Goal: Task Accomplishment & Management: Use online tool/utility

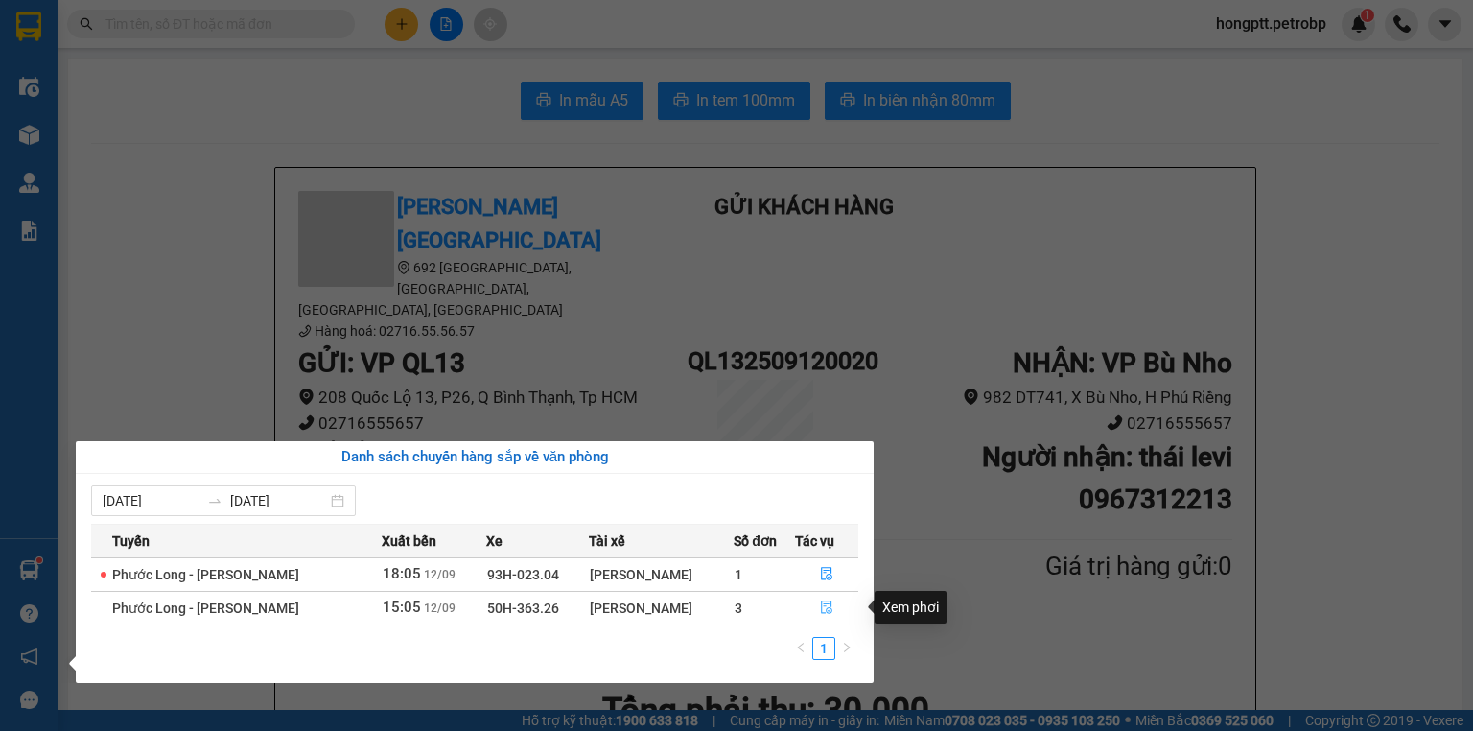
click at [825, 608] on icon "file-done" at bounding box center [826, 606] width 13 height 13
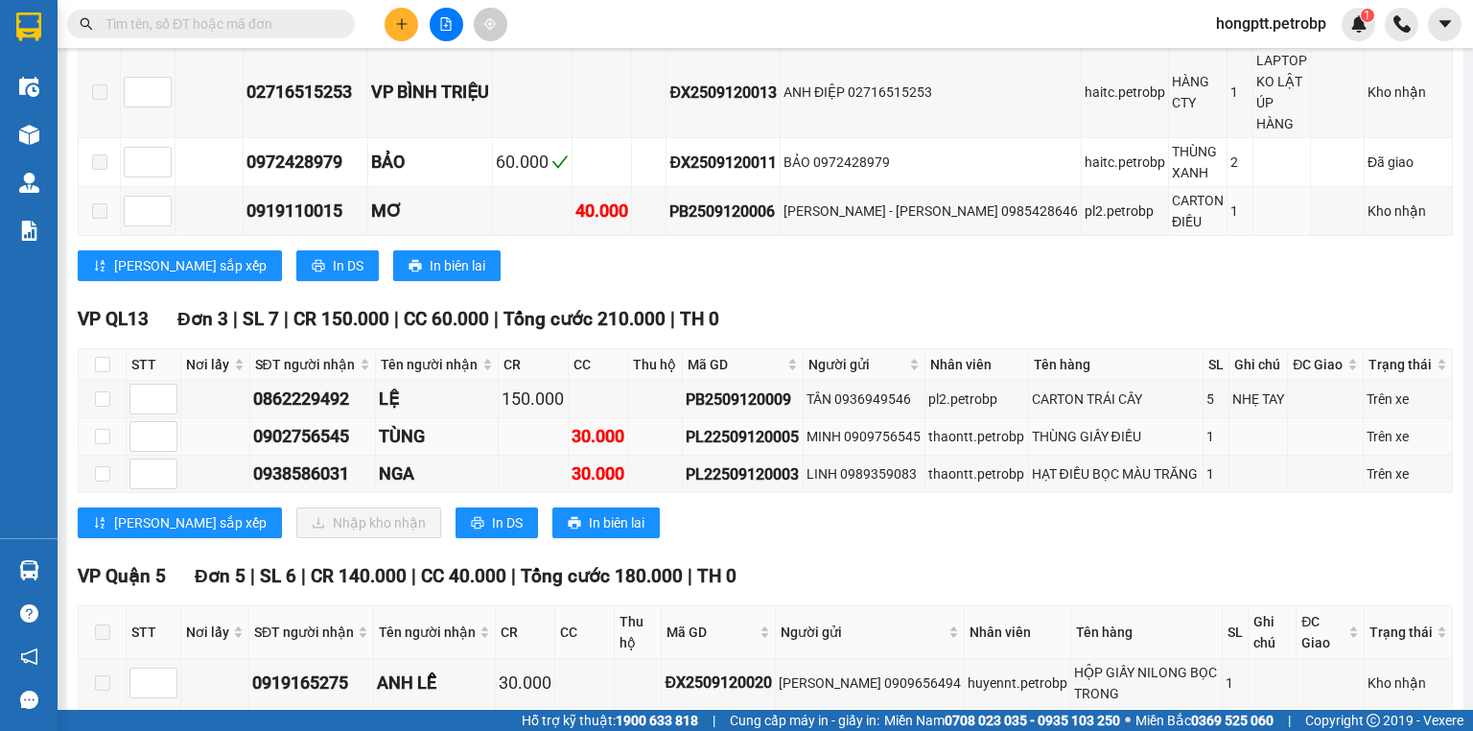
scroll to position [460, 0]
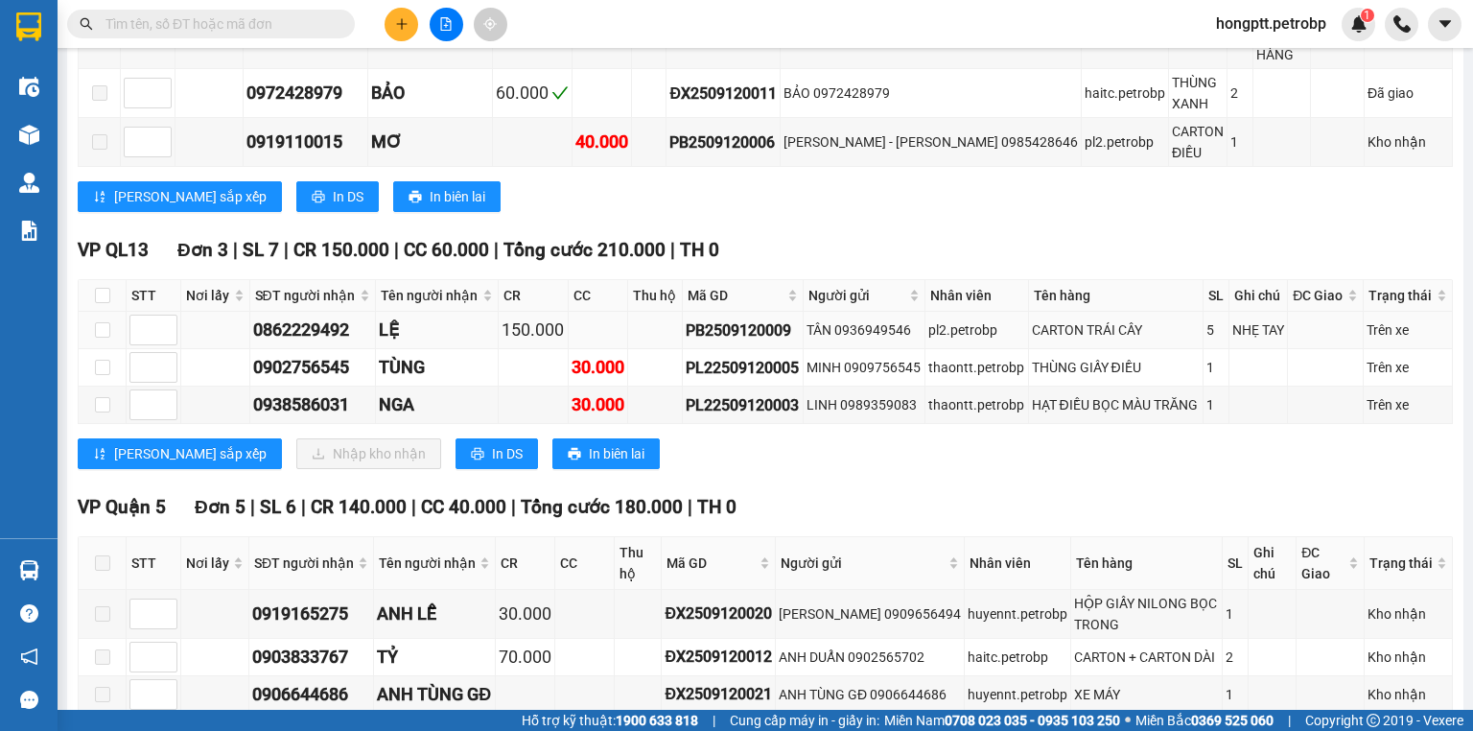
click at [109, 312] on td at bounding box center [103, 330] width 48 height 37
click at [107, 322] on input "checkbox" at bounding box center [102, 329] width 15 height 15
checkbox input "true"
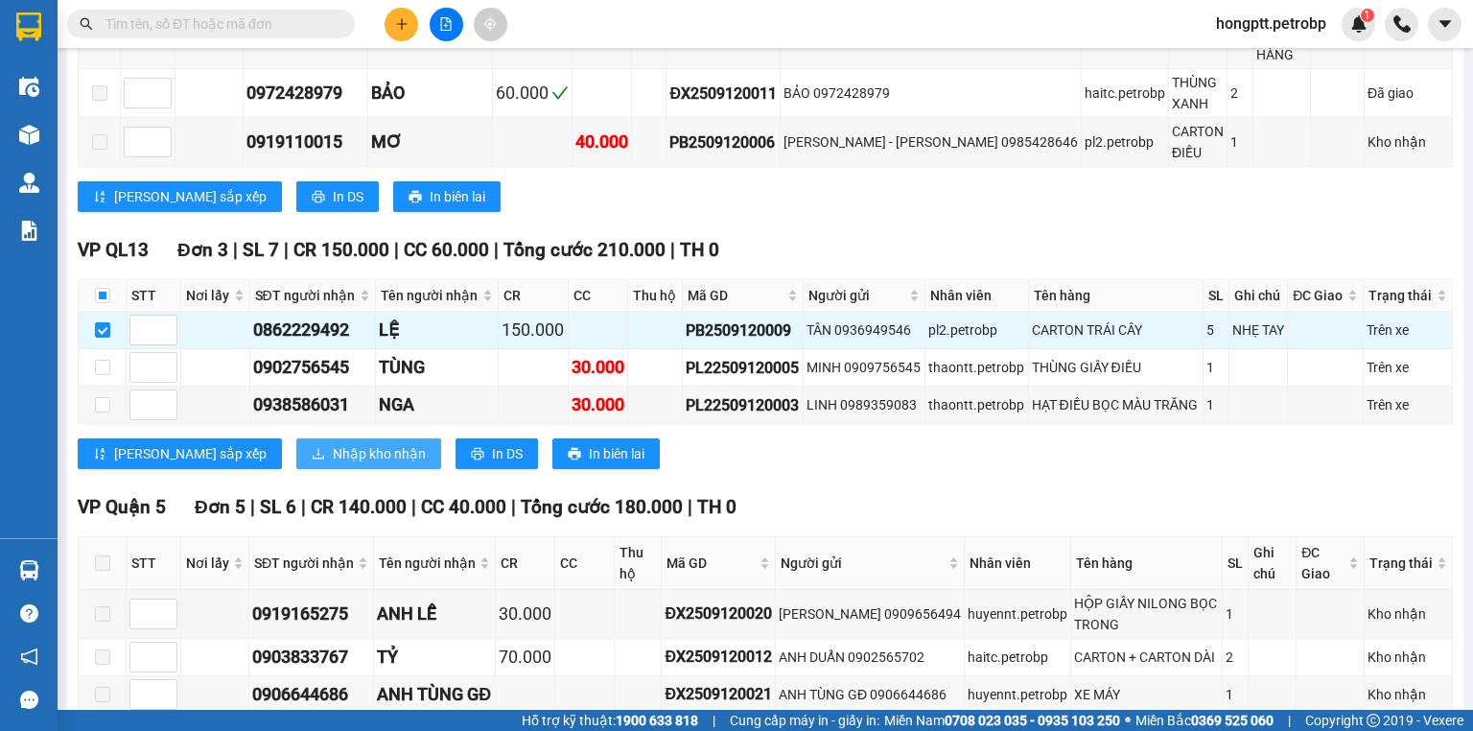
click at [333, 443] on span "Nhập kho nhận" at bounding box center [379, 453] width 93 height 21
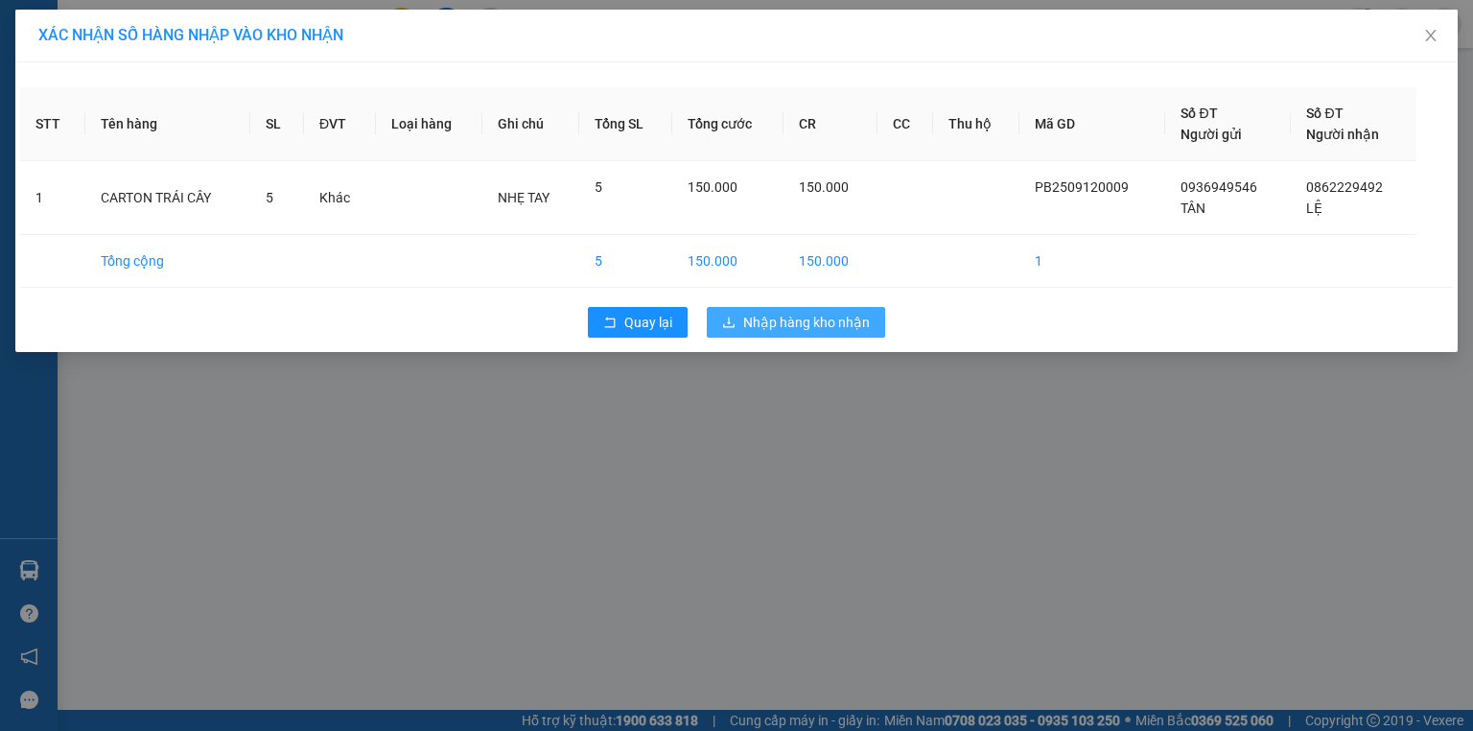
click at [798, 330] on span "Nhập hàng kho nhận" at bounding box center [806, 322] width 127 height 21
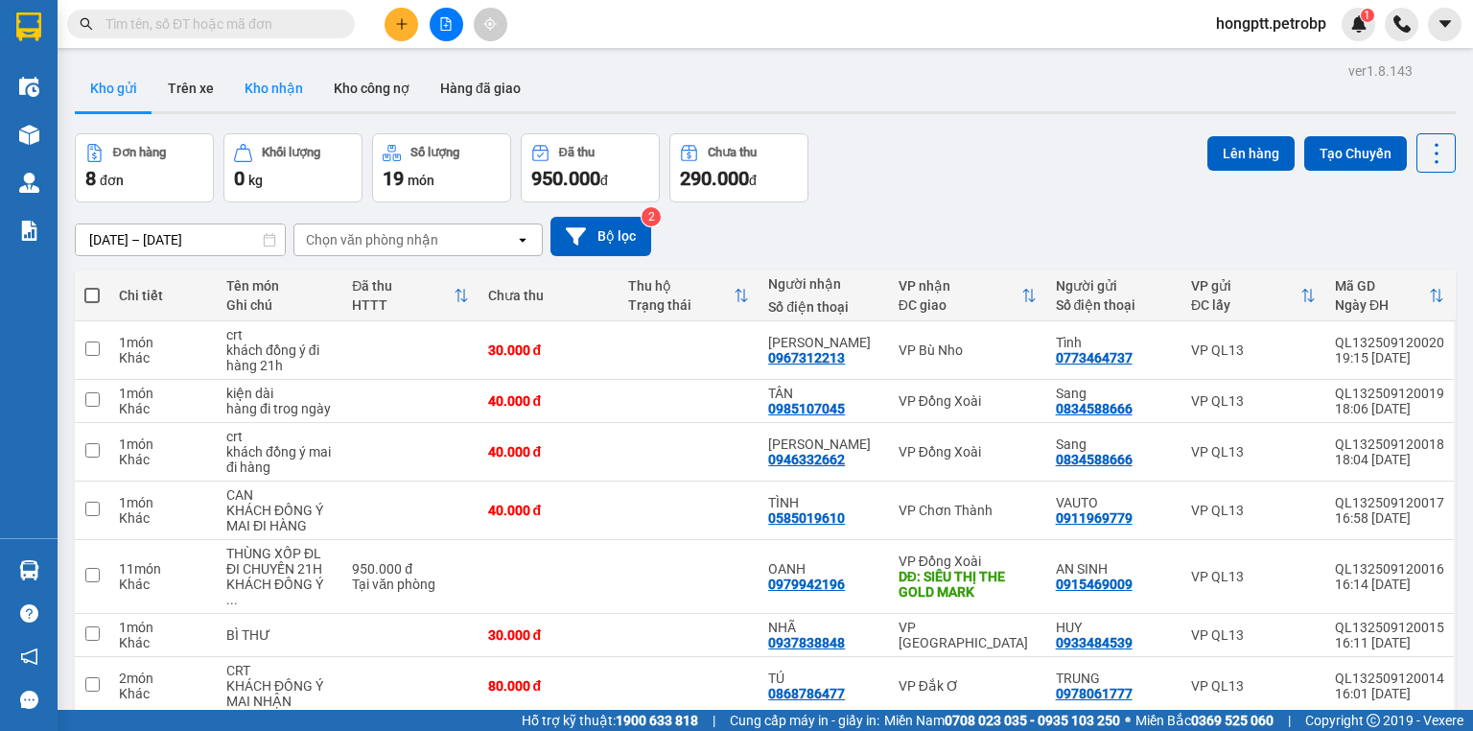
click at [255, 81] on button "Kho nhận" at bounding box center [273, 88] width 89 height 46
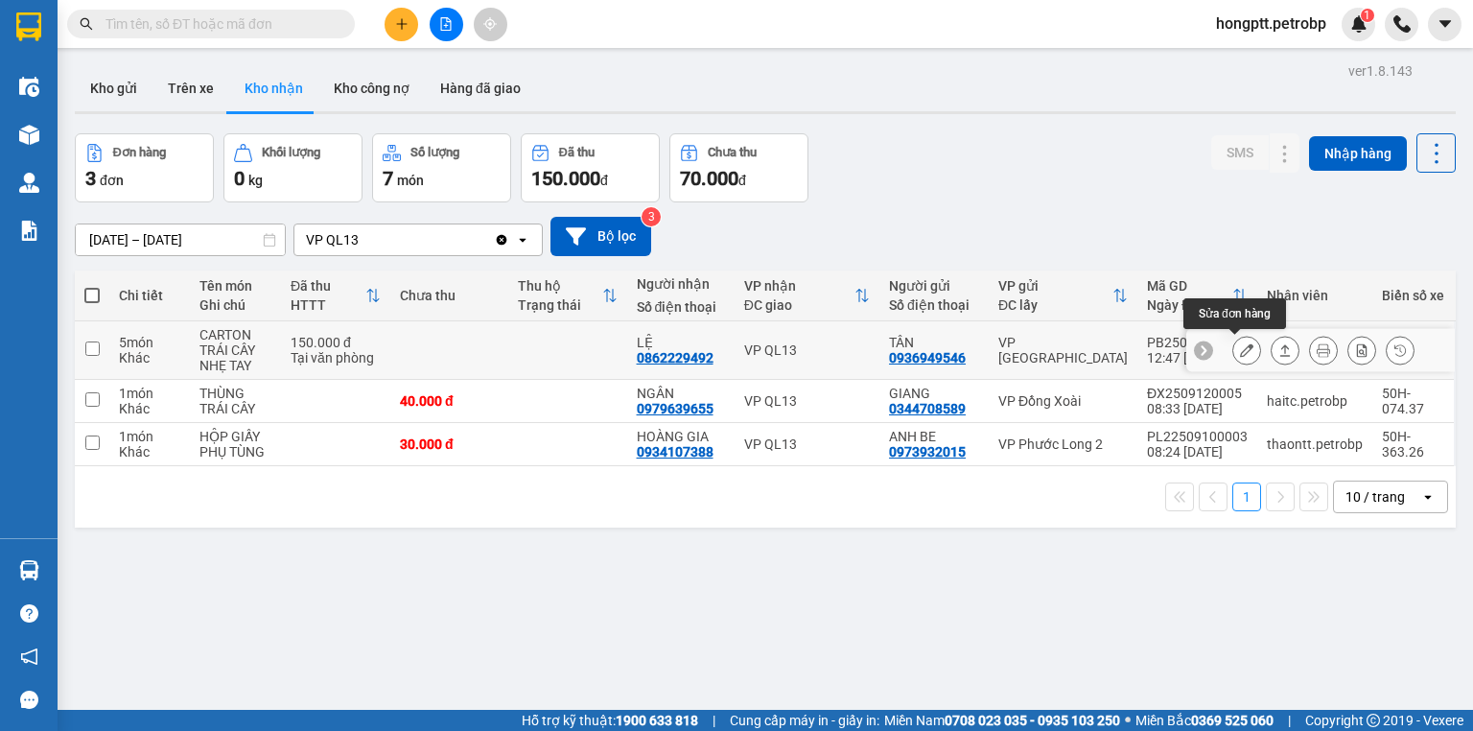
click at [1240, 351] on icon at bounding box center [1246, 349] width 13 height 13
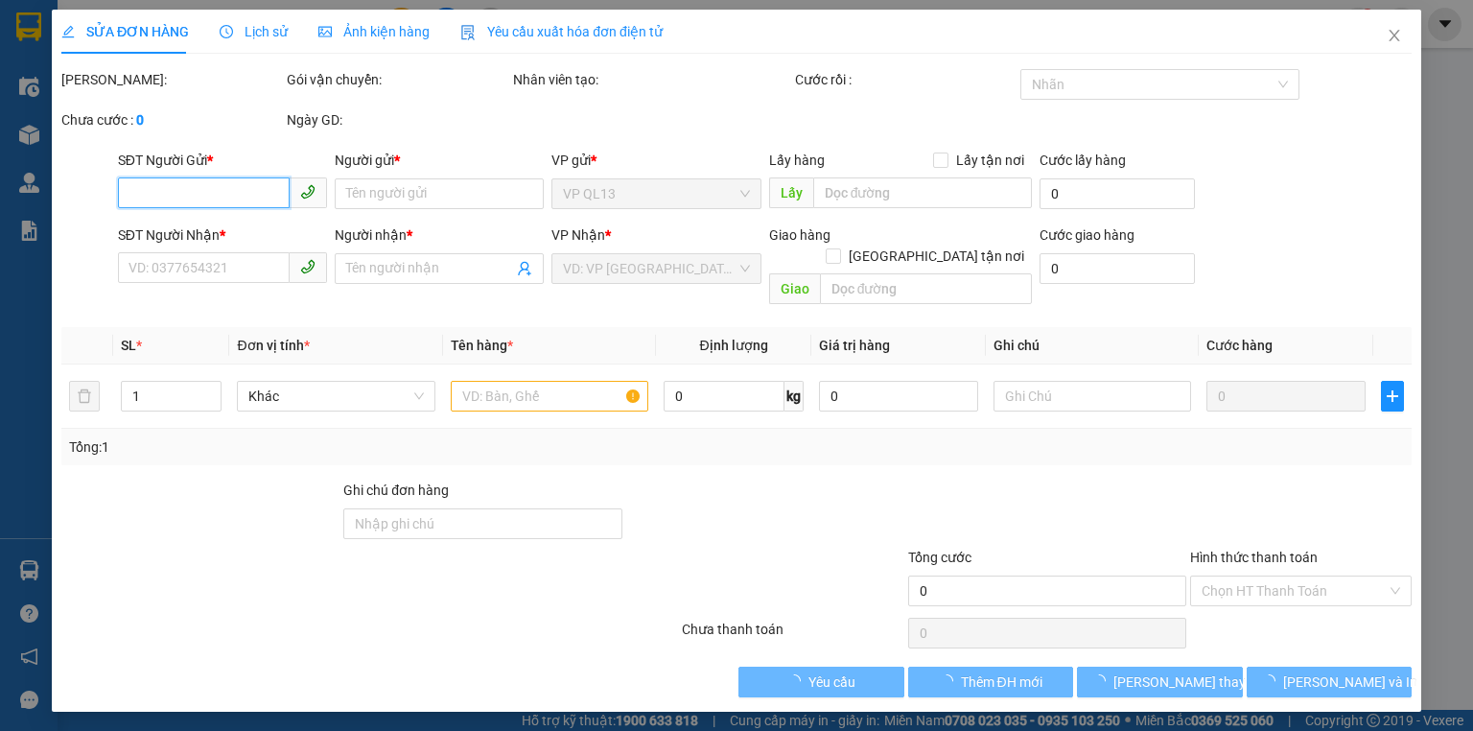
type input "0936949546"
type input "TÂN"
type input "0862229492"
type input "LỆ"
type input "150.000"
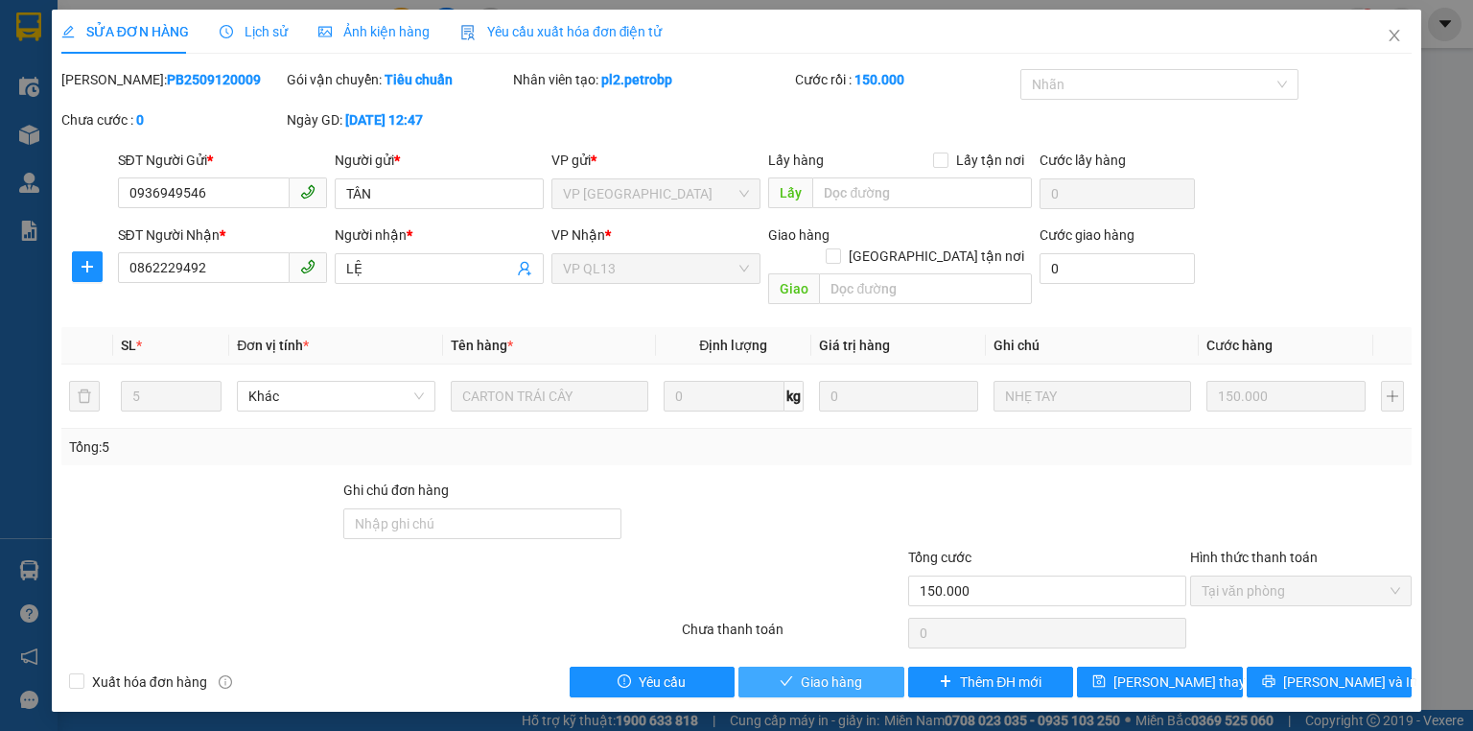
click at [871, 667] on button "Giao hàng" at bounding box center [822, 682] width 166 height 31
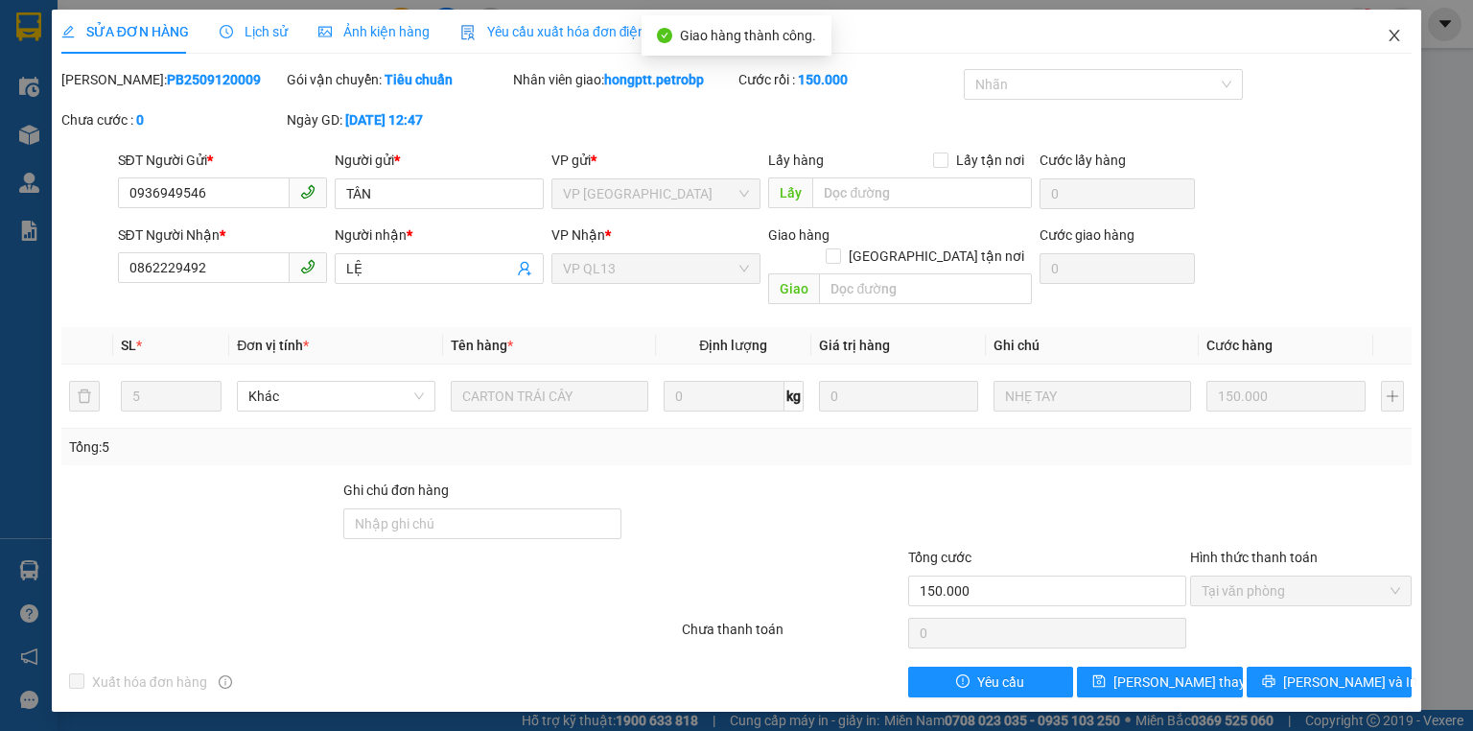
click at [1400, 31] on icon "close" at bounding box center [1394, 35] width 15 height 15
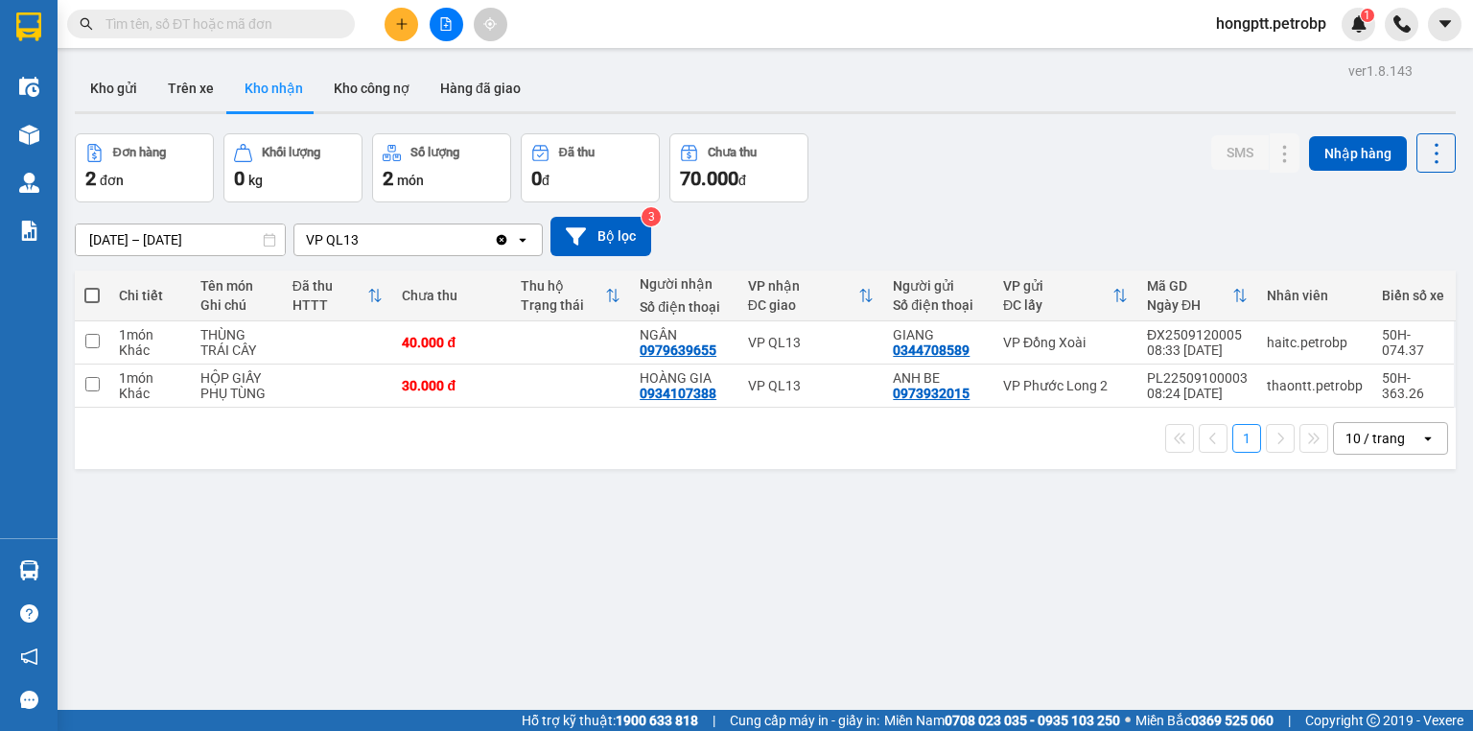
click at [249, 34] on input "text" at bounding box center [219, 23] width 226 height 21
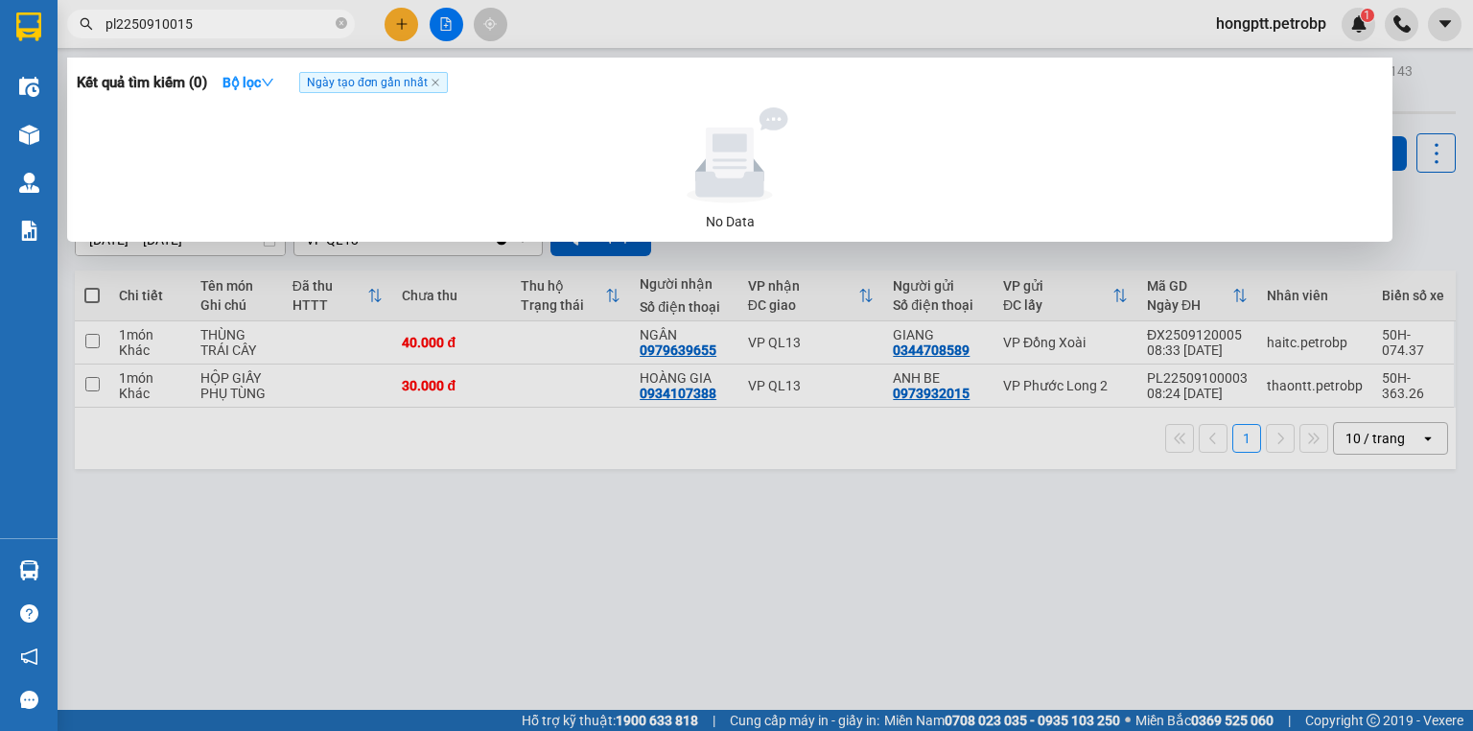
click at [115, 24] on input "pl2250910015" at bounding box center [219, 23] width 226 height 21
click at [258, 28] on input "PL2250910015" at bounding box center [219, 23] width 226 height 21
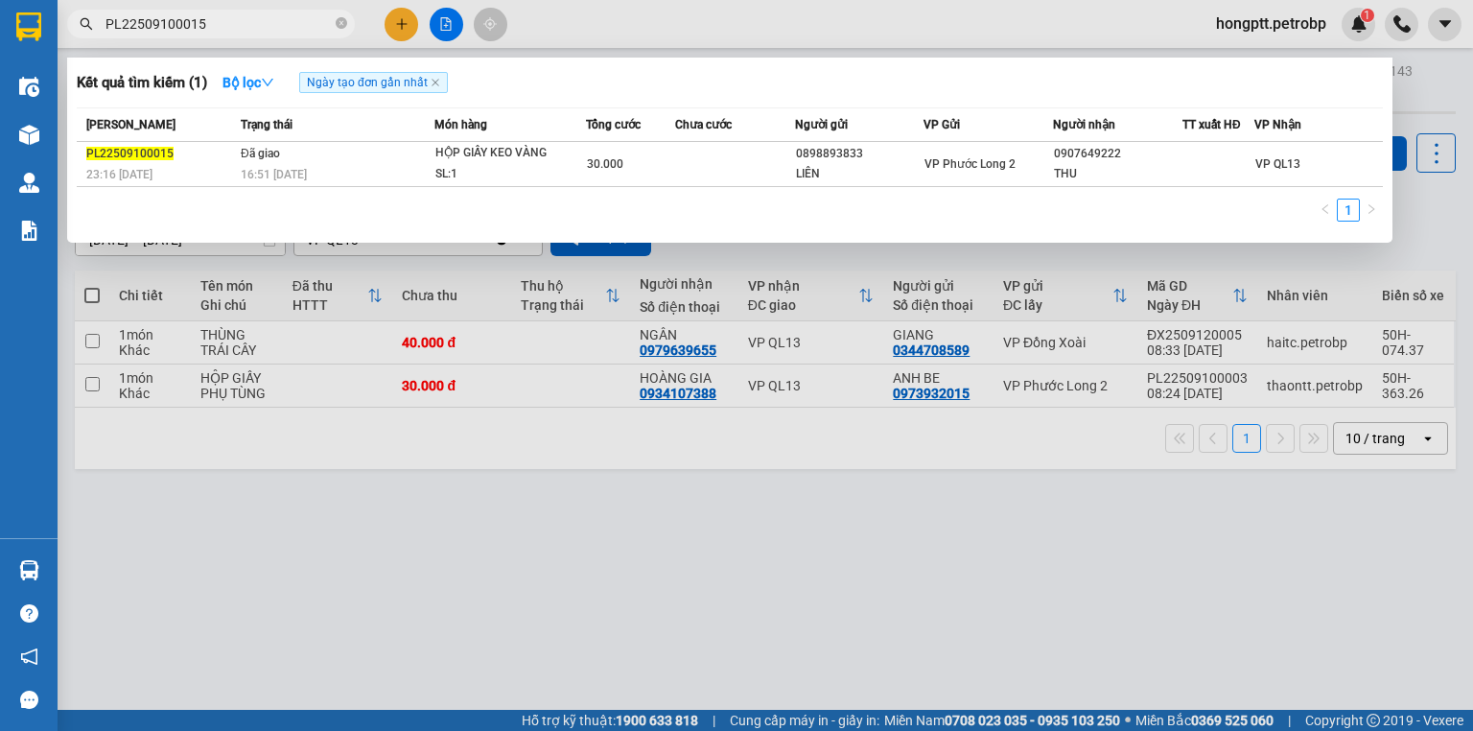
type input "PL22509100015"
click at [353, 330] on div at bounding box center [736, 365] width 1473 height 731
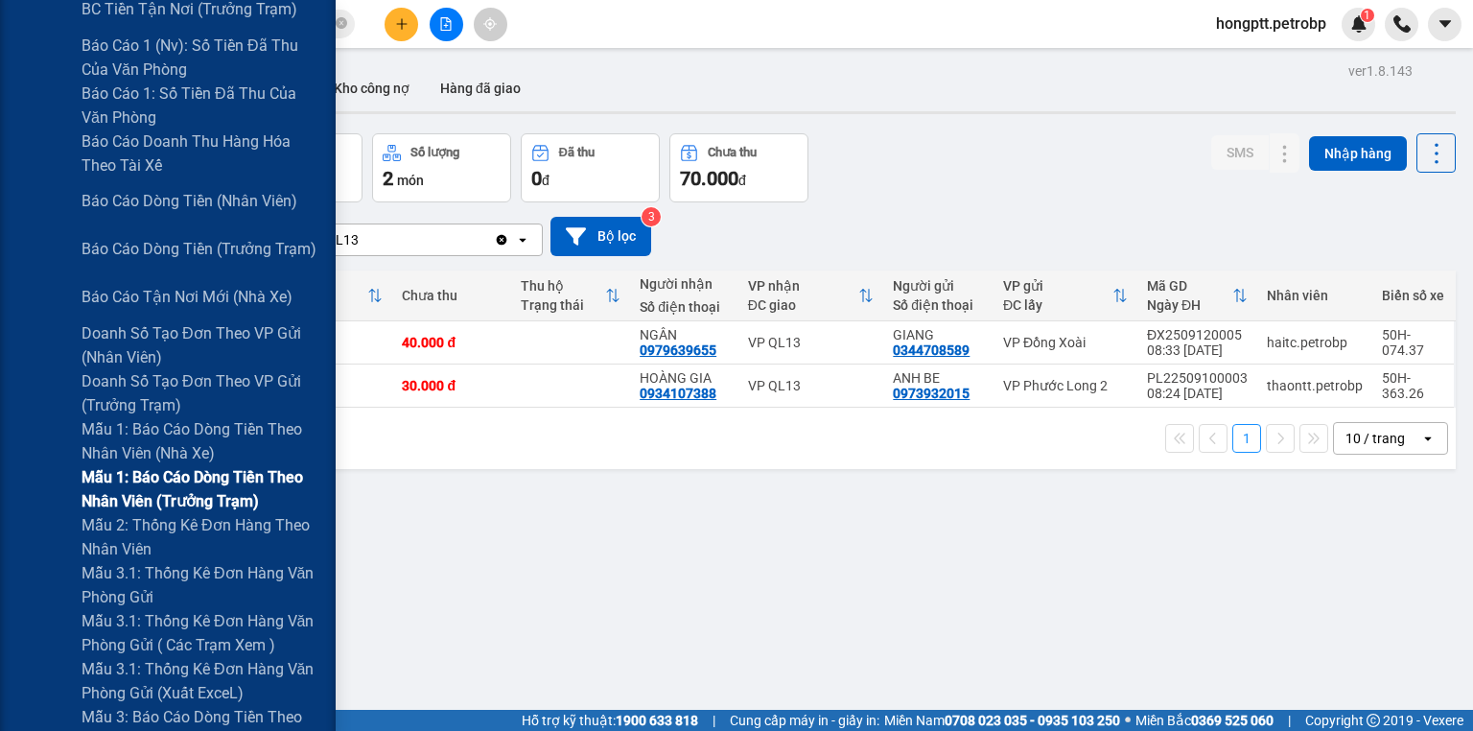
scroll to position [384, 0]
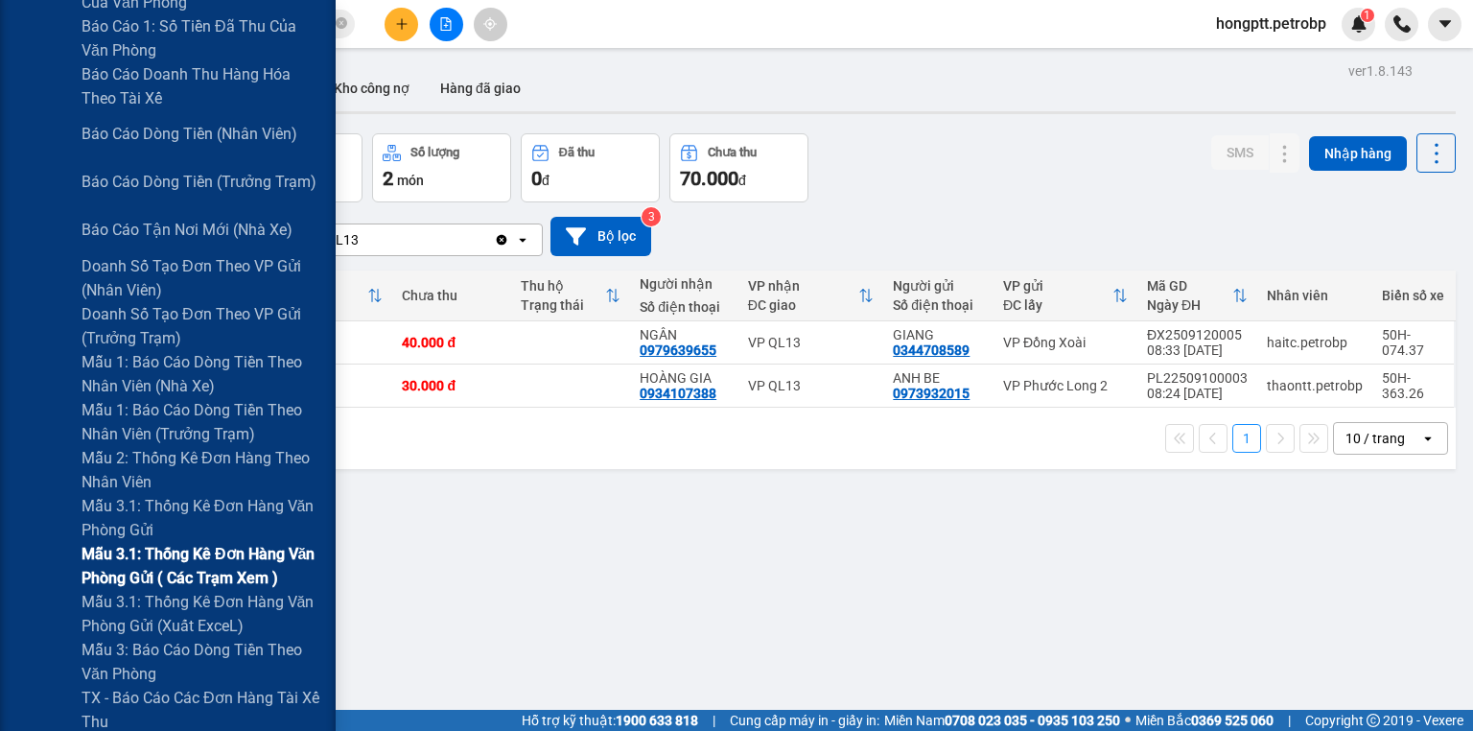
click at [223, 573] on span "Mẫu 3.1: Thống kê đơn hàng văn phòng gửi ( các trạm xem )" at bounding box center [202, 566] width 240 height 48
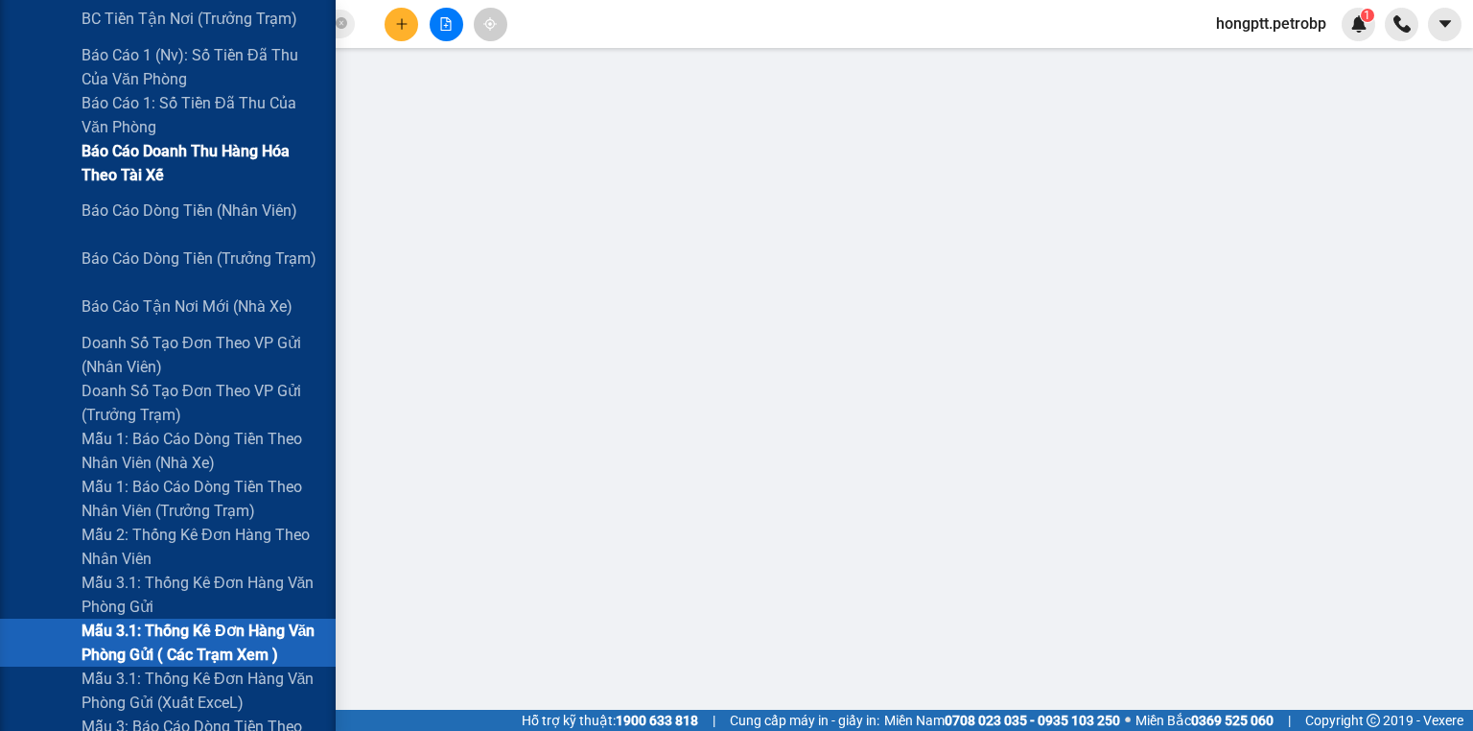
scroll to position [230, 0]
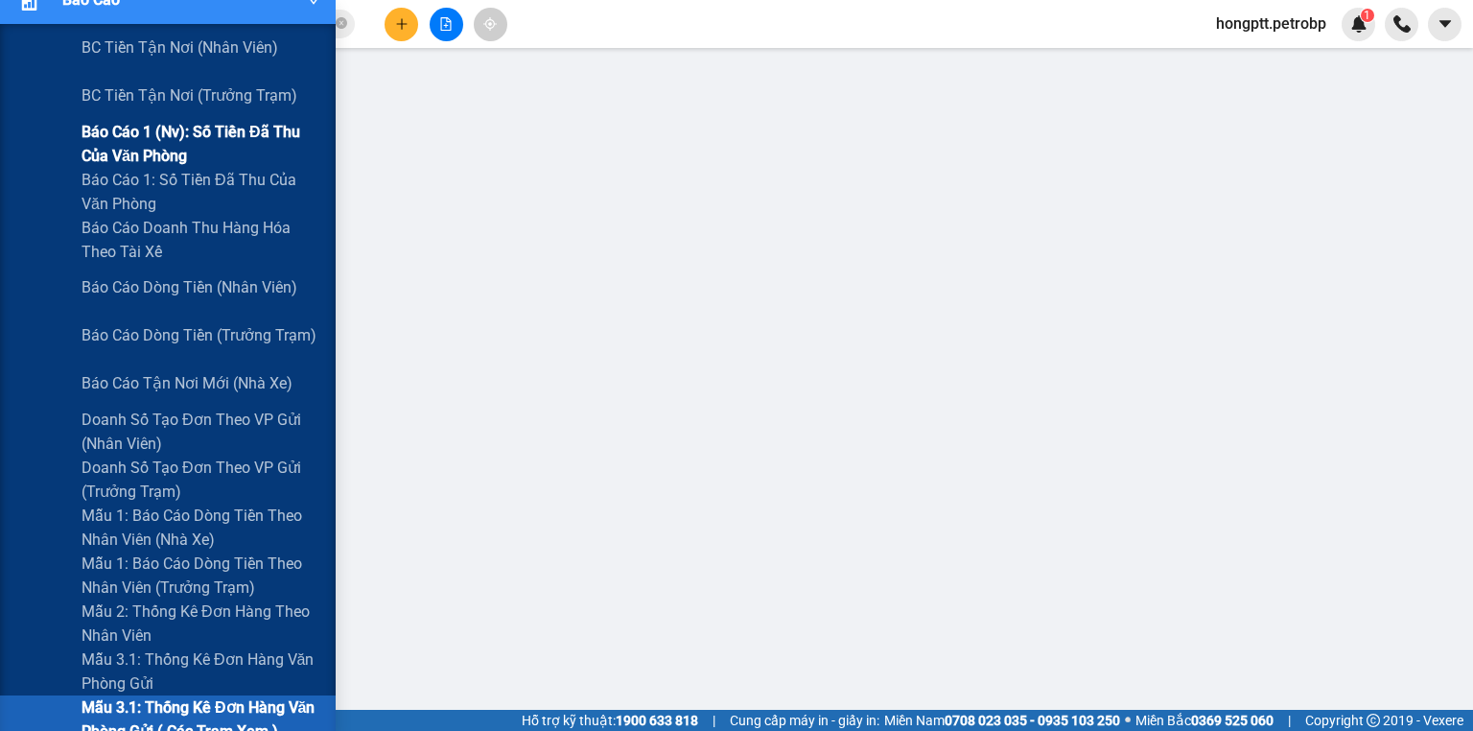
click at [228, 141] on span "Báo cáo 1 (nv): Số tiền đã thu của văn phòng" at bounding box center [202, 144] width 240 height 48
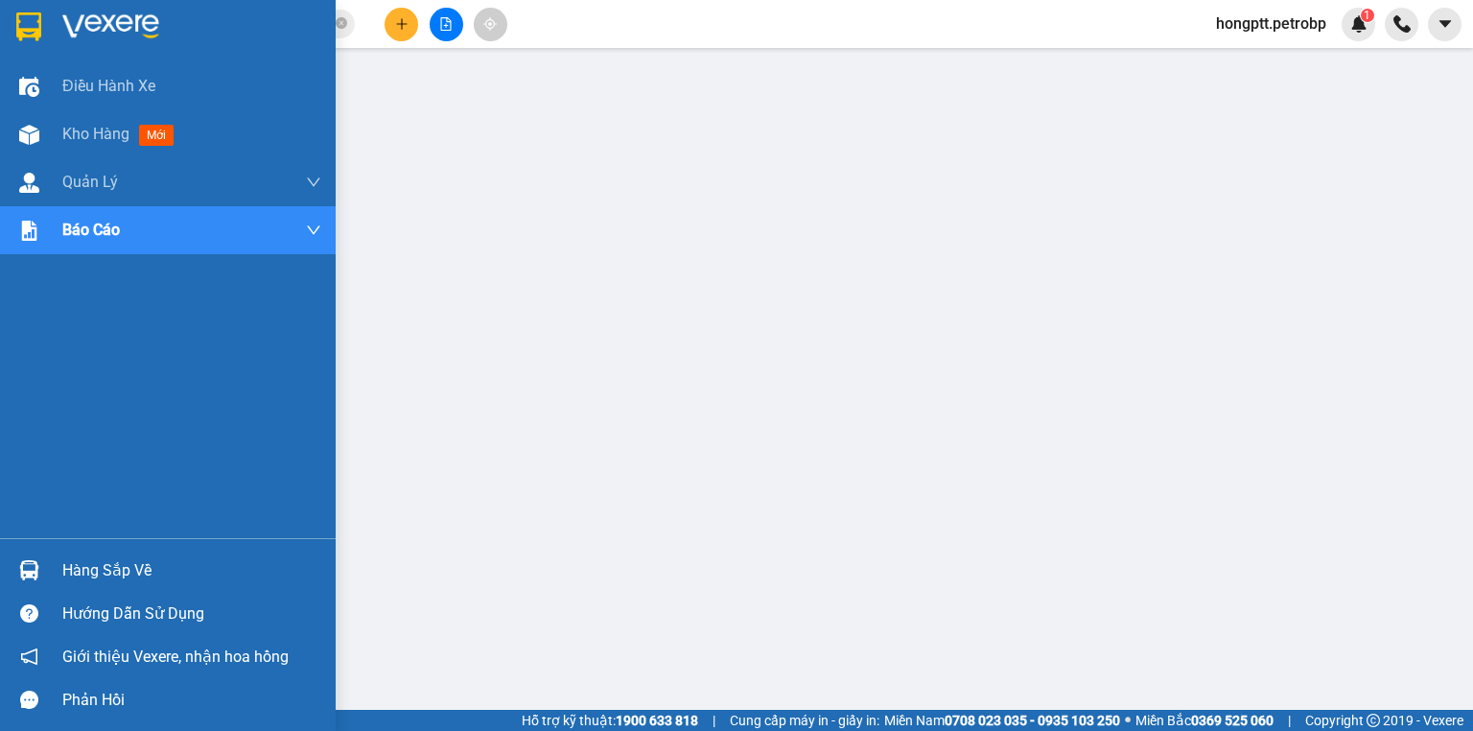
click at [49, 572] on div "Hàng sắp về" at bounding box center [168, 570] width 336 height 43
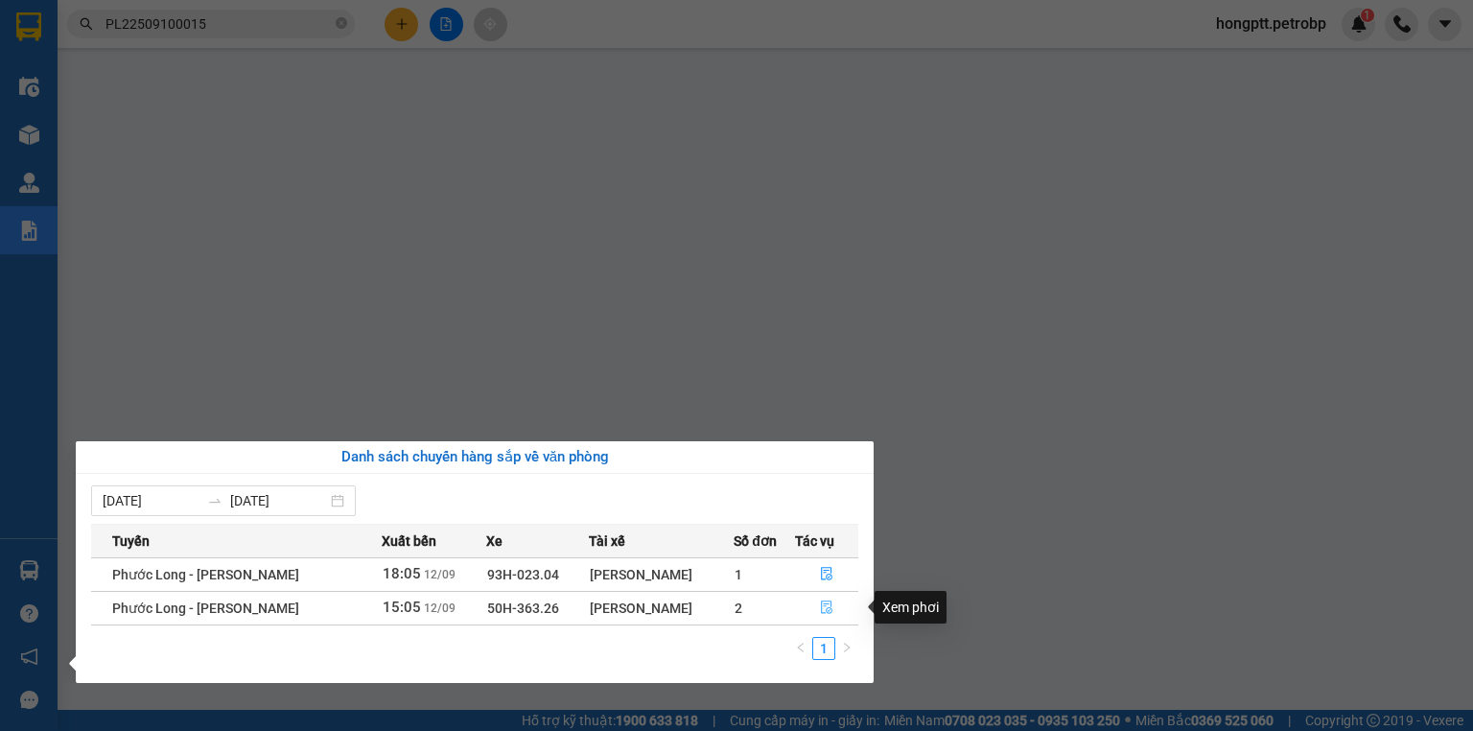
click at [823, 595] on button "button" at bounding box center [827, 608] width 62 height 31
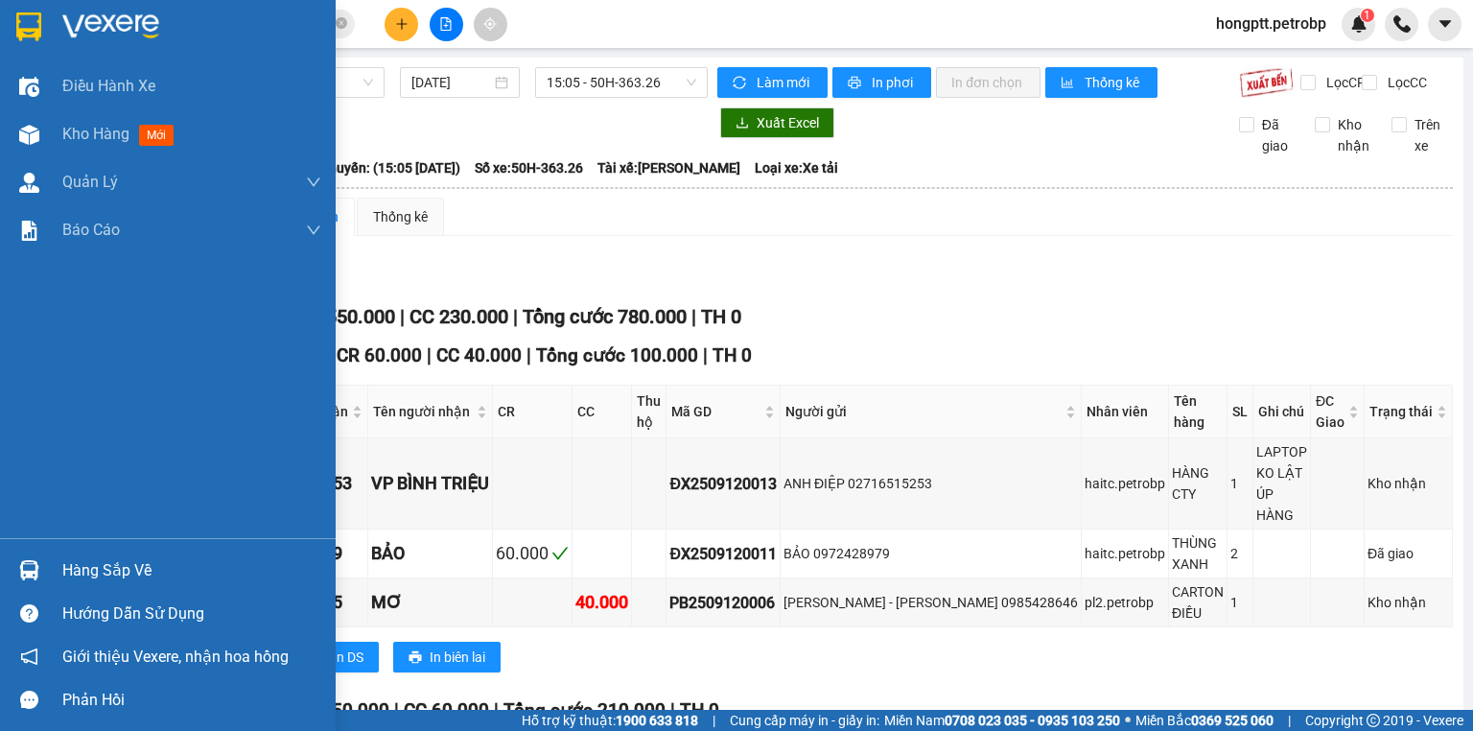
click at [54, 568] on div "Hàng sắp về" at bounding box center [168, 570] width 336 height 43
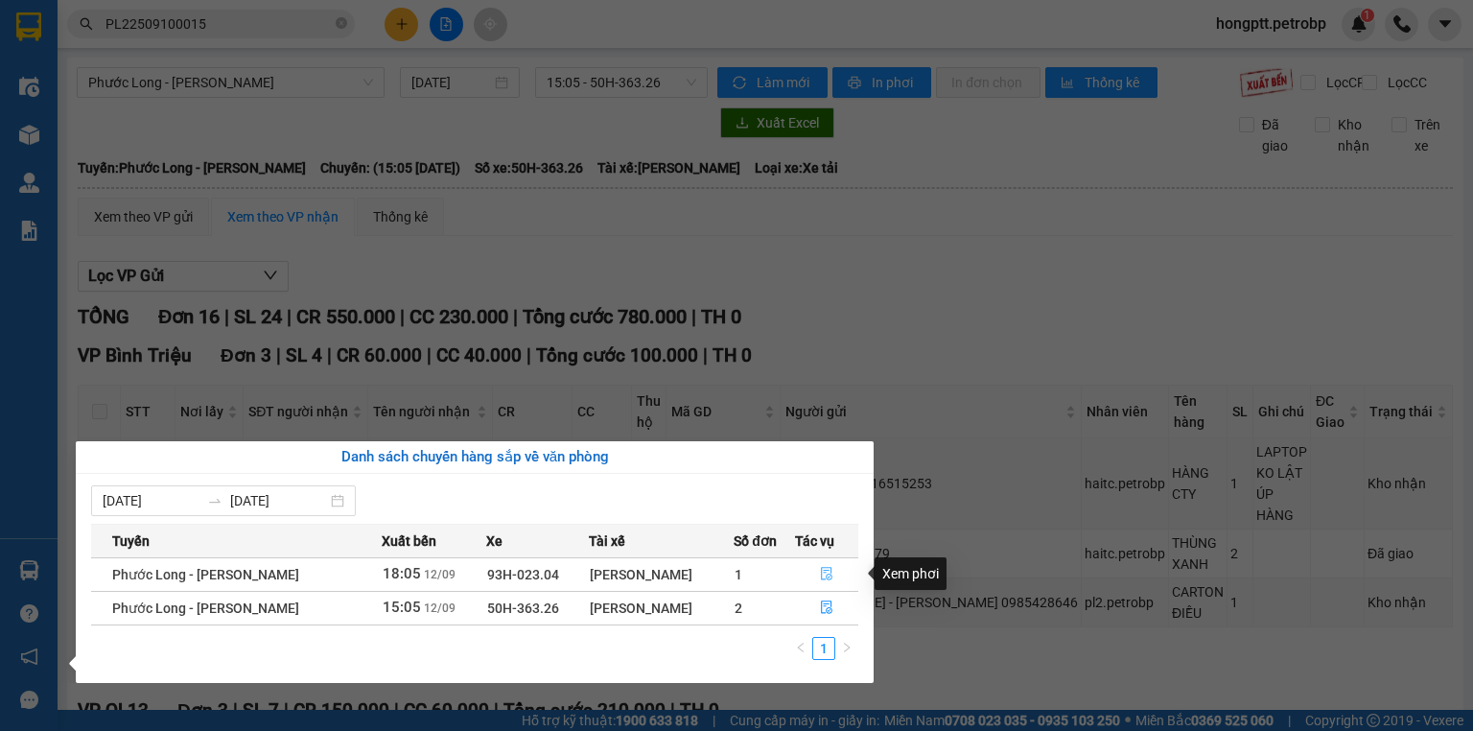
click at [825, 574] on icon "file-done" at bounding box center [826, 573] width 13 height 13
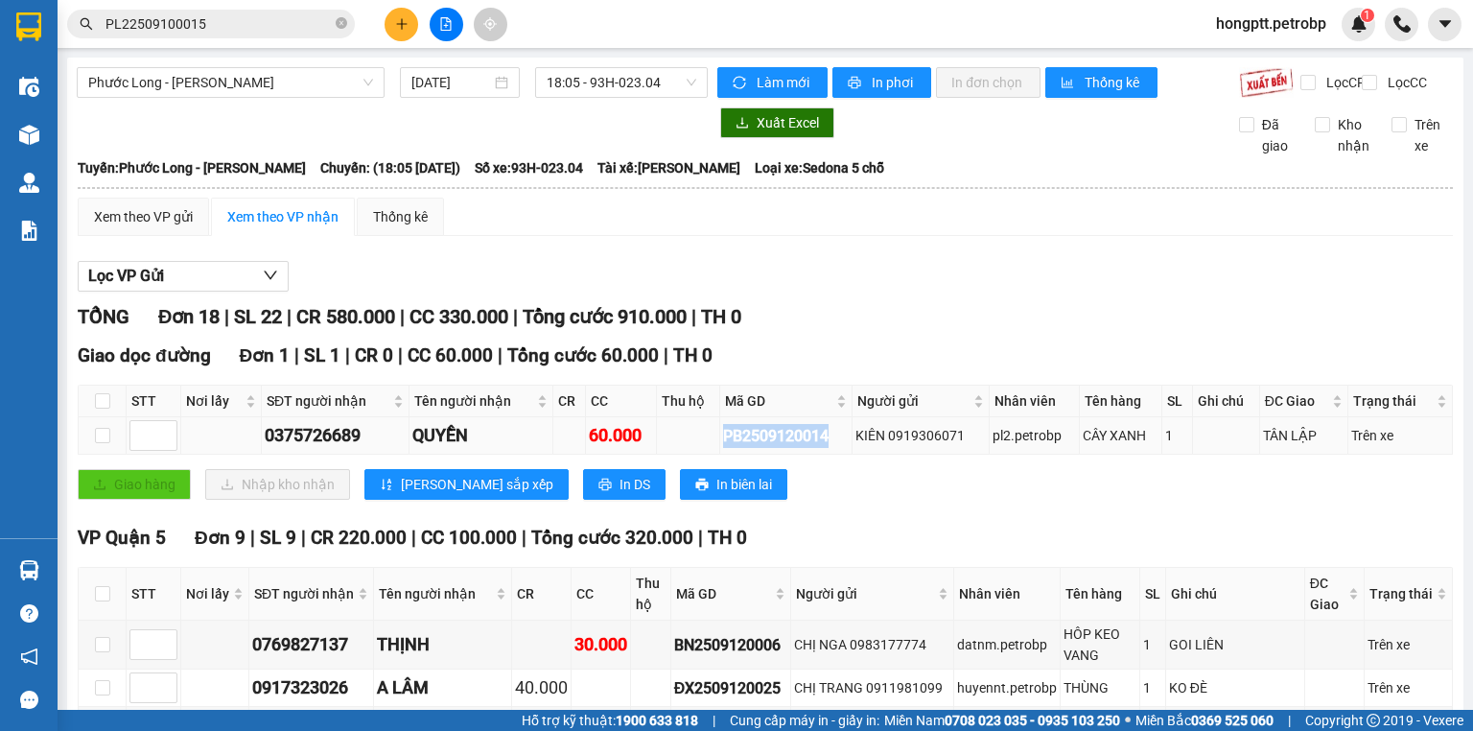
drag, startPoint x: 827, startPoint y: 453, endPoint x: 714, endPoint y: 460, distance: 113.4
click at [714, 455] on tr "0375726689 QUYỀN 60.000 PB2509120014 KIÊN 0919306071 pl2.petrobp CÂY XANH 1 TÂN…" at bounding box center [766, 435] width 1375 height 37
drag, startPoint x: 714, startPoint y: 460, endPoint x: 833, endPoint y: 533, distance: 139.5
drag, startPoint x: 825, startPoint y: 449, endPoint x: 698, endPoint y: 449, distance: 126.6
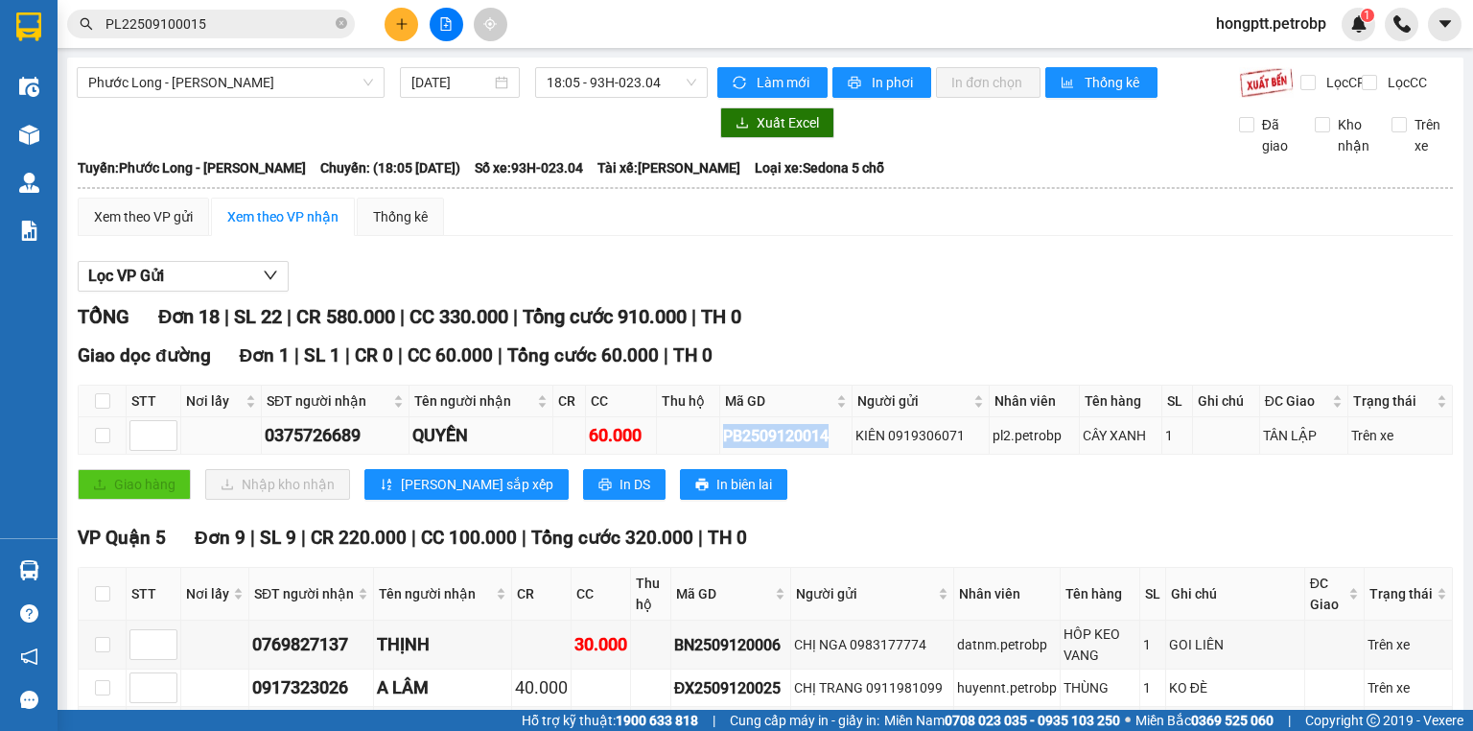
click at [698, 449] on tr "0375726689 QUYỀN 60.000 PB2509120014 KIÊN 0919306071 pl2.petrobp CÂY XANH 1 TÂN…" at bounding box center [766, 435] width 1375 height 37
drag, startPoint x: 698, startPoint y: 449, endPoint x: 790, endPoint y: 529, distance: 121.7
click at [790, 514] on div "Giao dọc đường Đơn 1 | SL 1 | CR 0 | CC 60.000 | Tổng cước 60.000 | TH 0 STT Nơ…" at bounding box center [766, 427] width 1376 height 173
drag, startPoint x: 719, startPoint y: 453, endPoint x: 840, endPoint y: 467, distance: 121.7
click at [840, 455] on td "PB2509120014" at bounding box center [786, 435] width 132 height 37
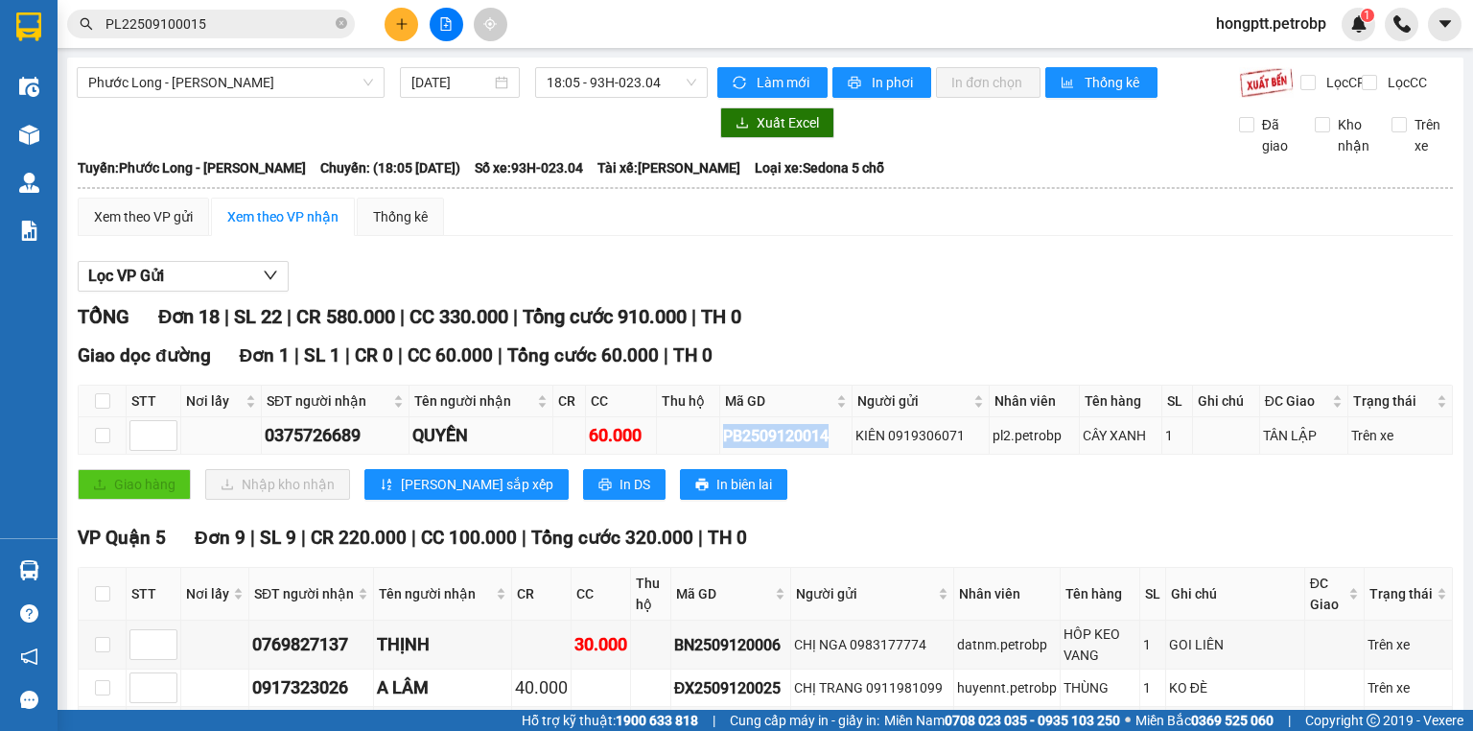
copy div "PB2509120014"
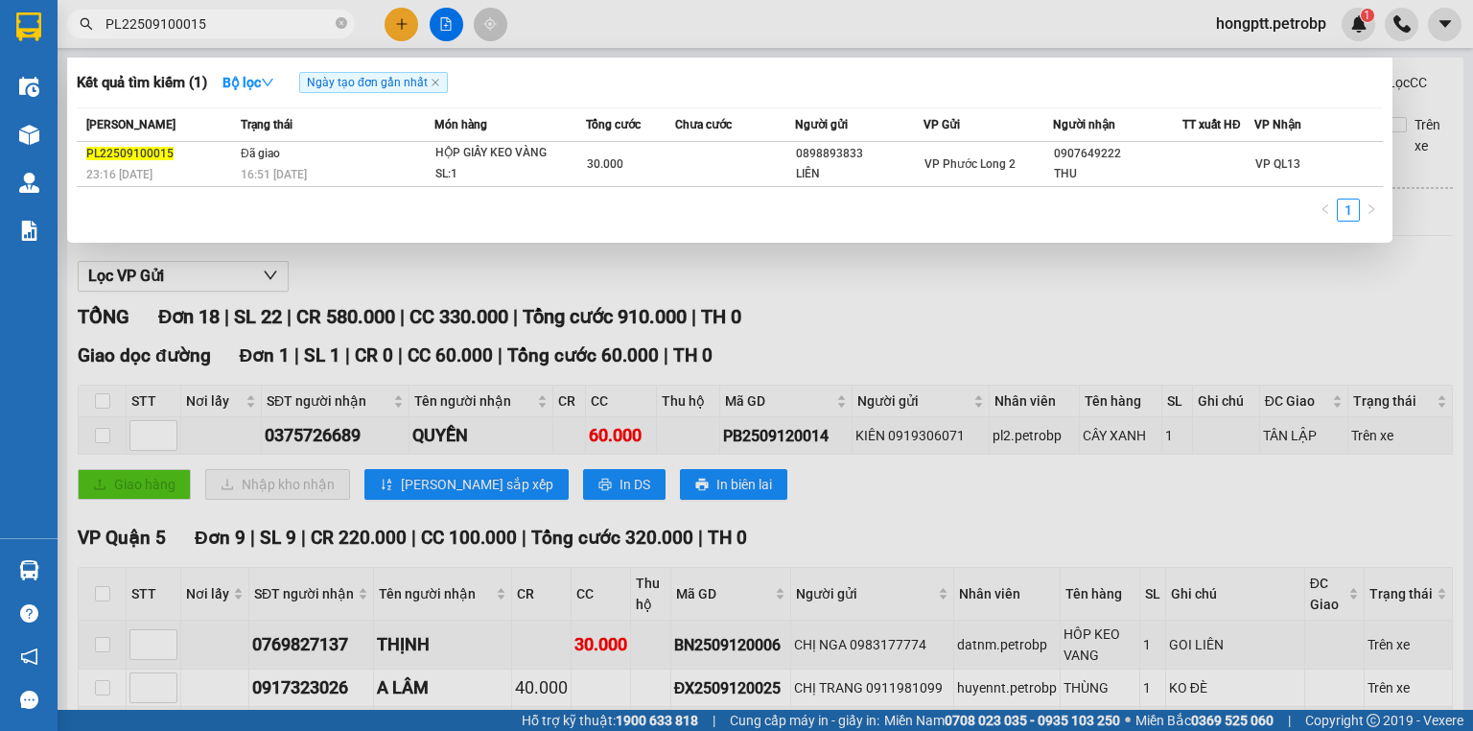
click at [310, 18] on input "PL22509100015" at bounding box center [219, 23] width 226 height 21
click at [345, 21] on icon "close-circle" at bounding box center [342, 23] width 12 height 12
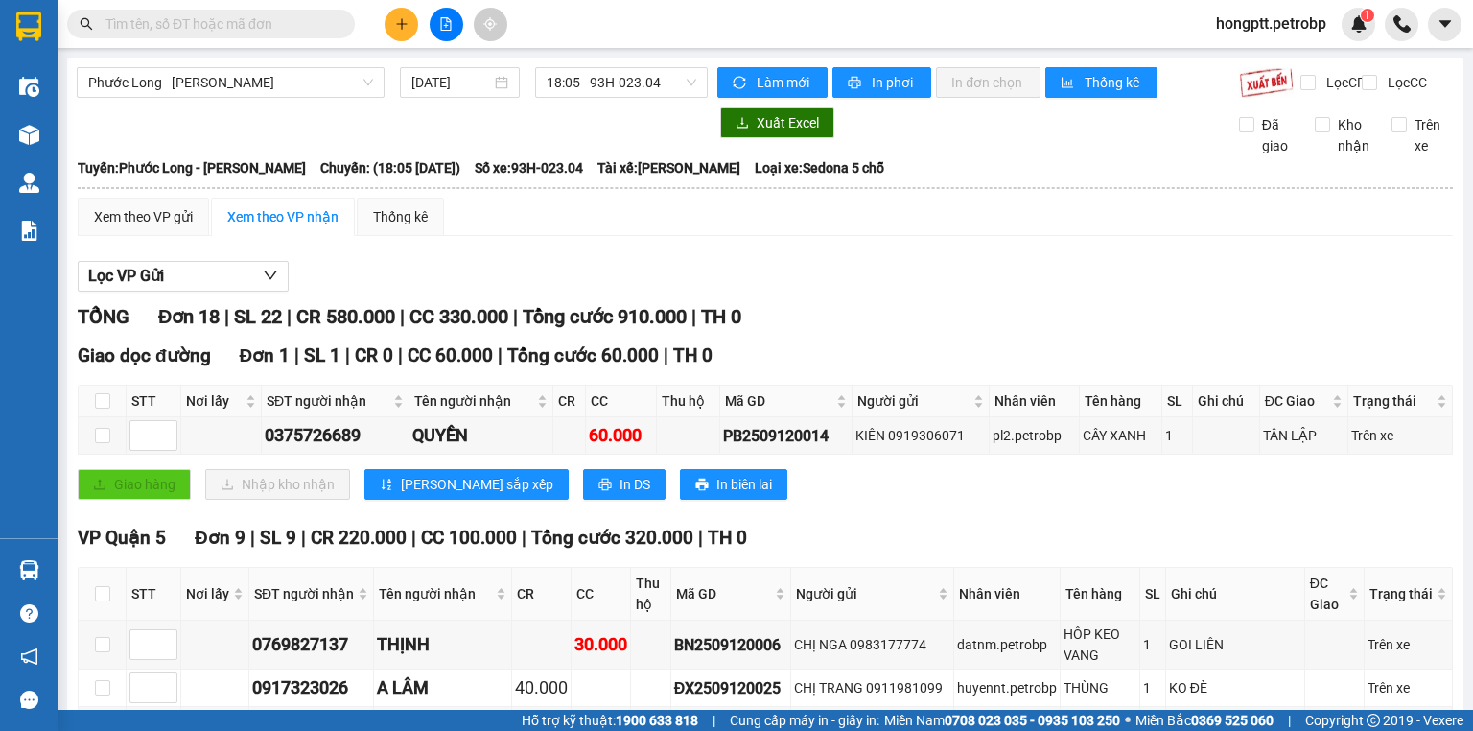
paste input "PB2509120014"
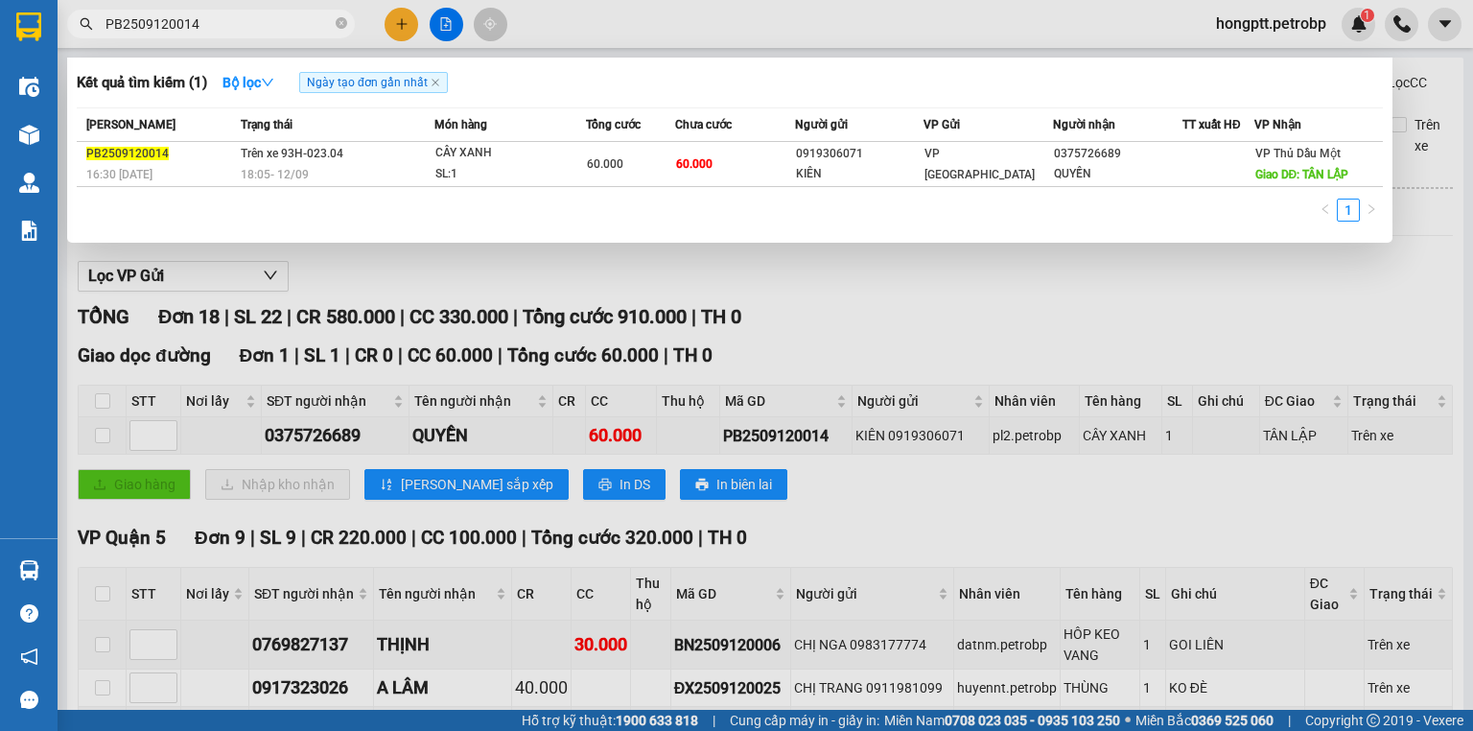
type input "PB2509120014"
click at [848, 313] on div at bounding box center [736, 365] width 1473 height 731
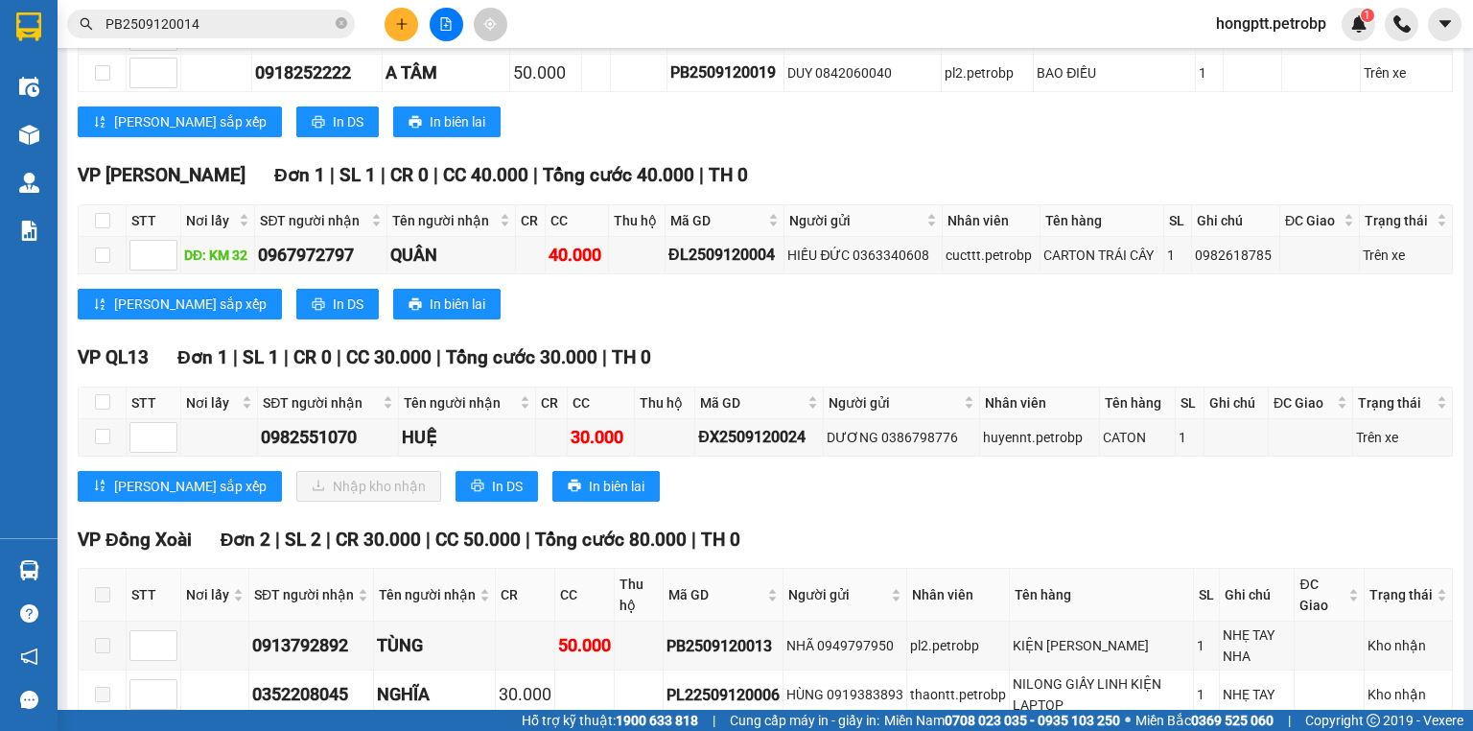
scroll to position [1305, 0]
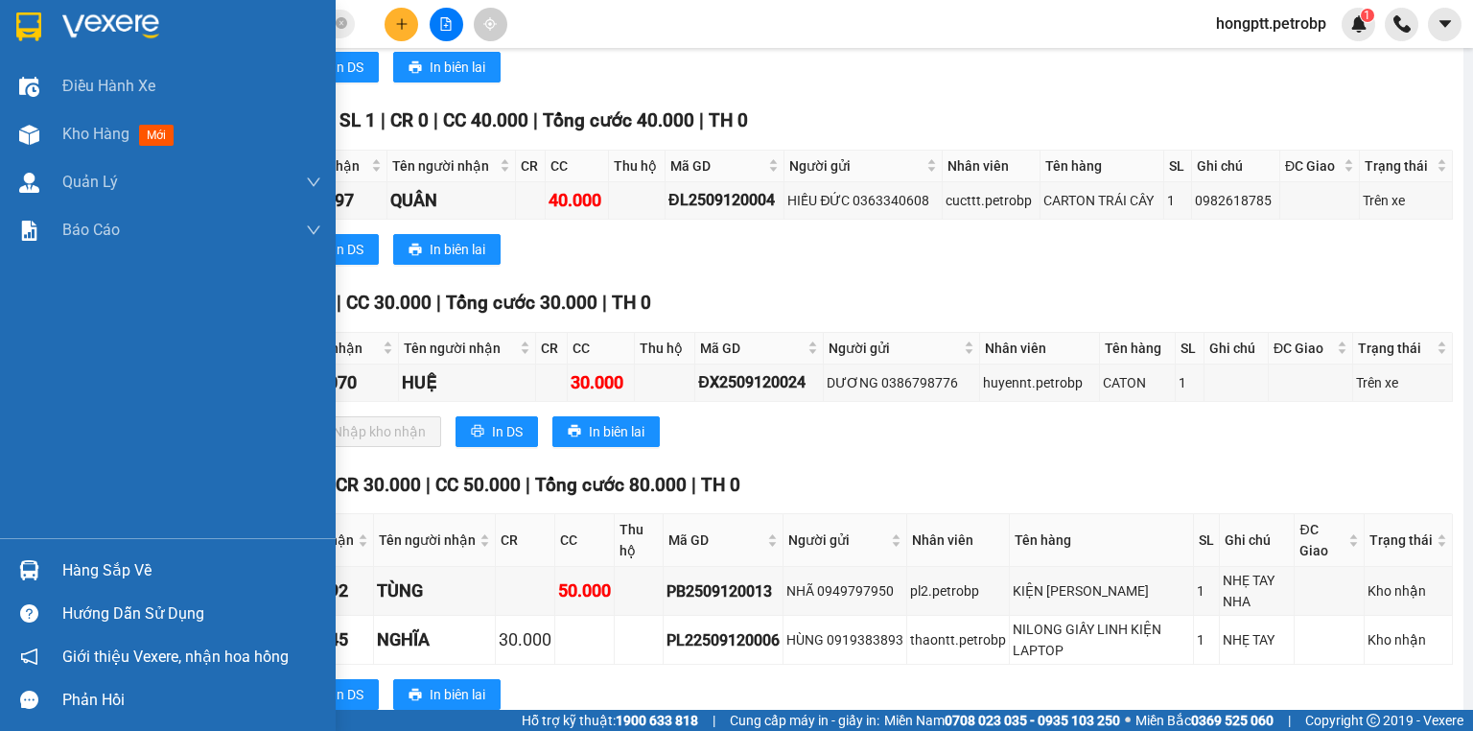
click at [31, 559] on div at bounding box center [29, 570] width 34 height 34
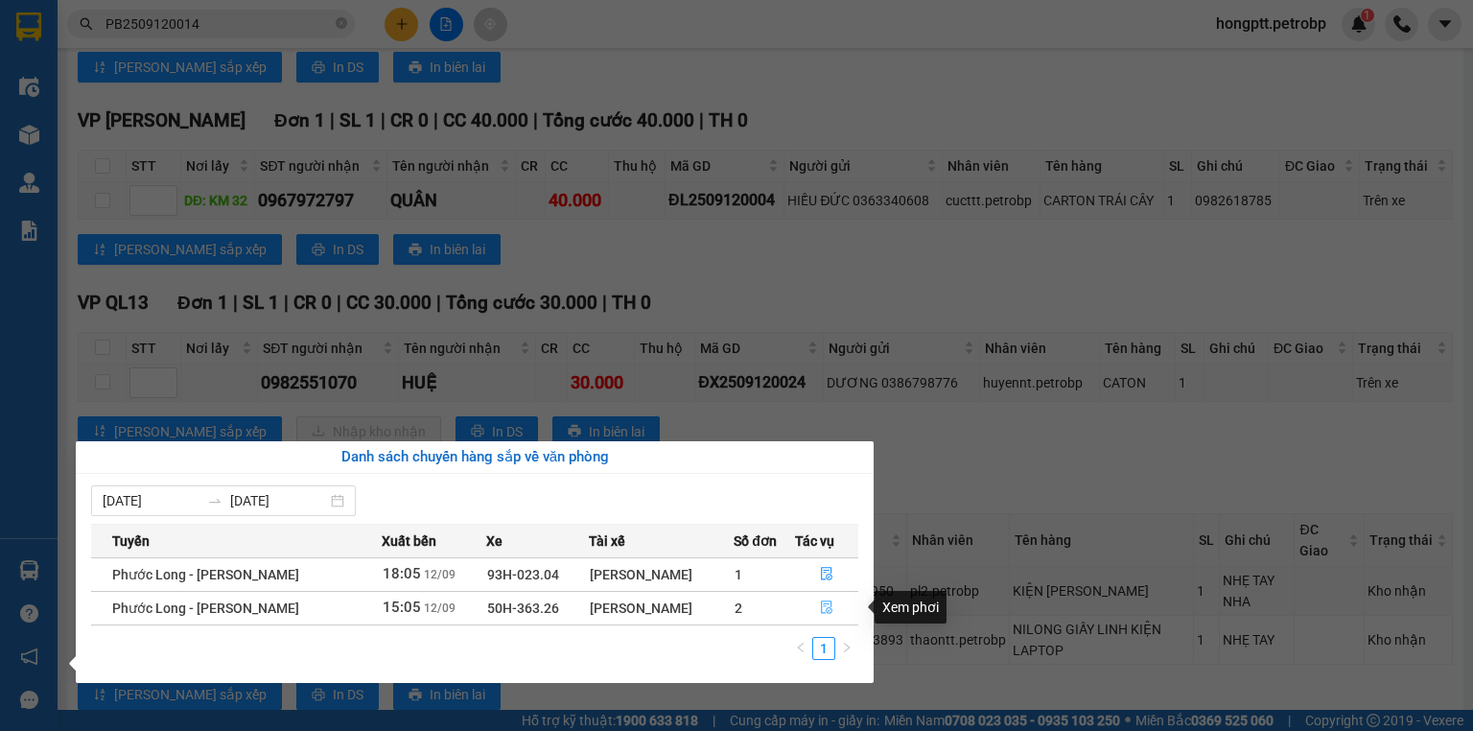
click at [834, 610] on button "button" at bounding box center [827, 608] width 62 height 31
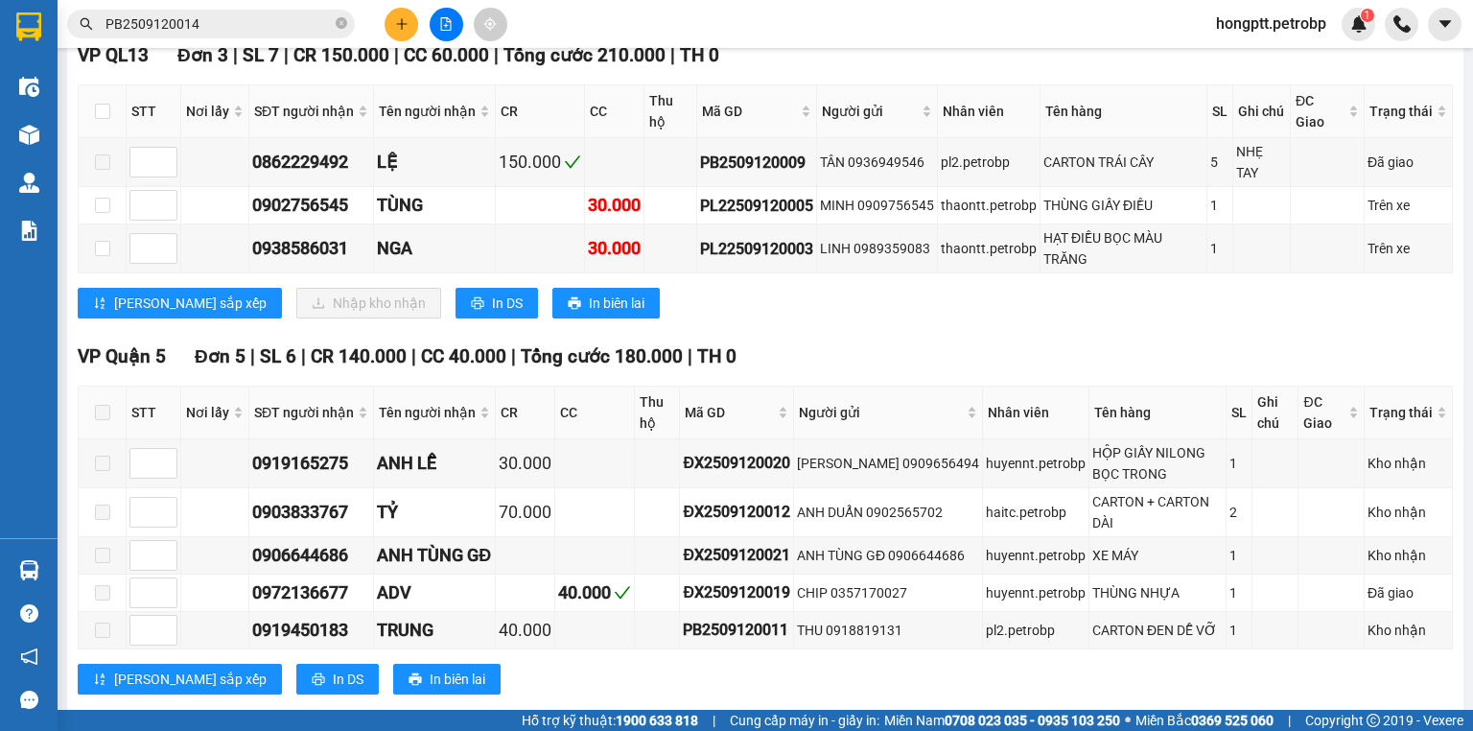
scroll to position [425, 0]
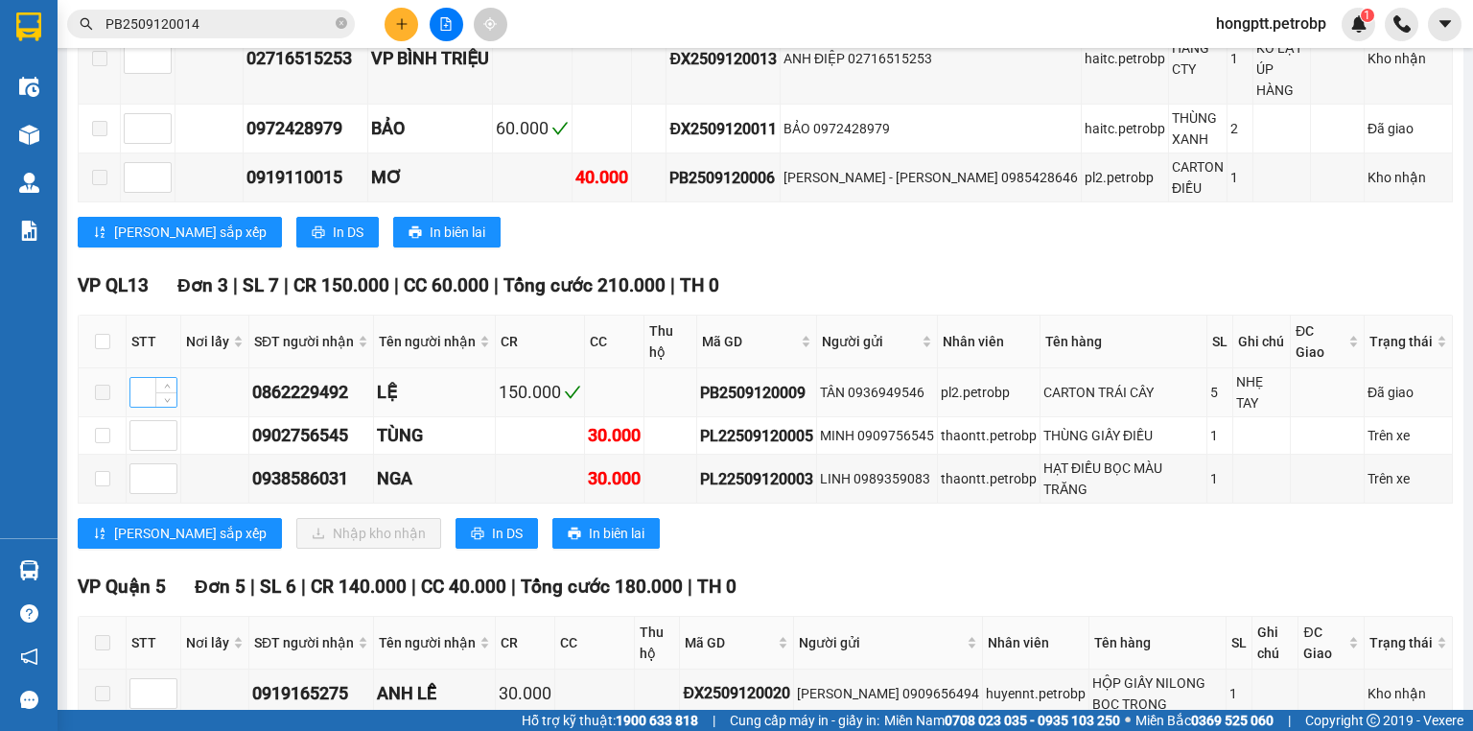
click at [135, 378] on input at bounding box center [153, 392] width 46 height 29
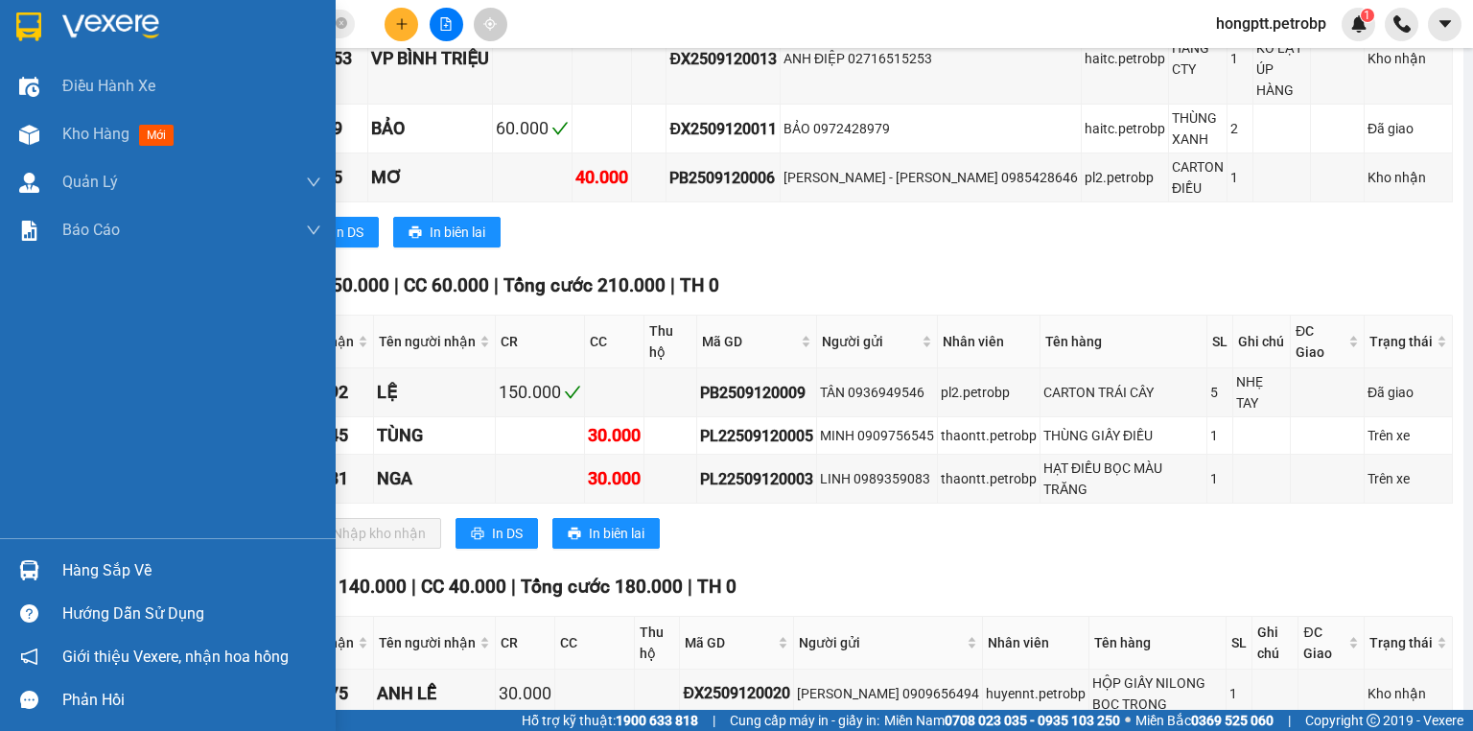
click at [42, 365] on div "Điều hành xe Kho hàng mới Quản [PERSON_NAME] lý chuyến Quản lý khách hàng Quản …" at bounding box center [168, 300] width 336 height 476
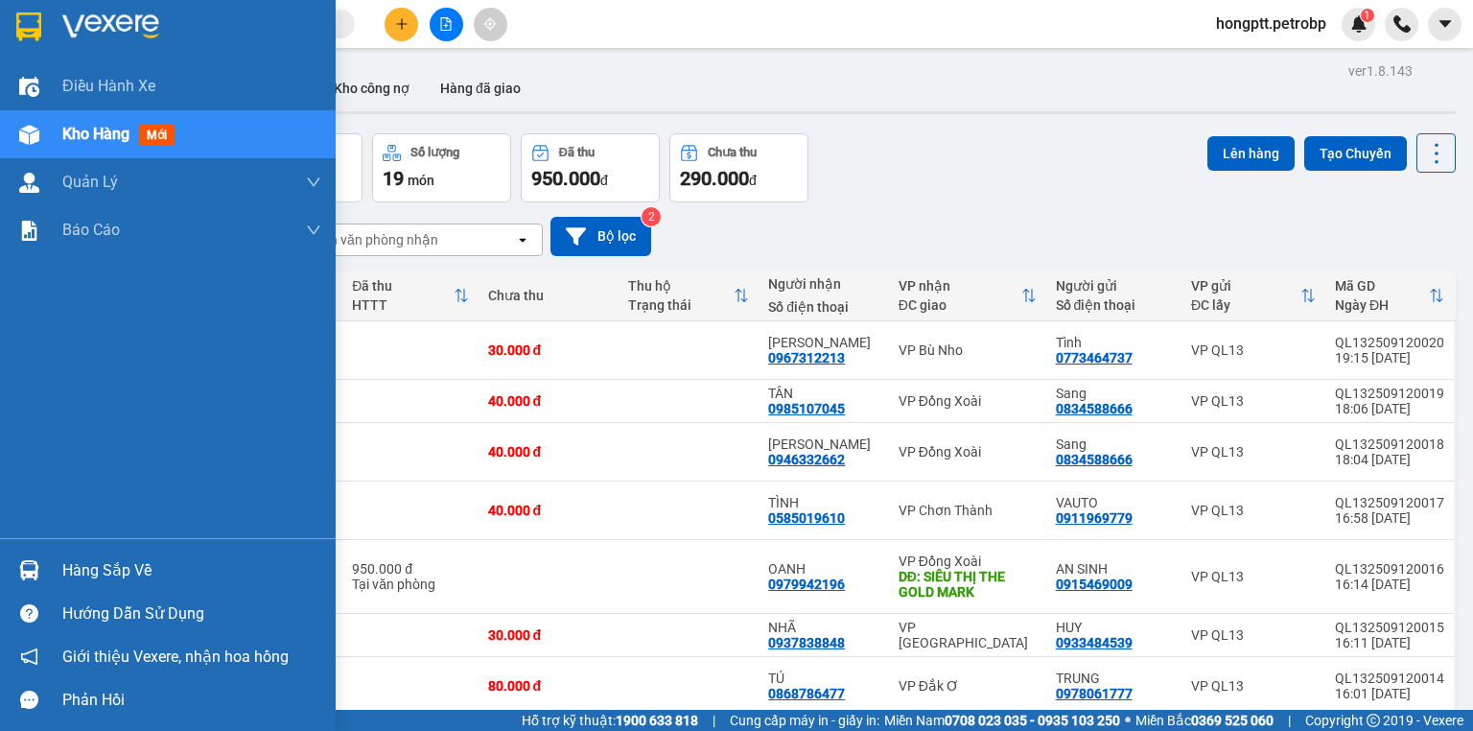
click at [109, 561] on div "Hàng sắp về" at bounding box center [191, 570] width 259 height 29
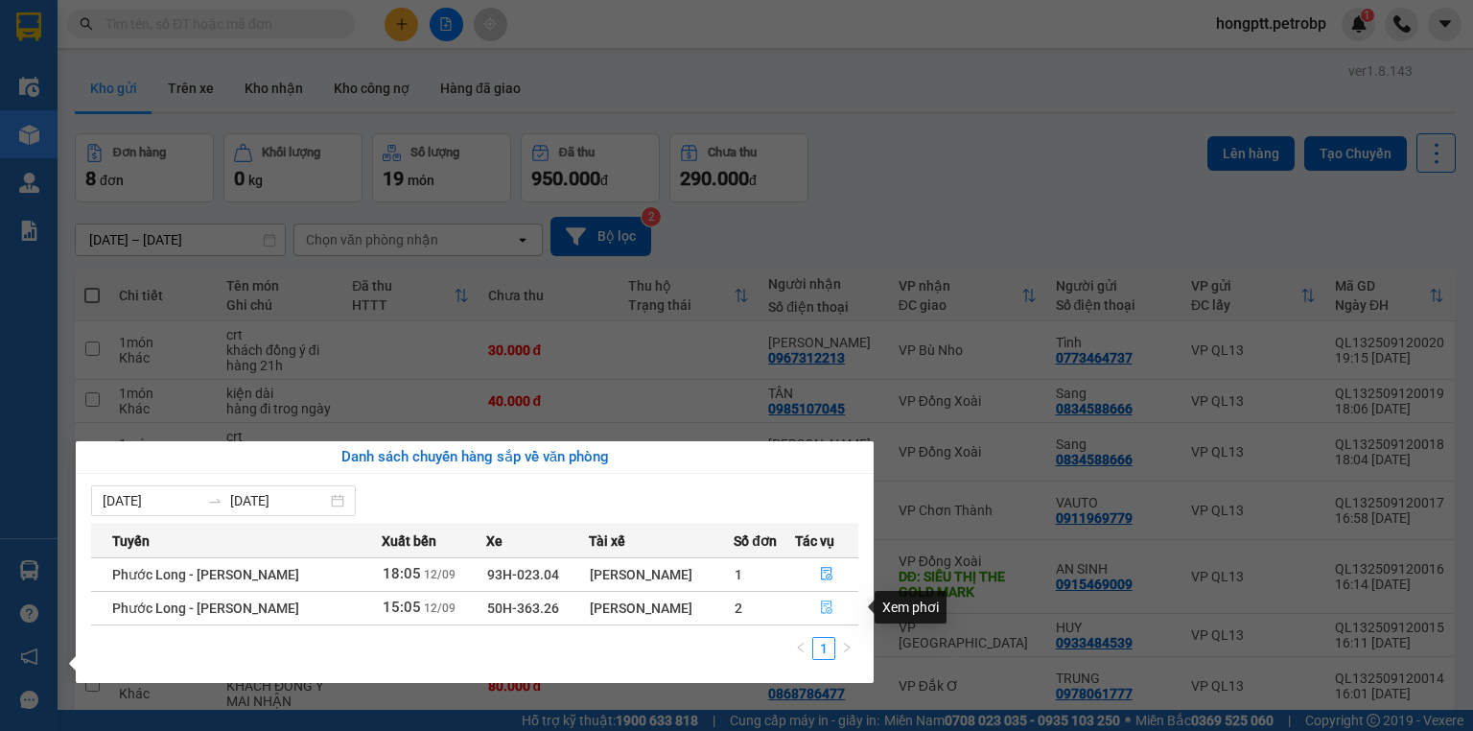
click at [820, 601] on icon "file-done" at bounding box center [826, 606] width 13 height 13
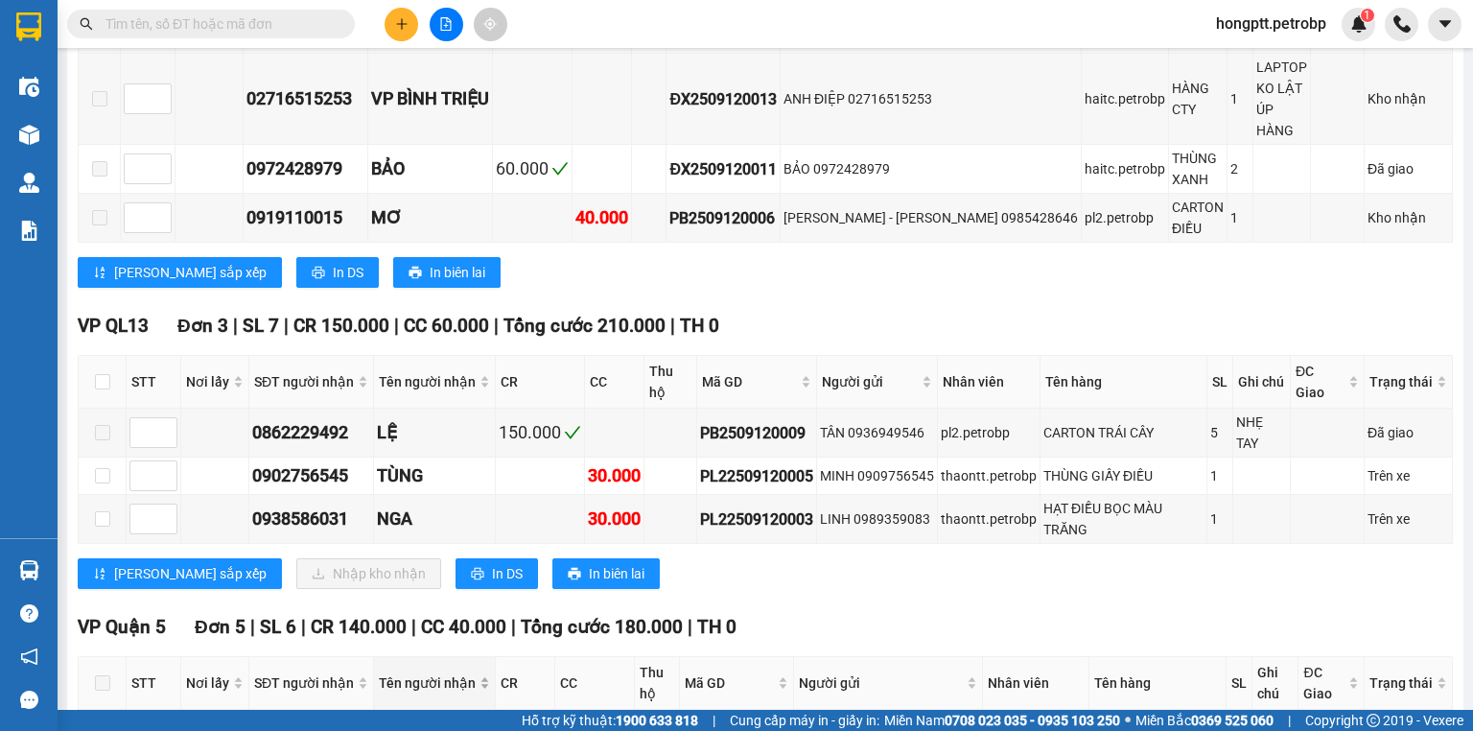
scroll to position [460, 0]
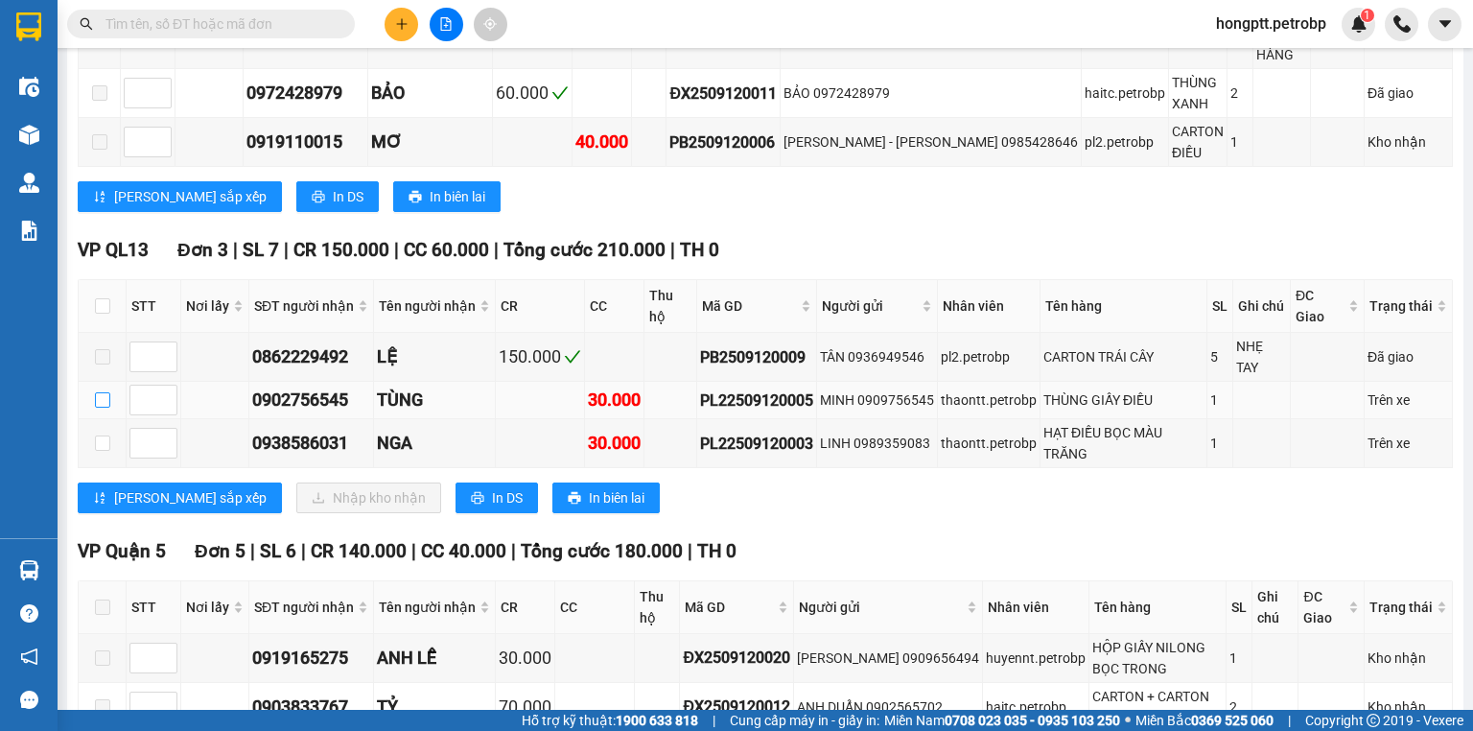
click at [95, 392] on input "checkbox" at bounding box center [102, 399] width 15 height 15
checkbox input "true"
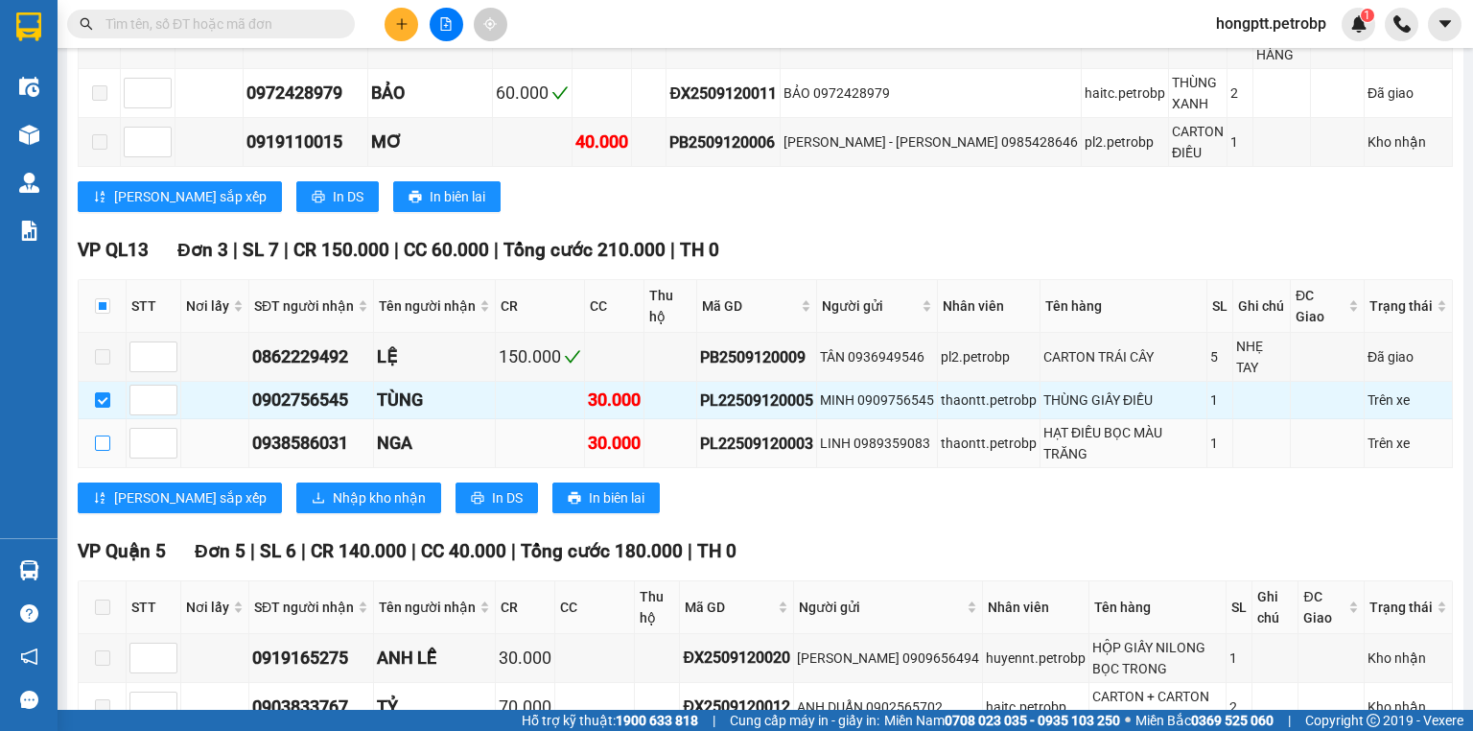
click at [96, 435] on input "checkbox" at bounding box center [102, 442] width 15 height 15
checkbox input "true"
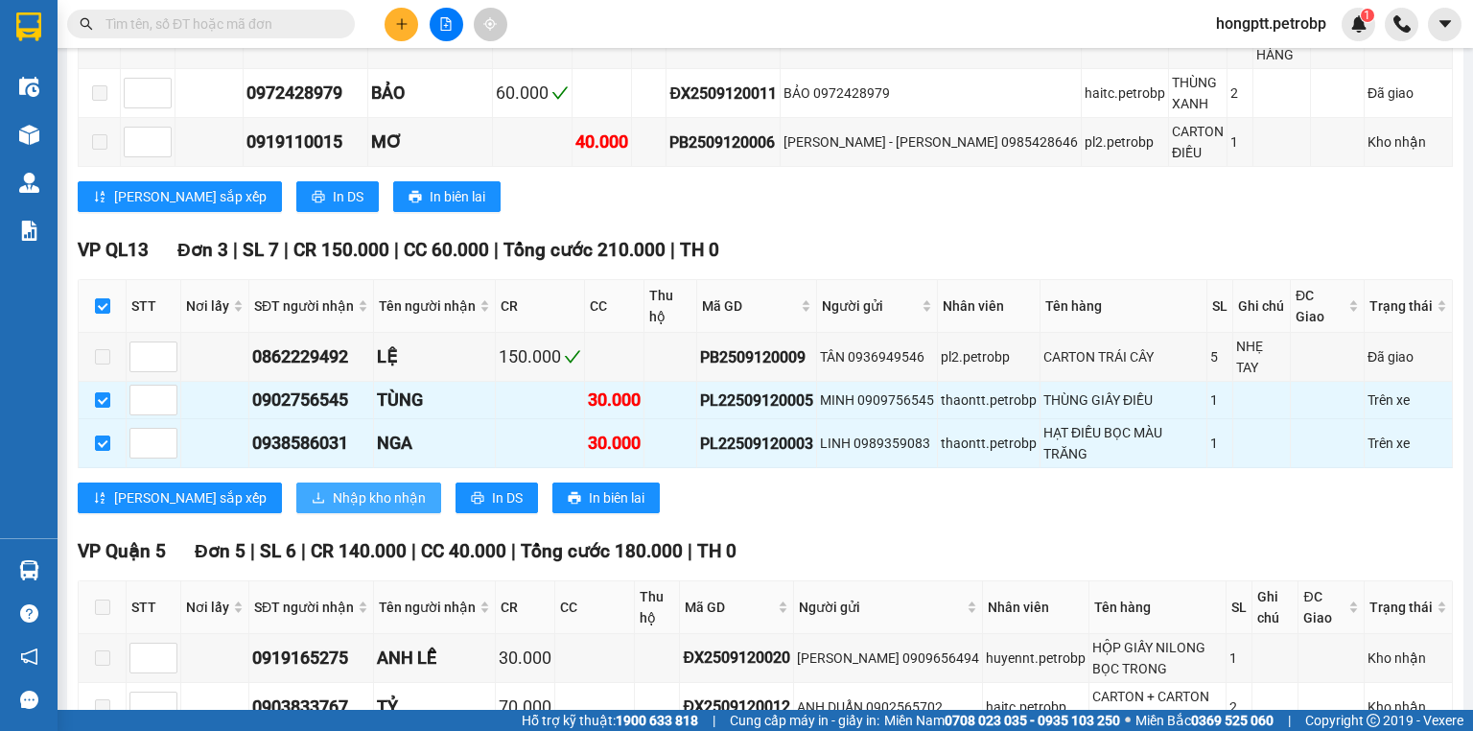
click at [333, 487] on span "Nhập kho nhận" at bounding box center [379, 497] width 93 height 21
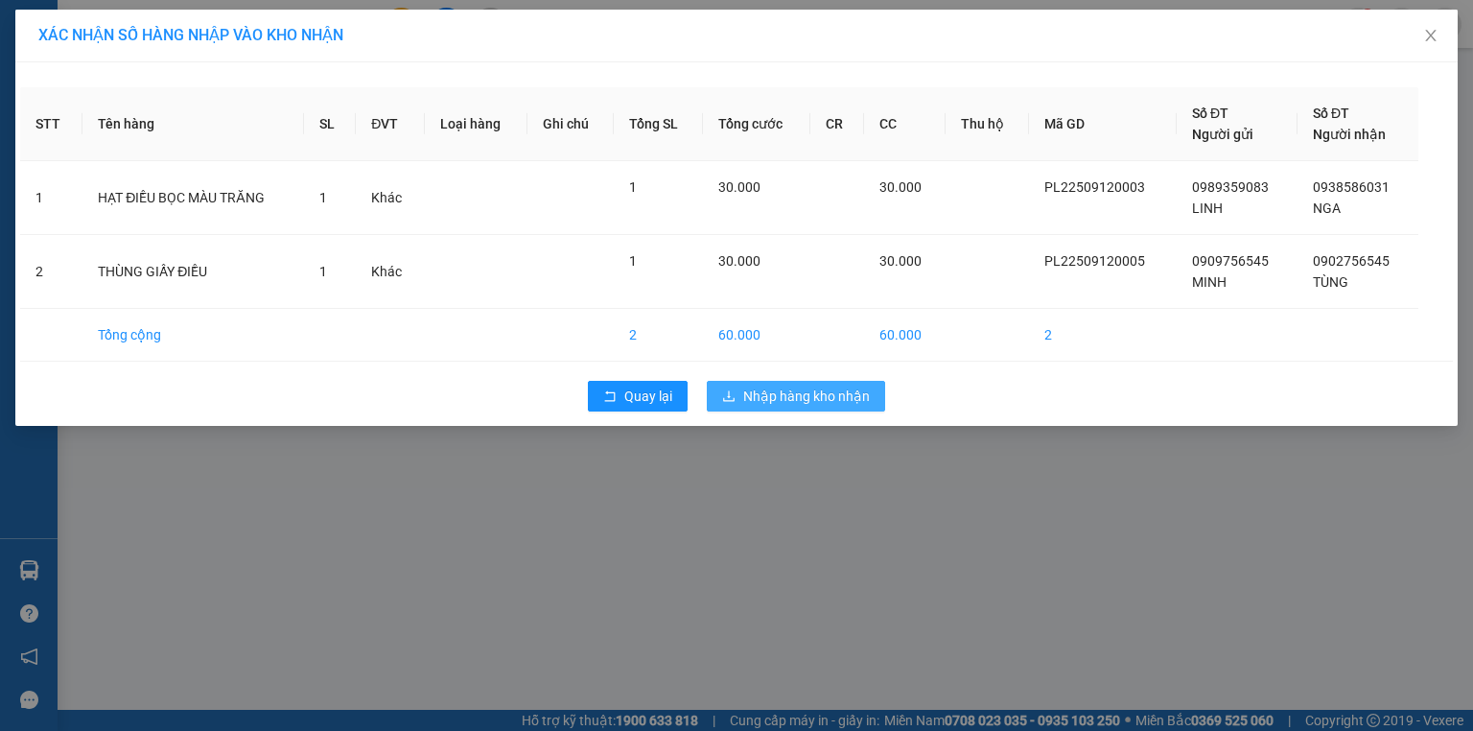
click at [742, 399] on button "Nhập hàng kho nhận" at bounding box center [796, 396] width 178 height 31
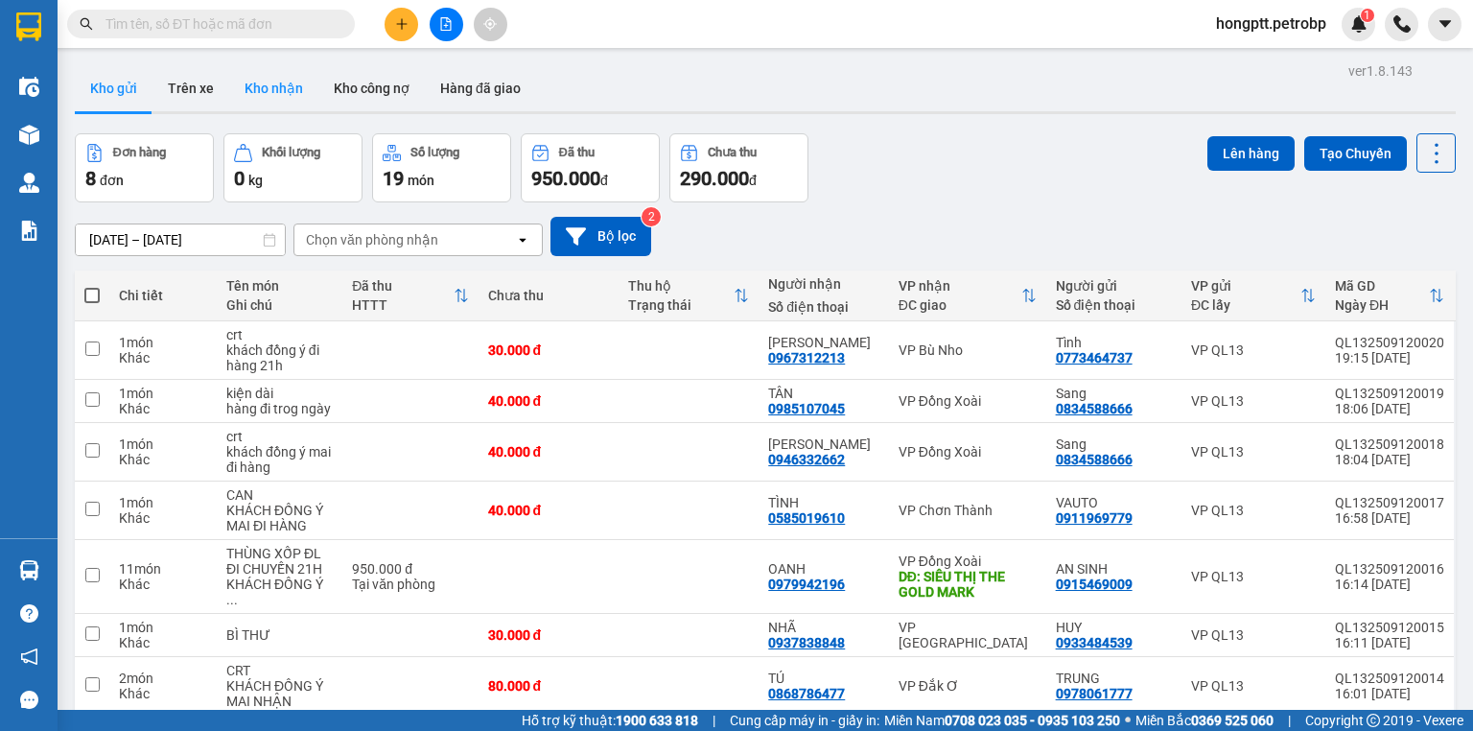
click at [278, 95] on button "Kho nhận" at bounding box center [273, 88] width 89 height 46
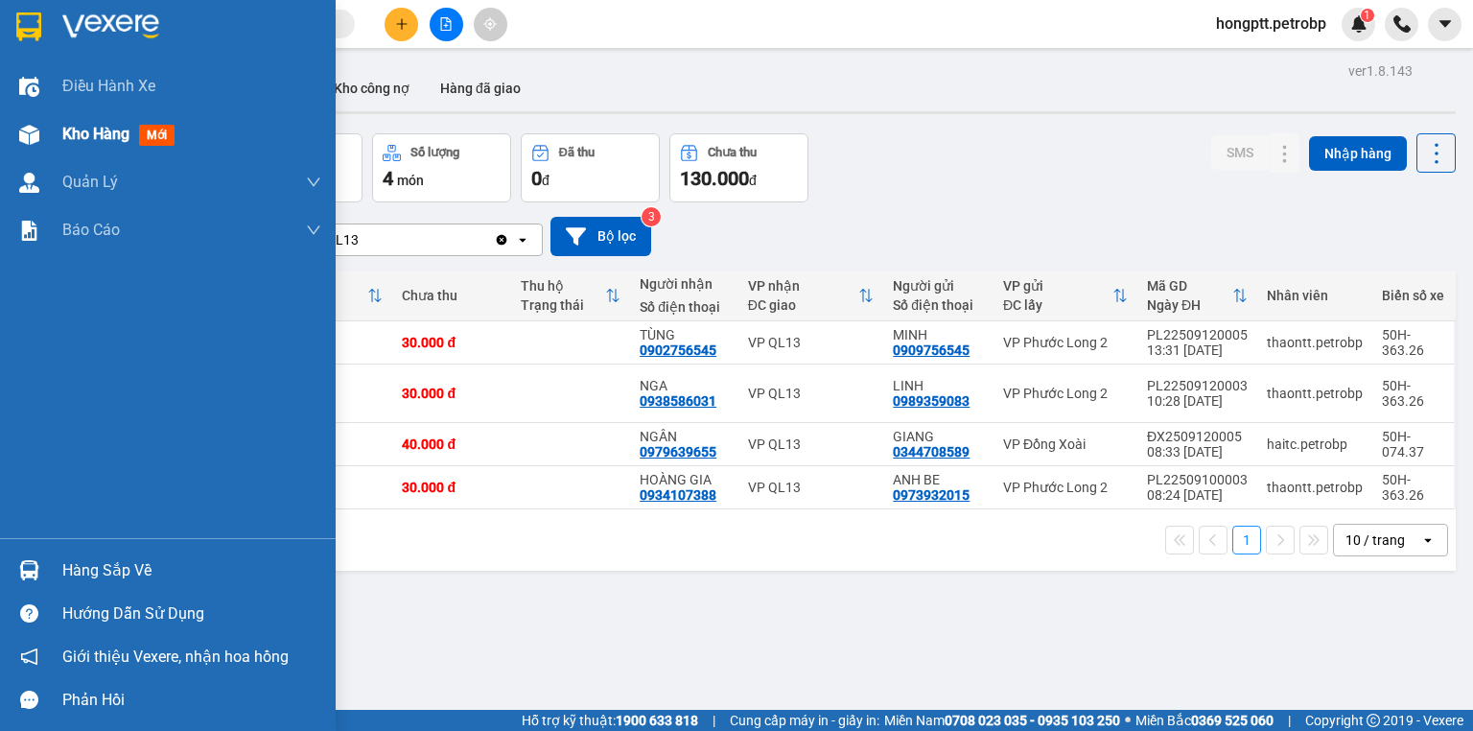
click at [111, 145] on div "Kho hàng mới" at bounding box center [122, 134] width 120 height 24
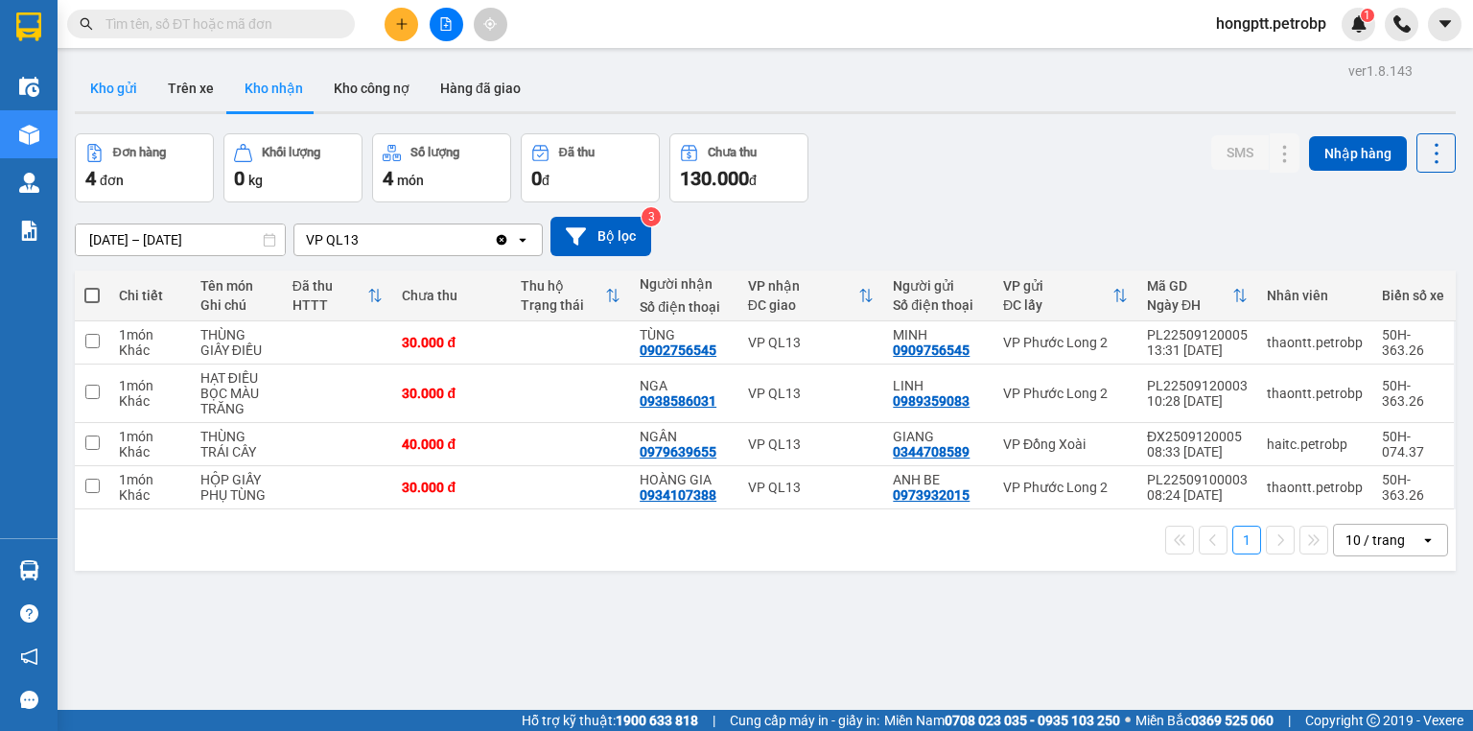
click at [111, 90] on button "Kho gửi" at bounding box center [114, 88] width 78 height 46
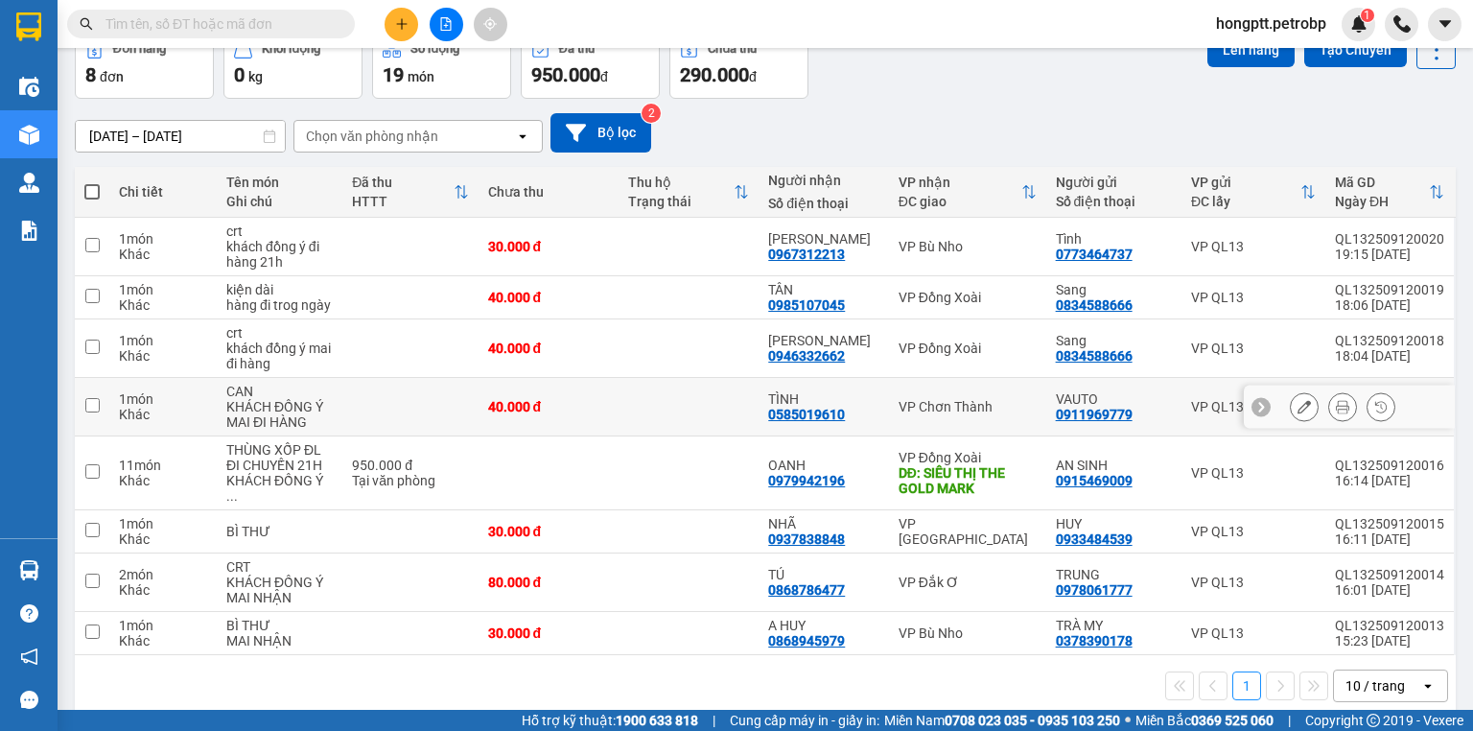
scroll to position [108, 0]
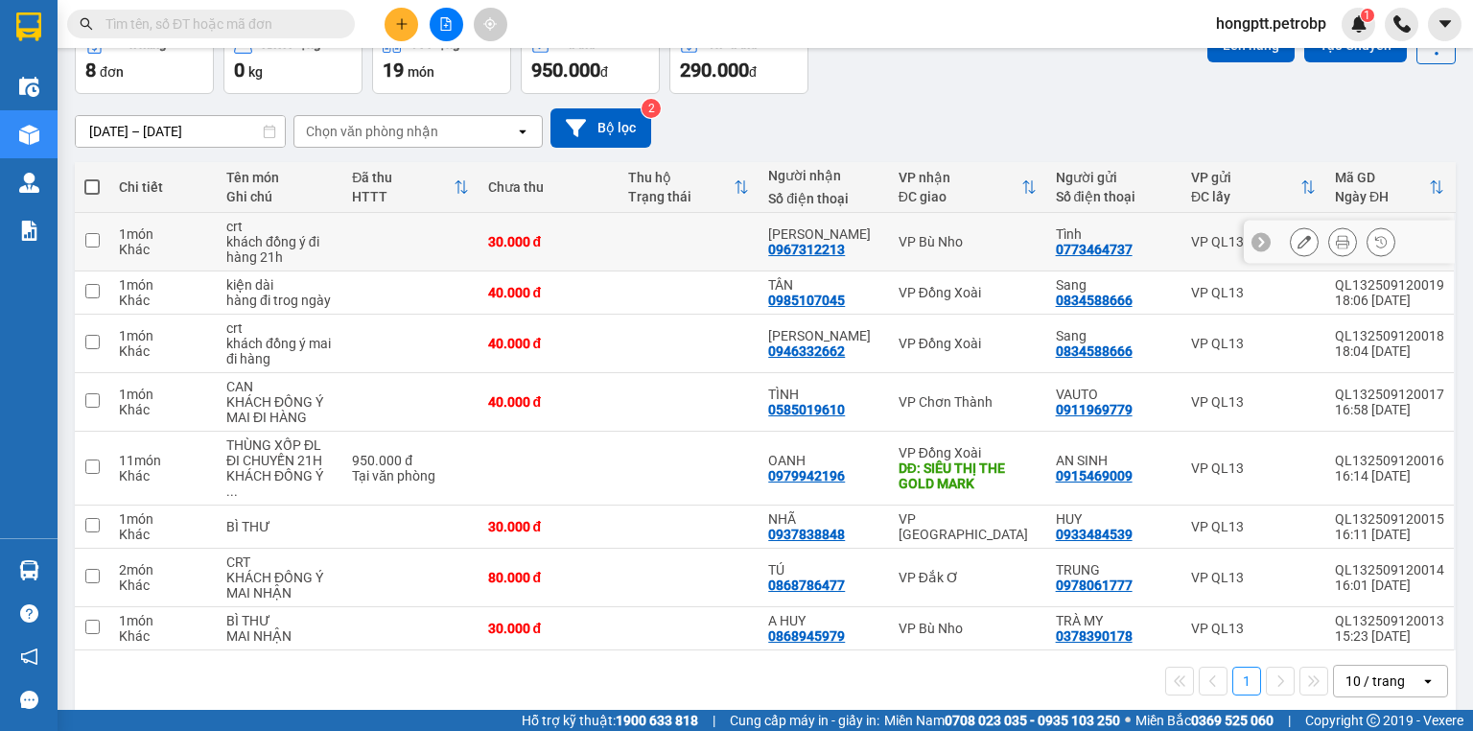
click at [85, 238] on input "checkbox" at bounding box center [92, 240] width 14 height 14
checkbox input "true"
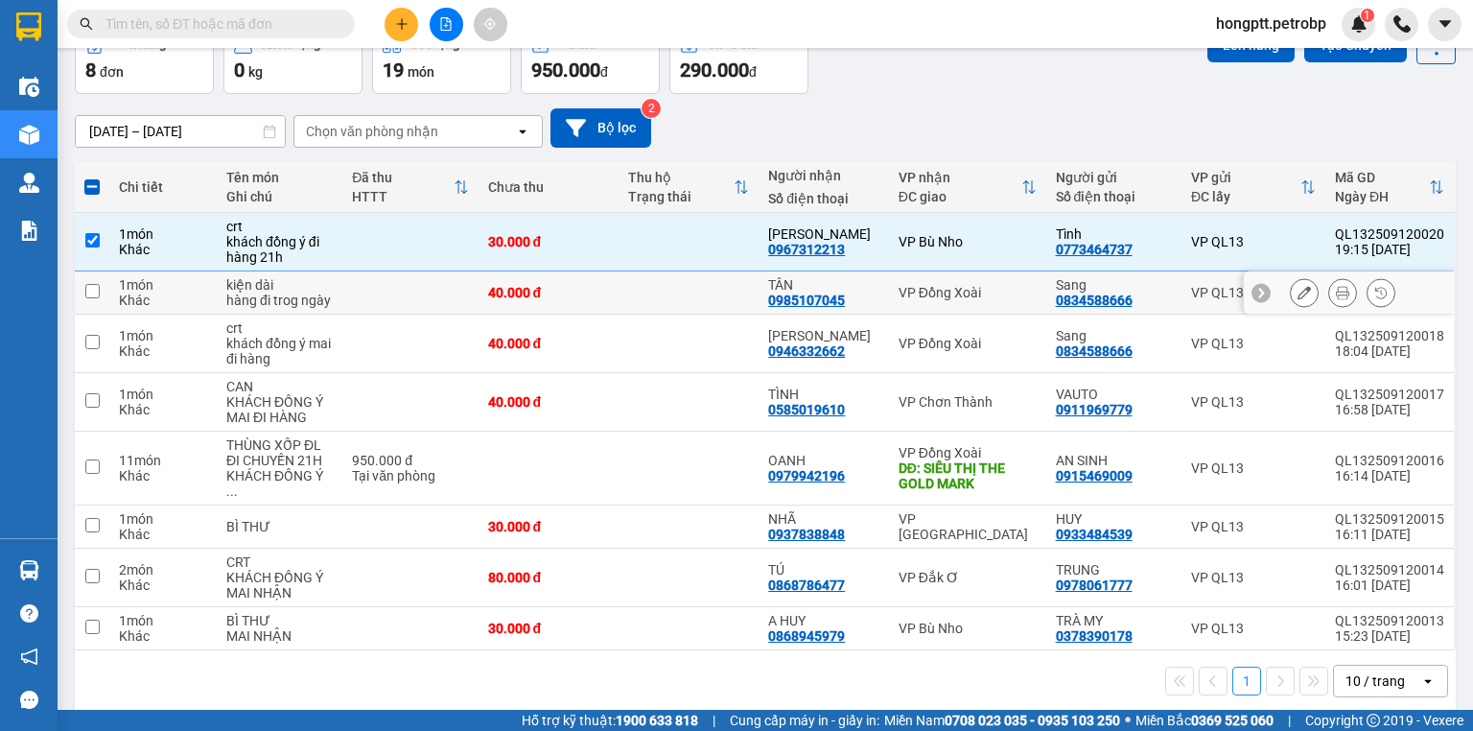
click at [104, 299] on td at bounding box center [92, 292] width 35 height 43
checkbox input "true"
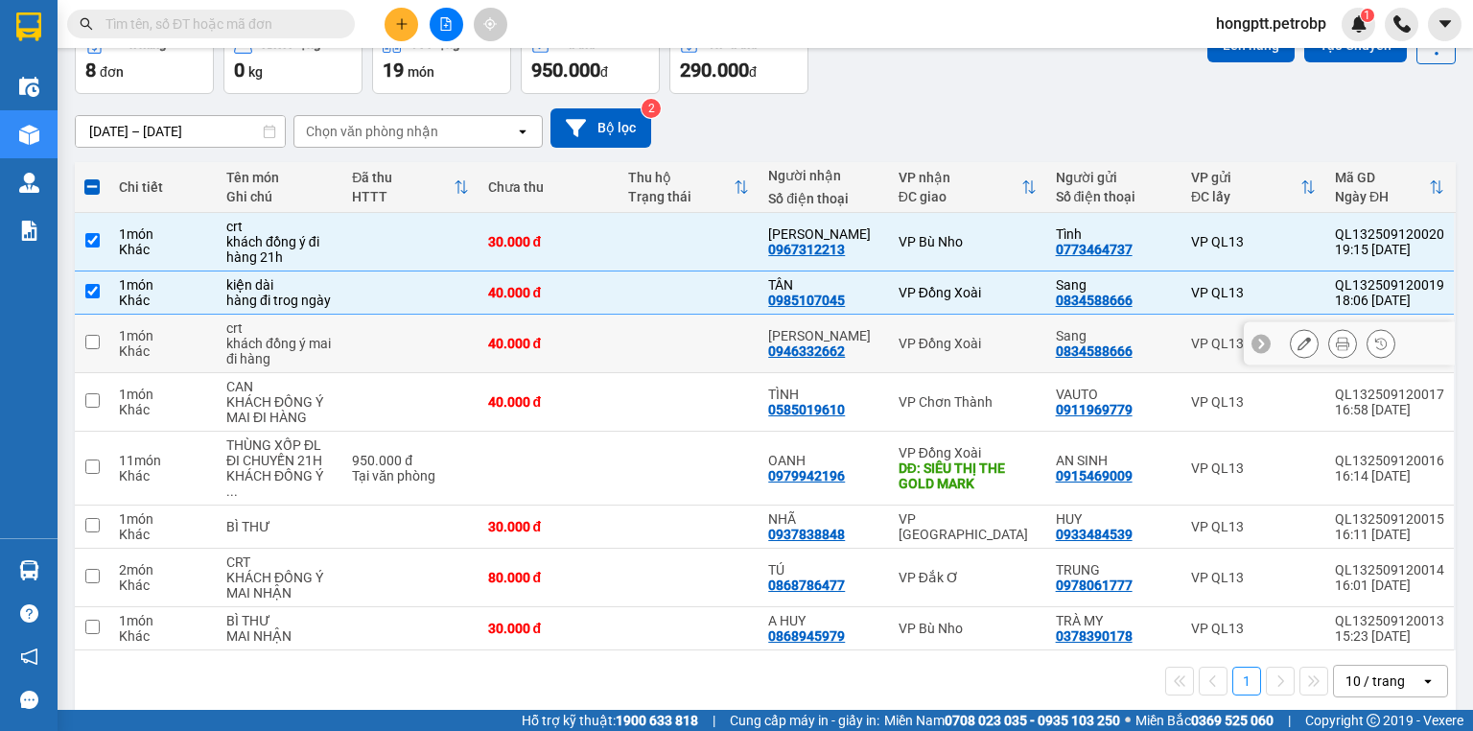
click at [104, 326] on td at bounding box center [92, 344] width 35 height 59
checkbox input "true"
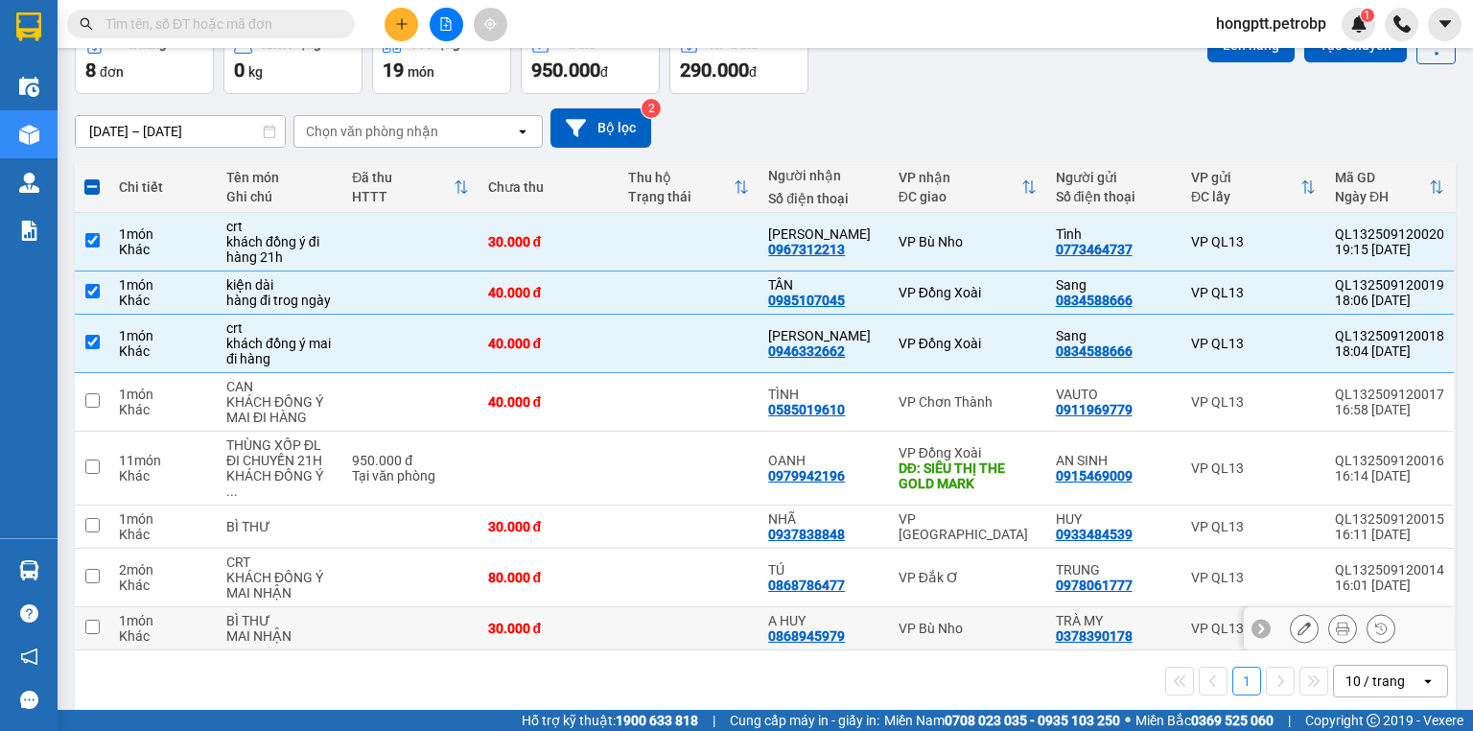
click at [94, 623] on td at bounding box center [92, 628] width 35 height 43
checkbox input "true"
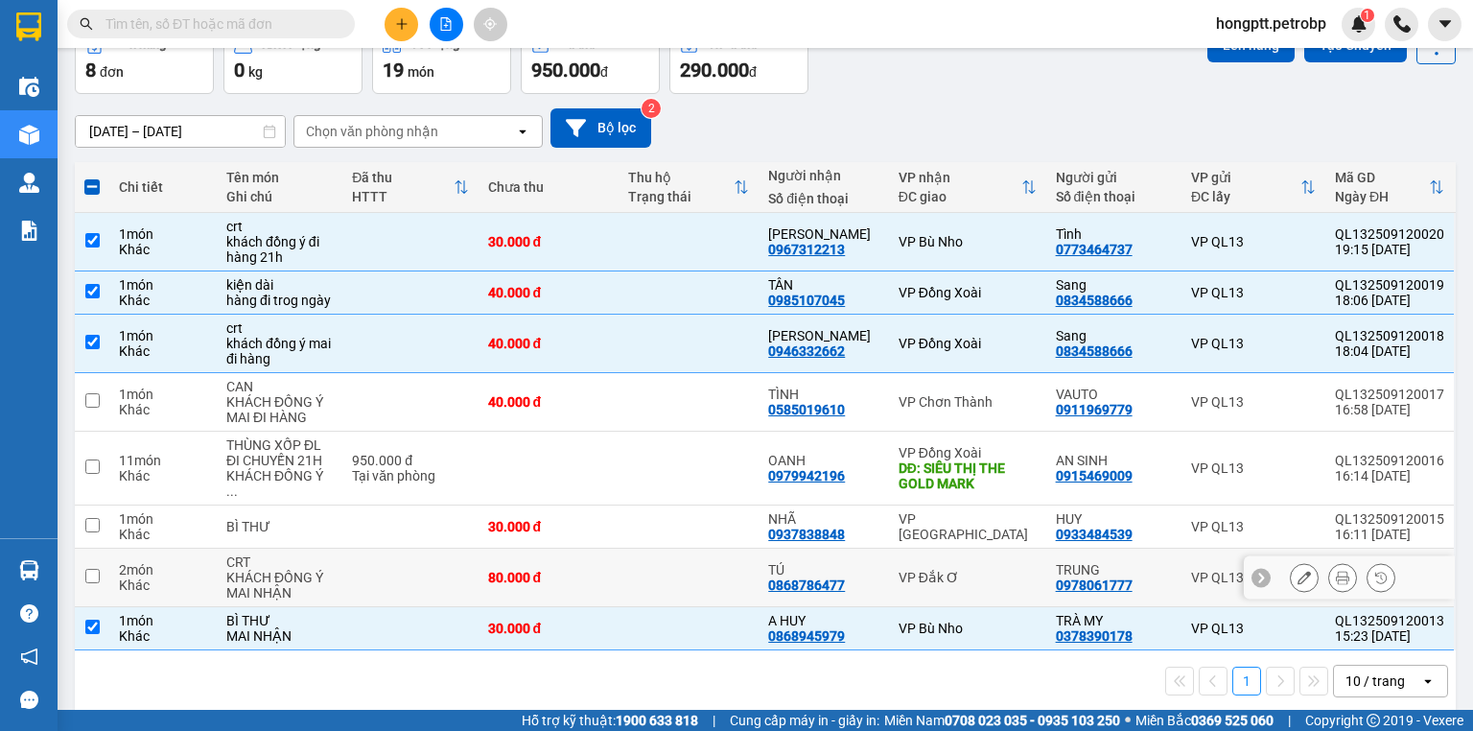
click at [115, 562] on td "2 món Khác" at bounding box center [162, 578] width 107 height 59
checkbox input "true"
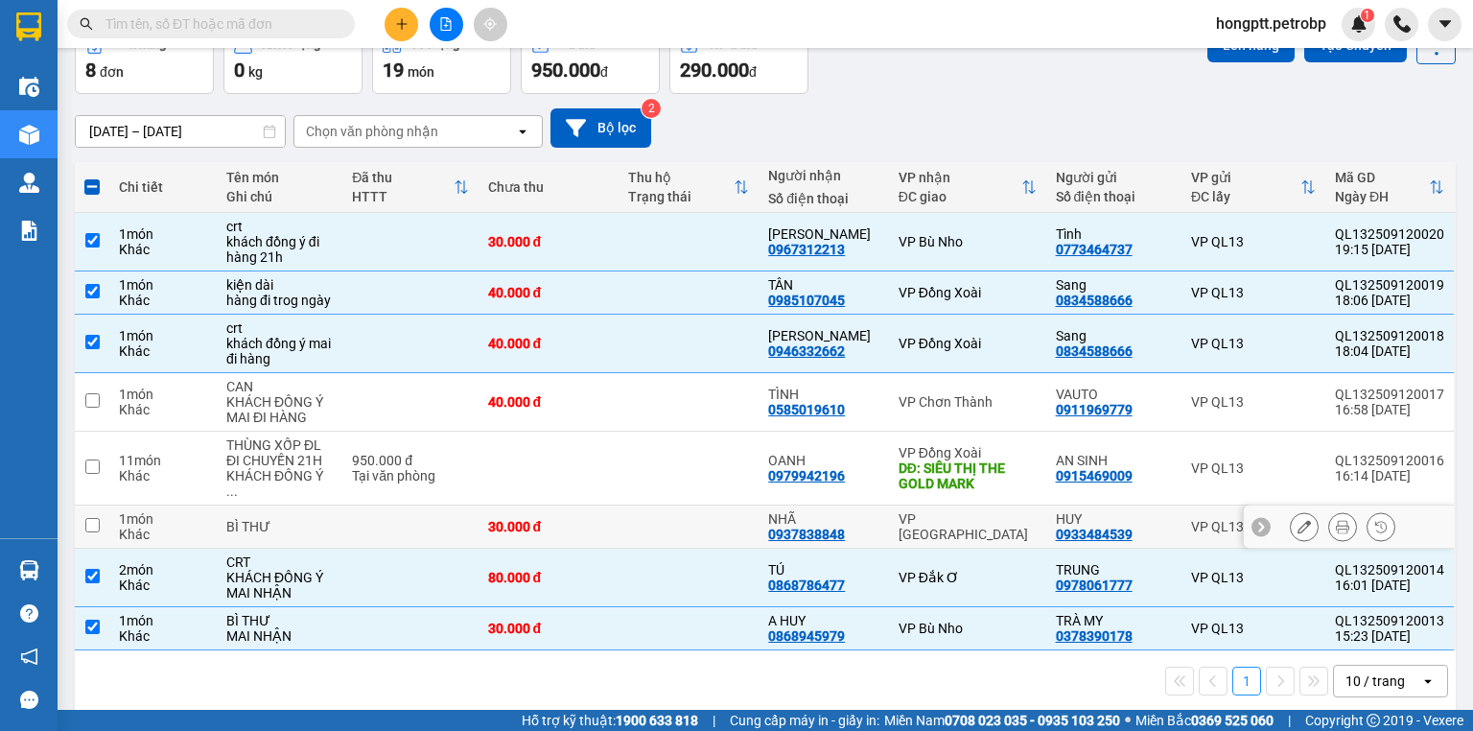
click at [95, 518] on input "checkbox" at bounding box center [92, 525] width 14 height 14
checkbox input "true"
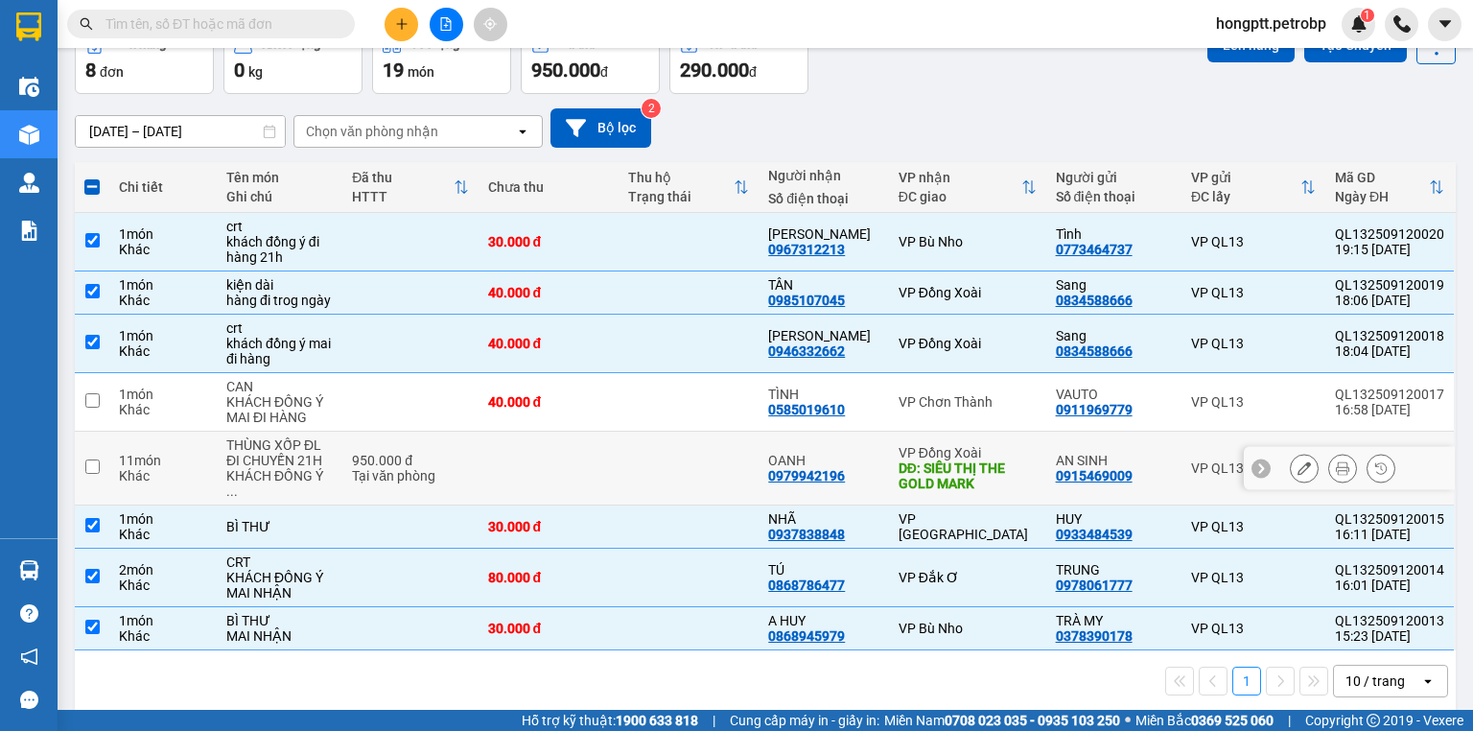
click at [97, 461] on input "checkbox" at bounding box center [92, 466] width 14 height 14
checkbox input "true"
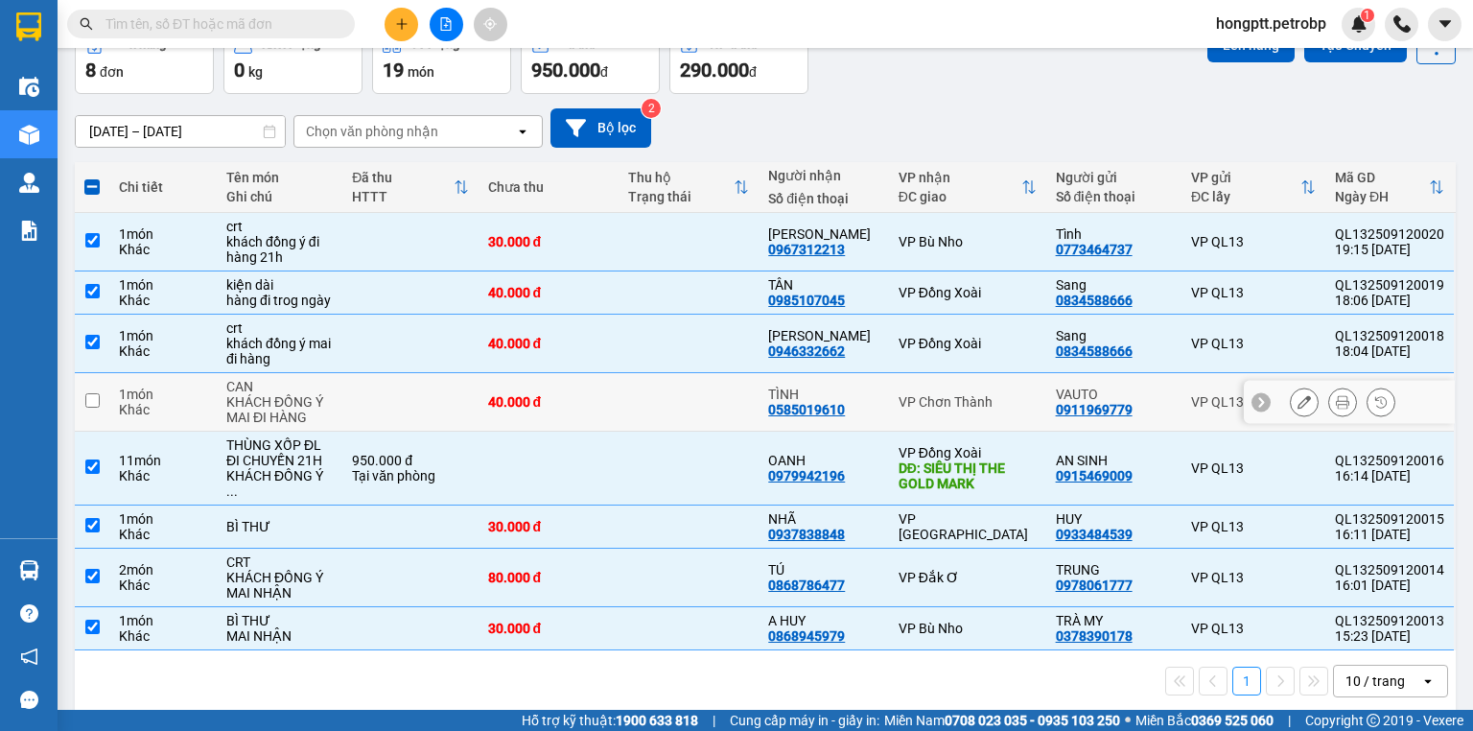
drag, startPoint x: 82, startPoint y: 404, endPoint x: 83, endPoint y: 386, distance: 18.3
click at [82, 403] on td at bounding box center [92, 402] width 35 height 59
checkbox input "true"
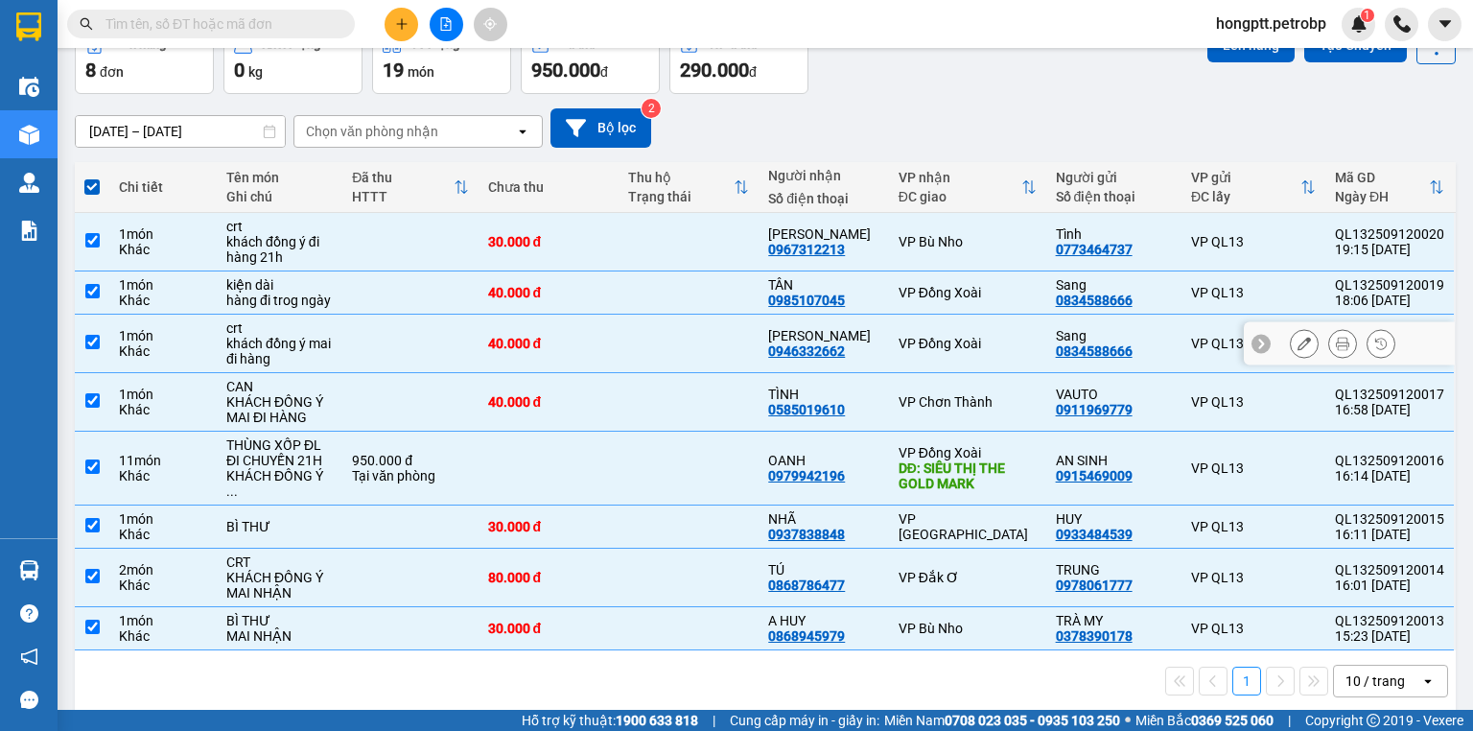
click at [88, 341] on input "checkbox" at bounding box center [92, 342] width 14 height 14
checkbox input "false"
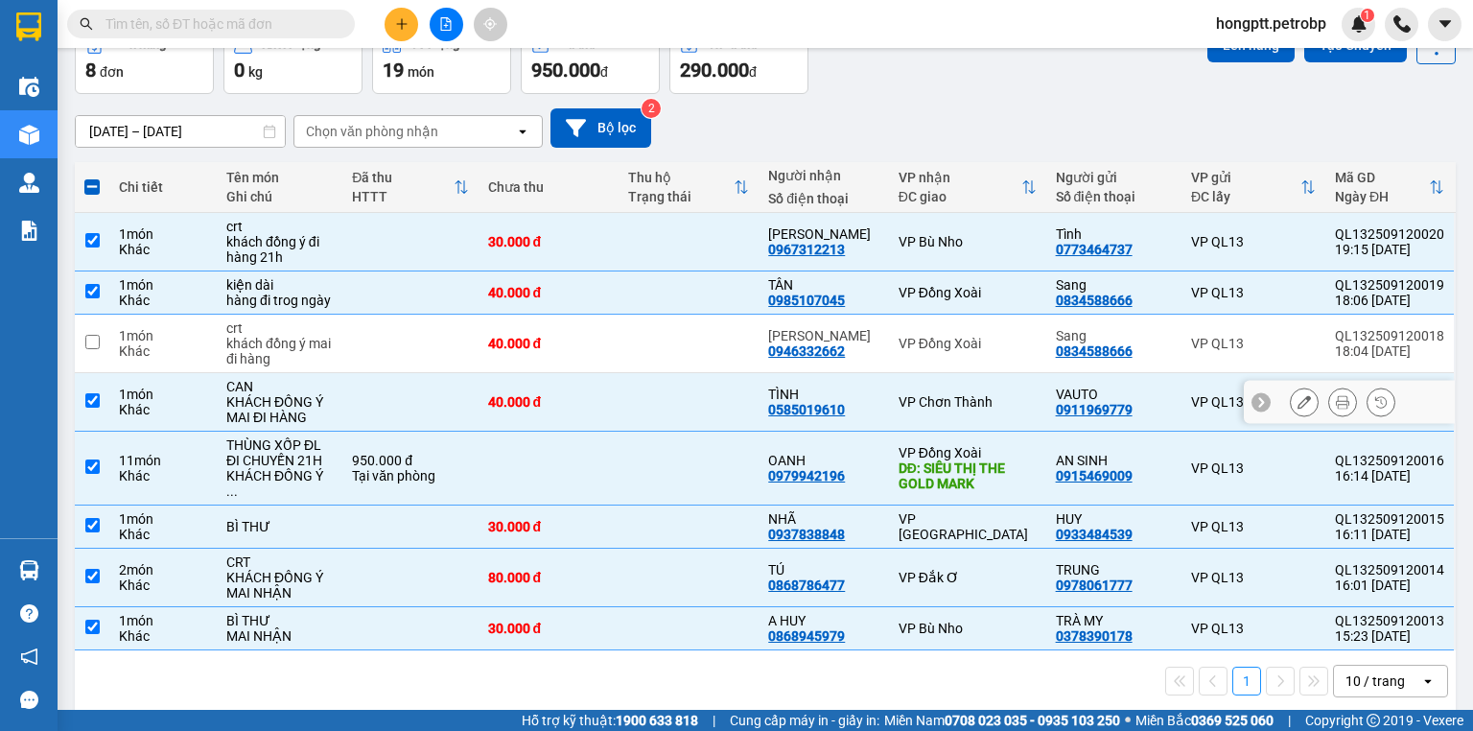
click at [116, 408] on td "1 món Khác" at bounding box center [162, 402] width 107 height 59
checkbox input "false"
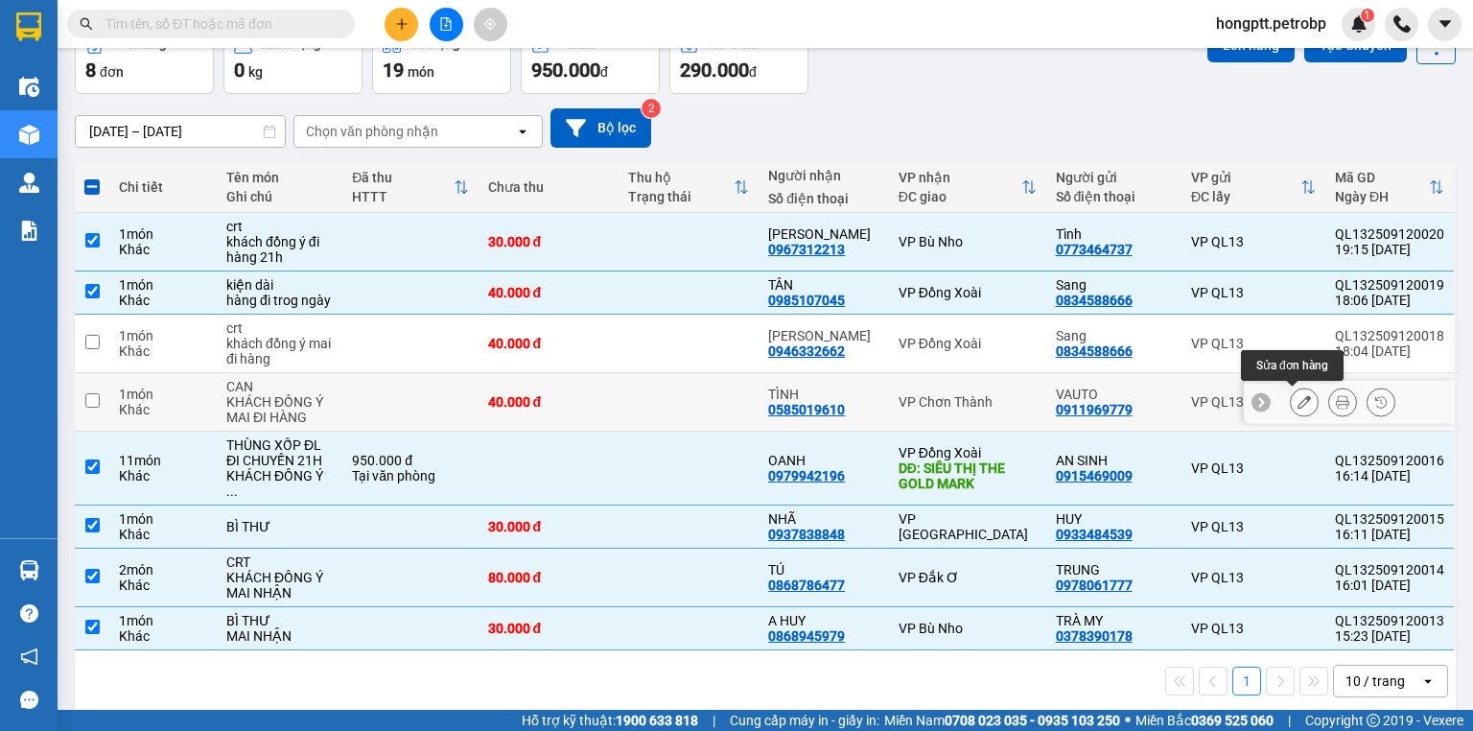
click at [1298, 397] on icon at bounding box center [1304, 401] width 13 height 13
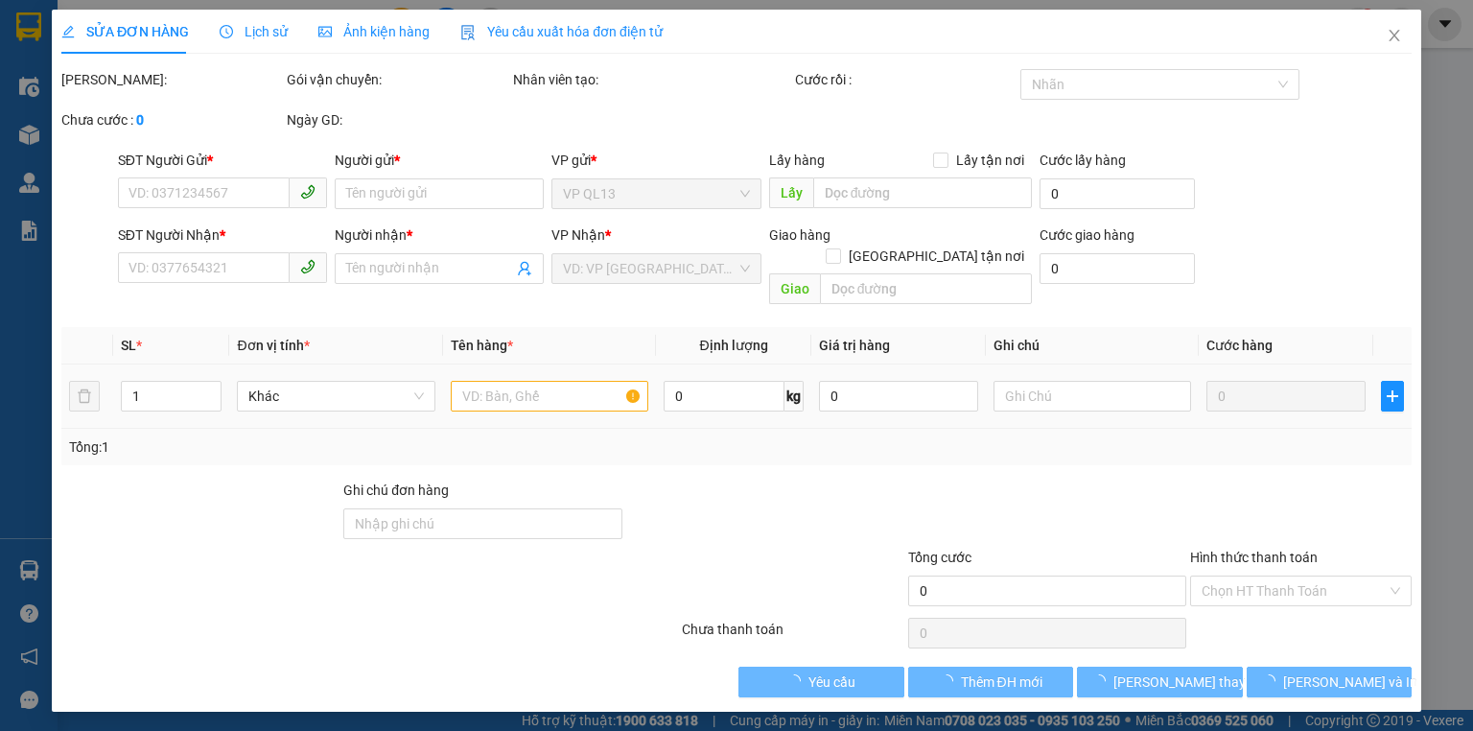
type input "0911969779"
type input "VAUTO"
type input "0585019610"
type input "TÌNH"
type input "40.000"
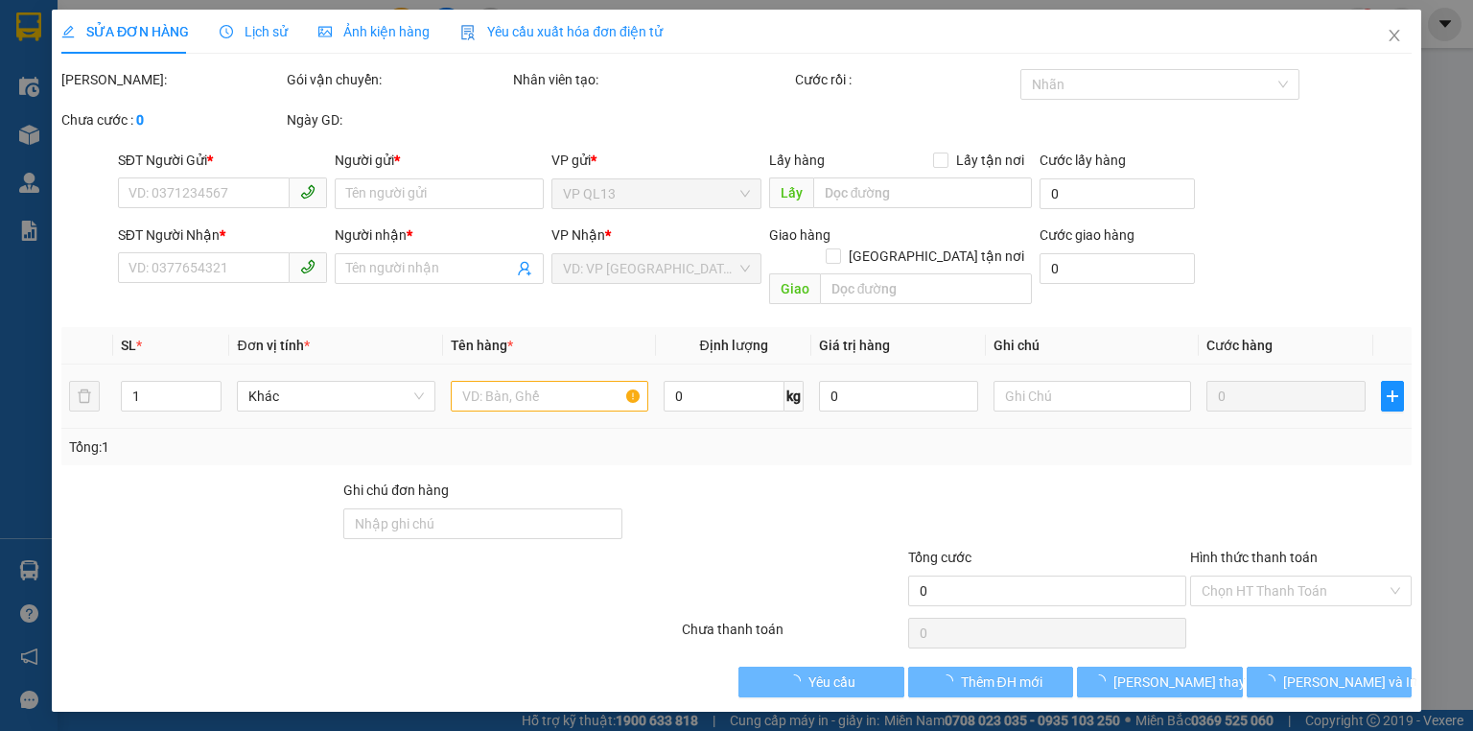
type input "40.000"
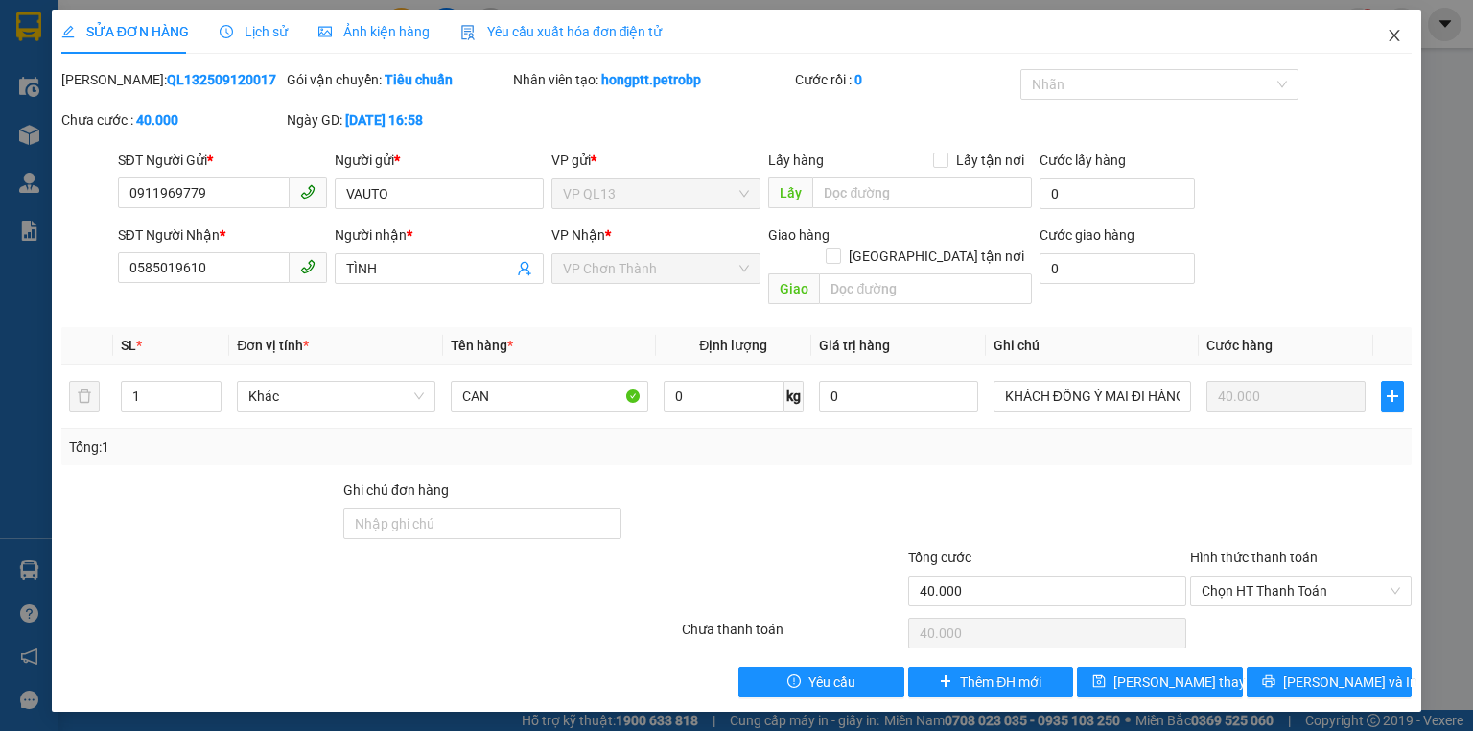
click at [1392, 28] on span "Close" at bounding box center [1395, 37] width 54 height 54
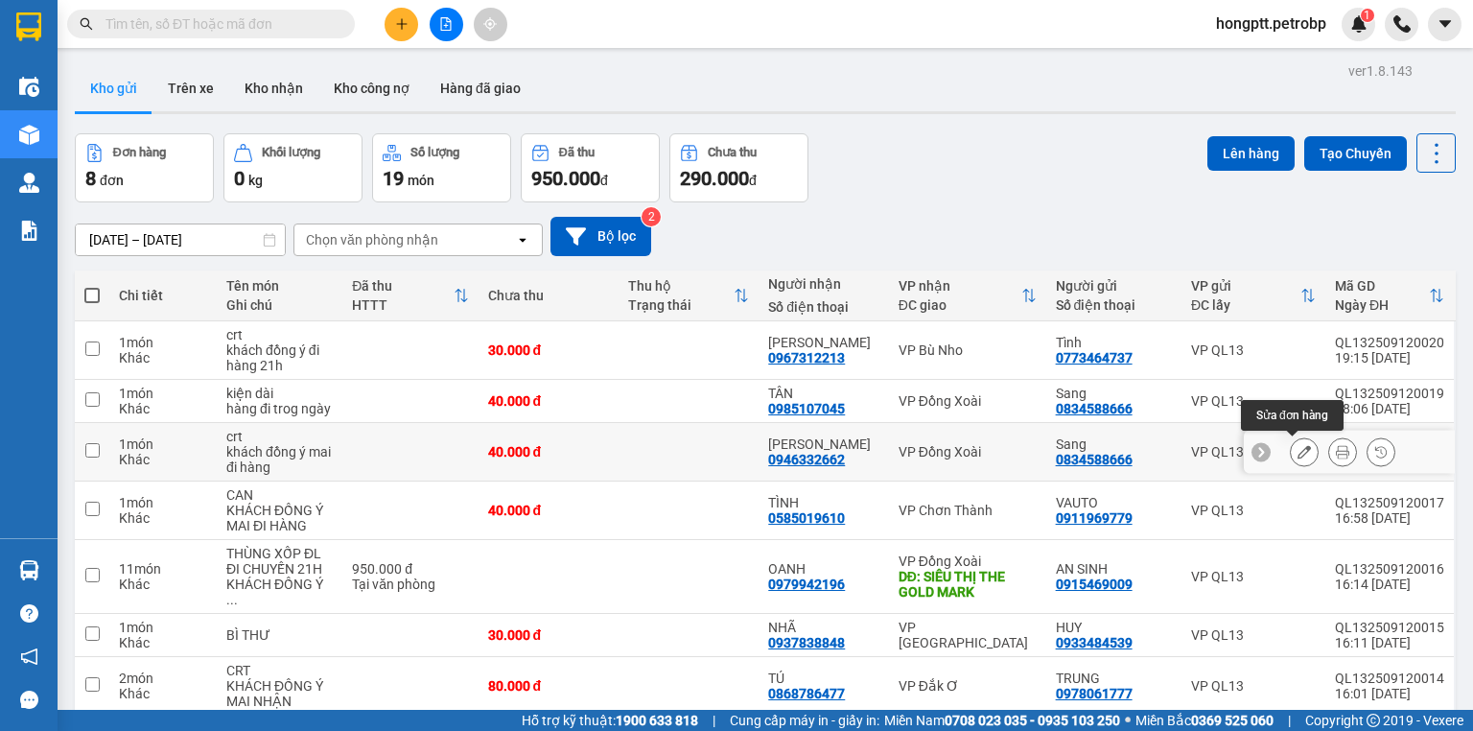
click at [1298, 452] on icon at bounding box center [1304, 451] width 13 height 13
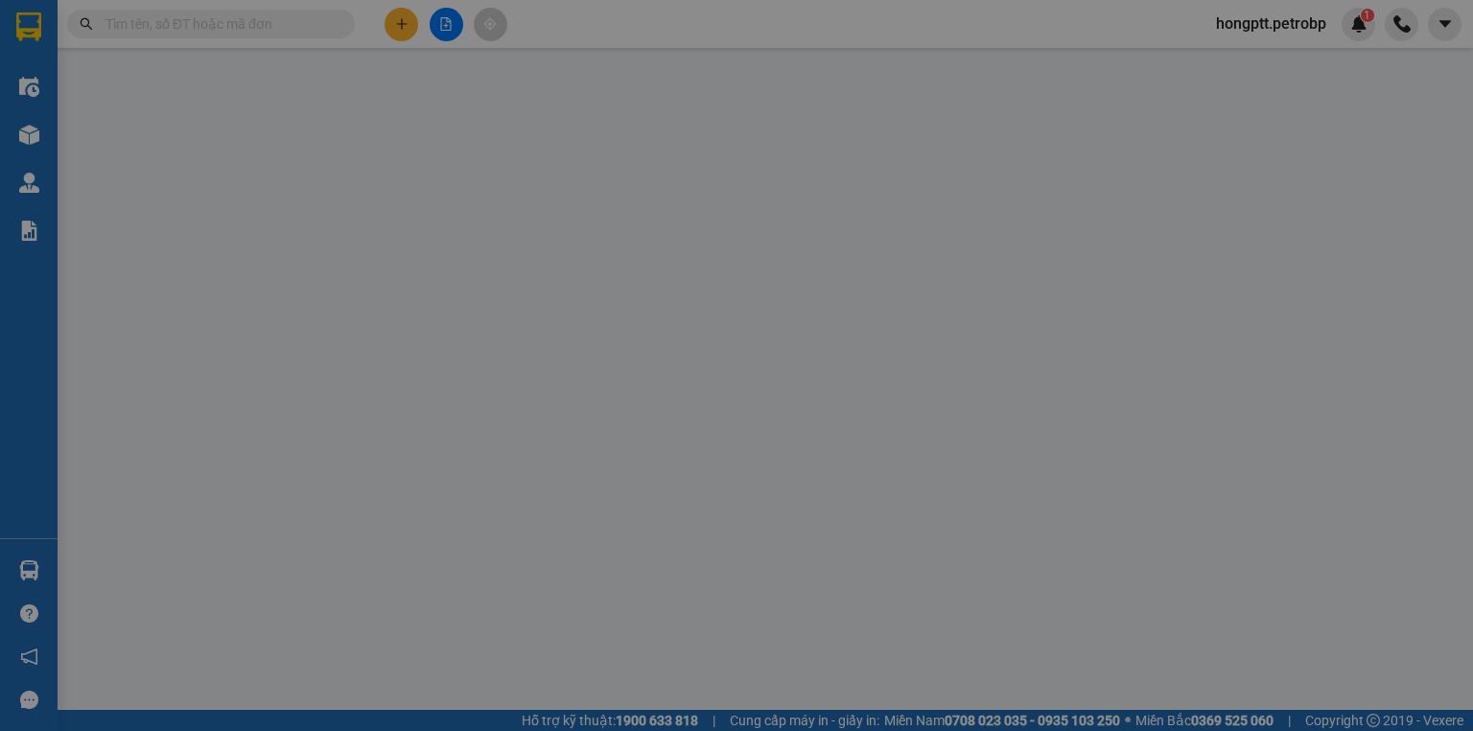
type input "0834588666"
type input "Sang"
type input "0946332662"
type input "[PERSON_NAME]"
type input "40.000"
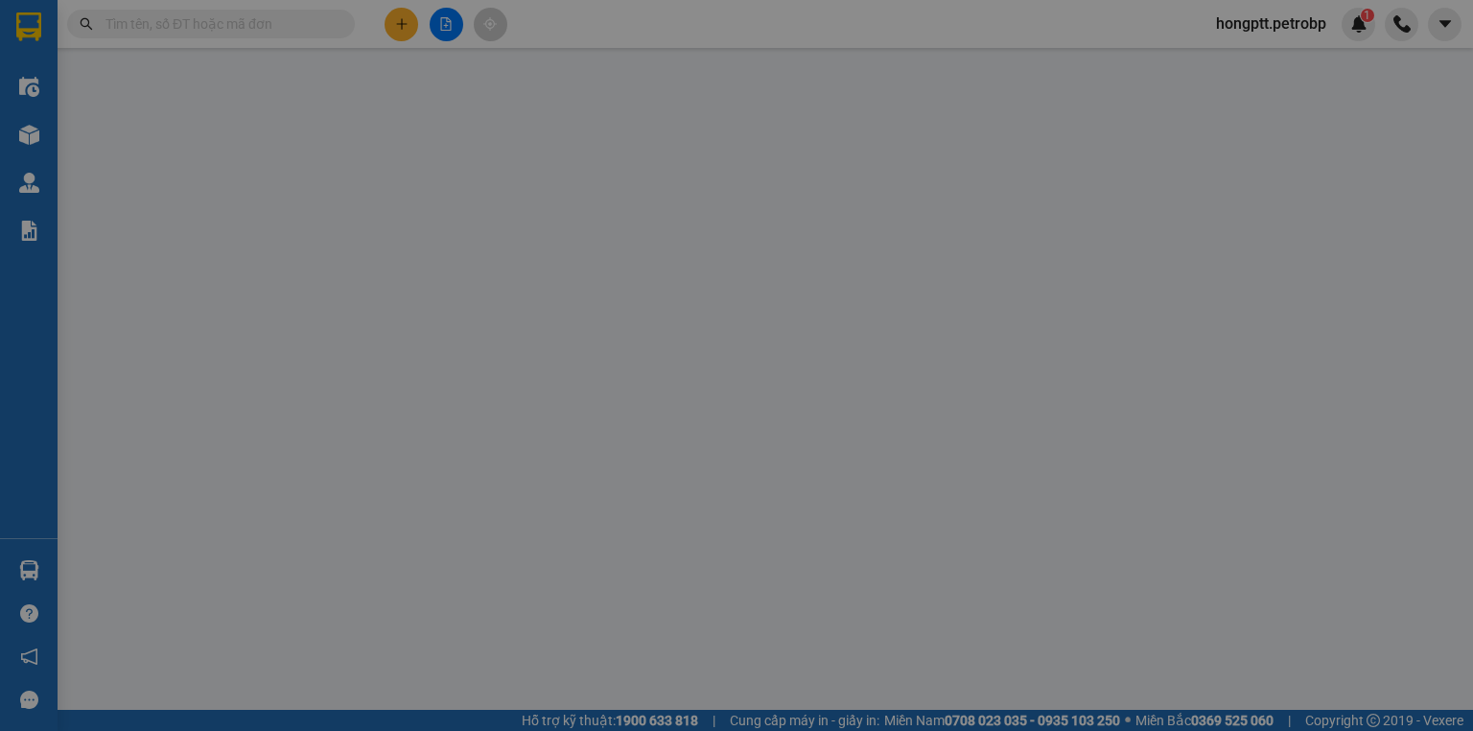
type input "40.000"
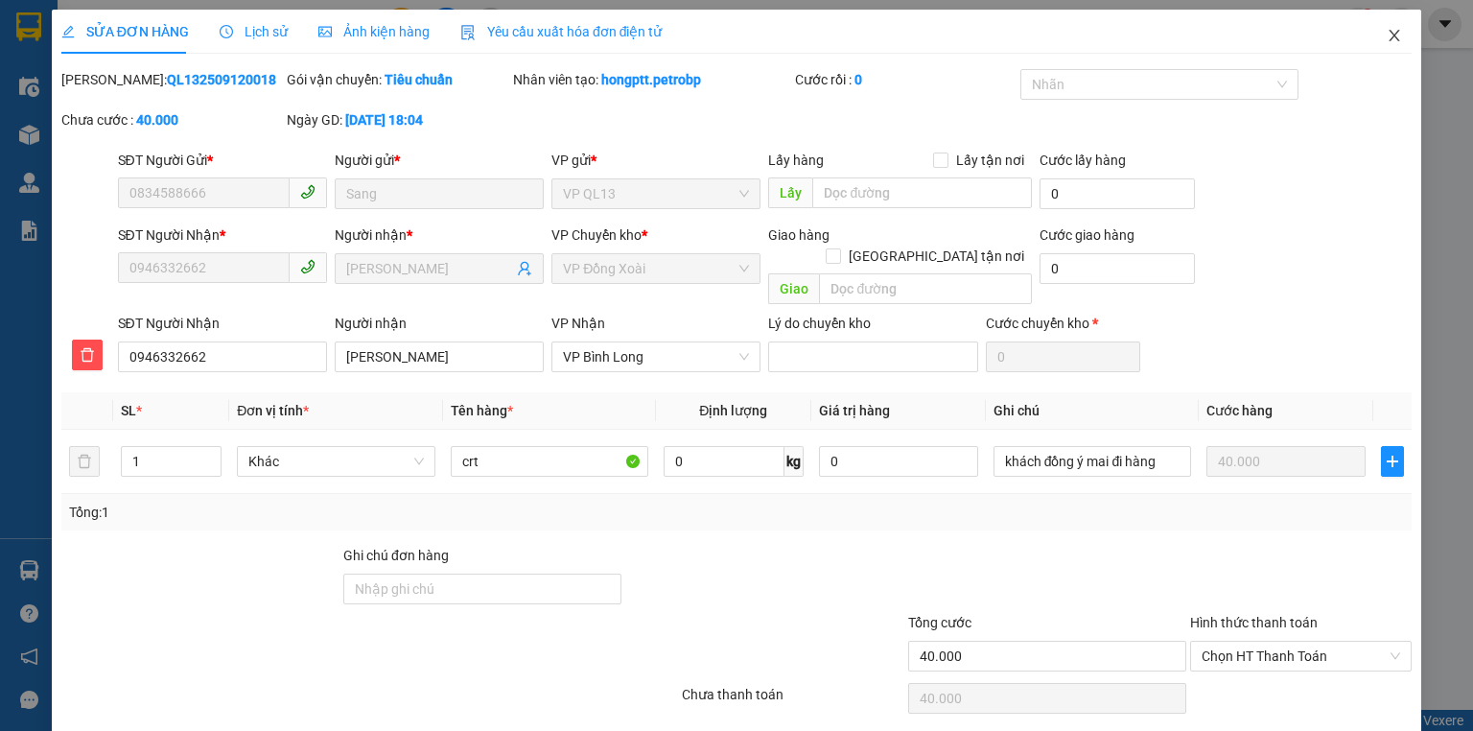
click at [1387, 30] on icon "close" at bounding box center [1394, 35] width 15 height 15
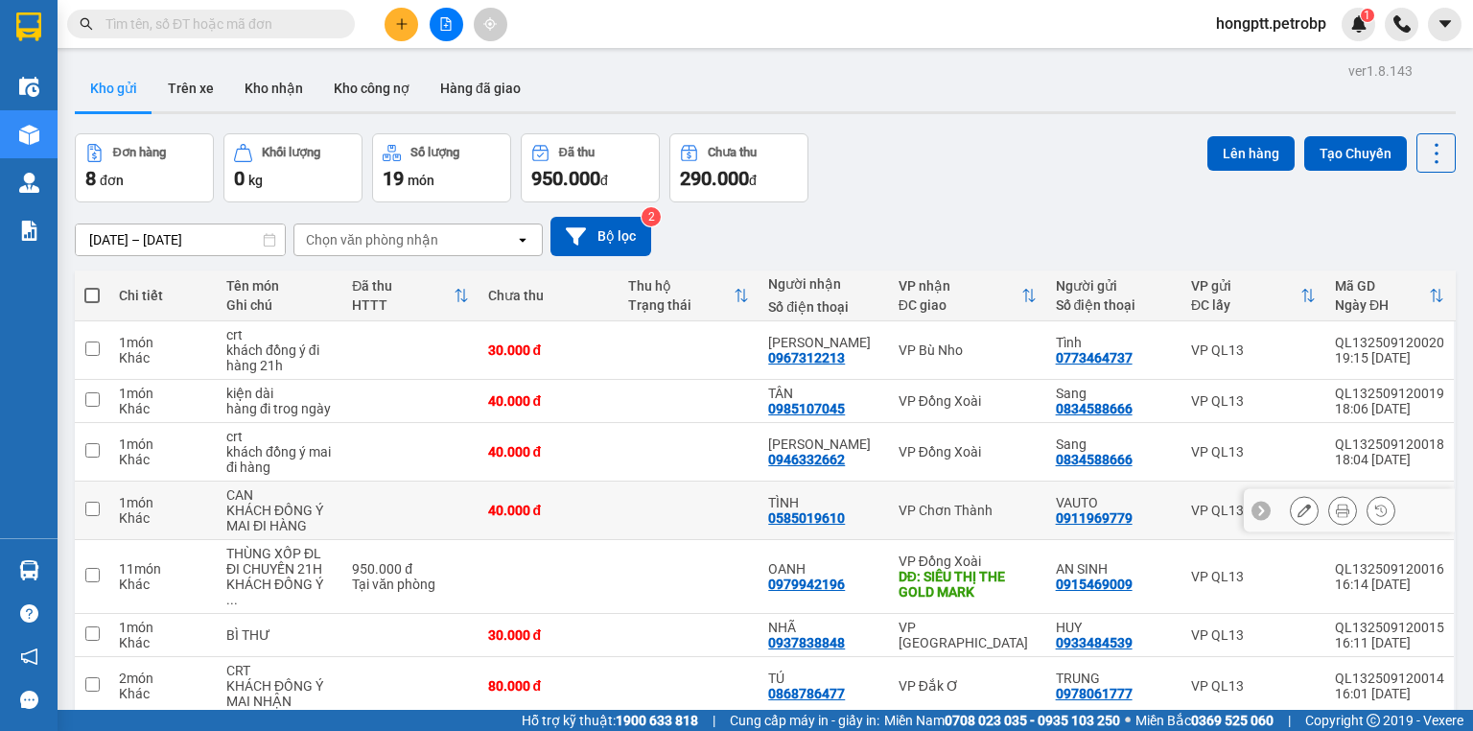
click at [1298, 508] on icon at bounding box center [1304, 510] width 13 height 13
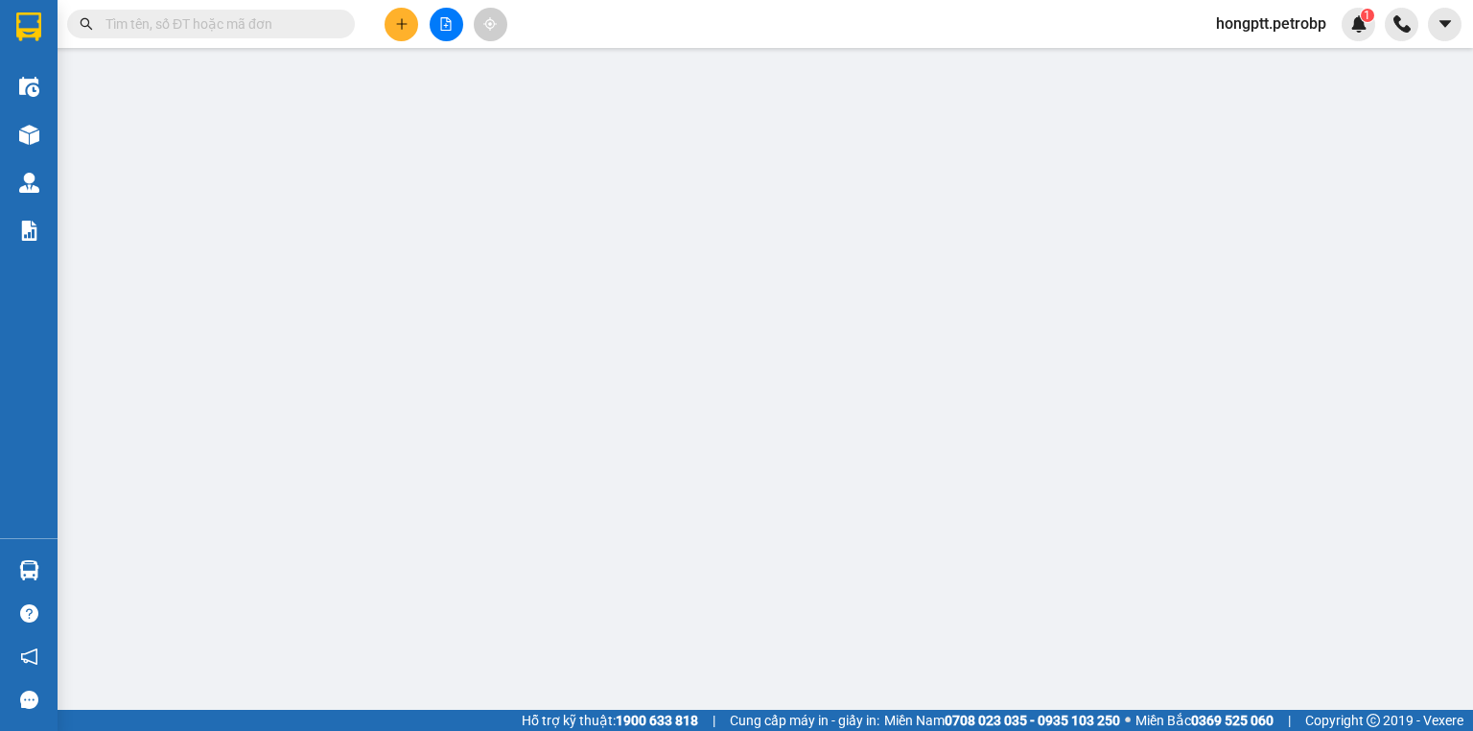
type input "0911969779"
type input "VAUTO"
type input "0585019610"
type input "TÌNH"
type input "40.000"
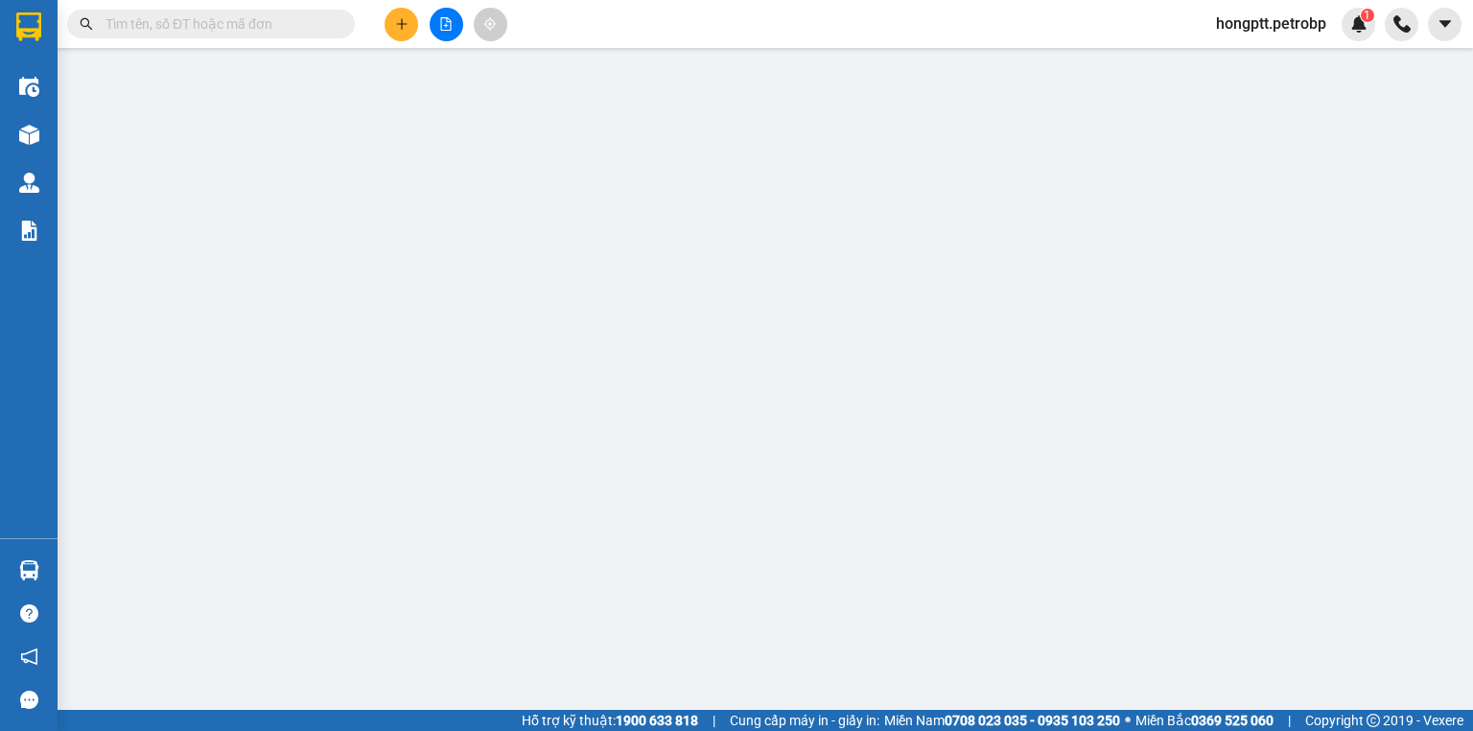
type input "40.000"
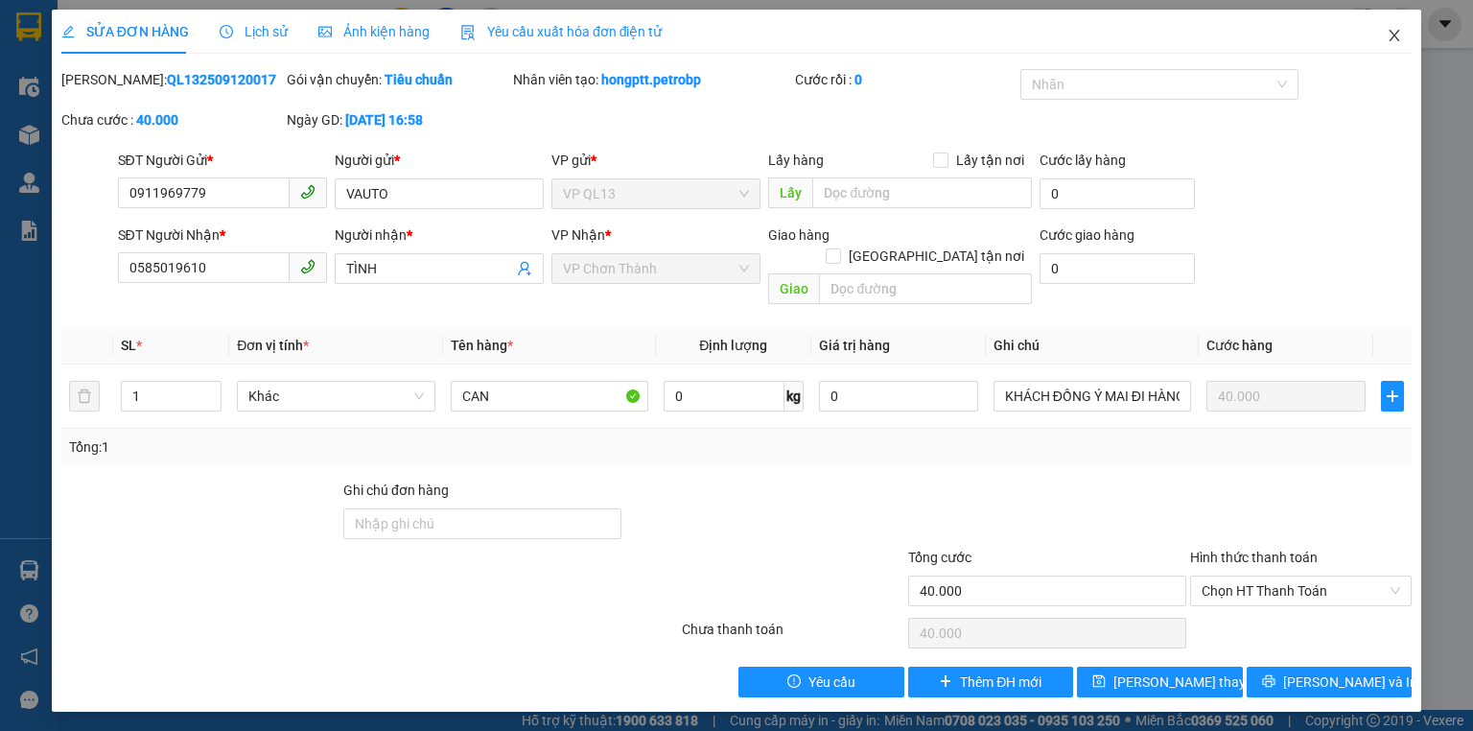
click at [1388, 35] on icon "close" at bounding box center [1394, 35] width 15 height 15
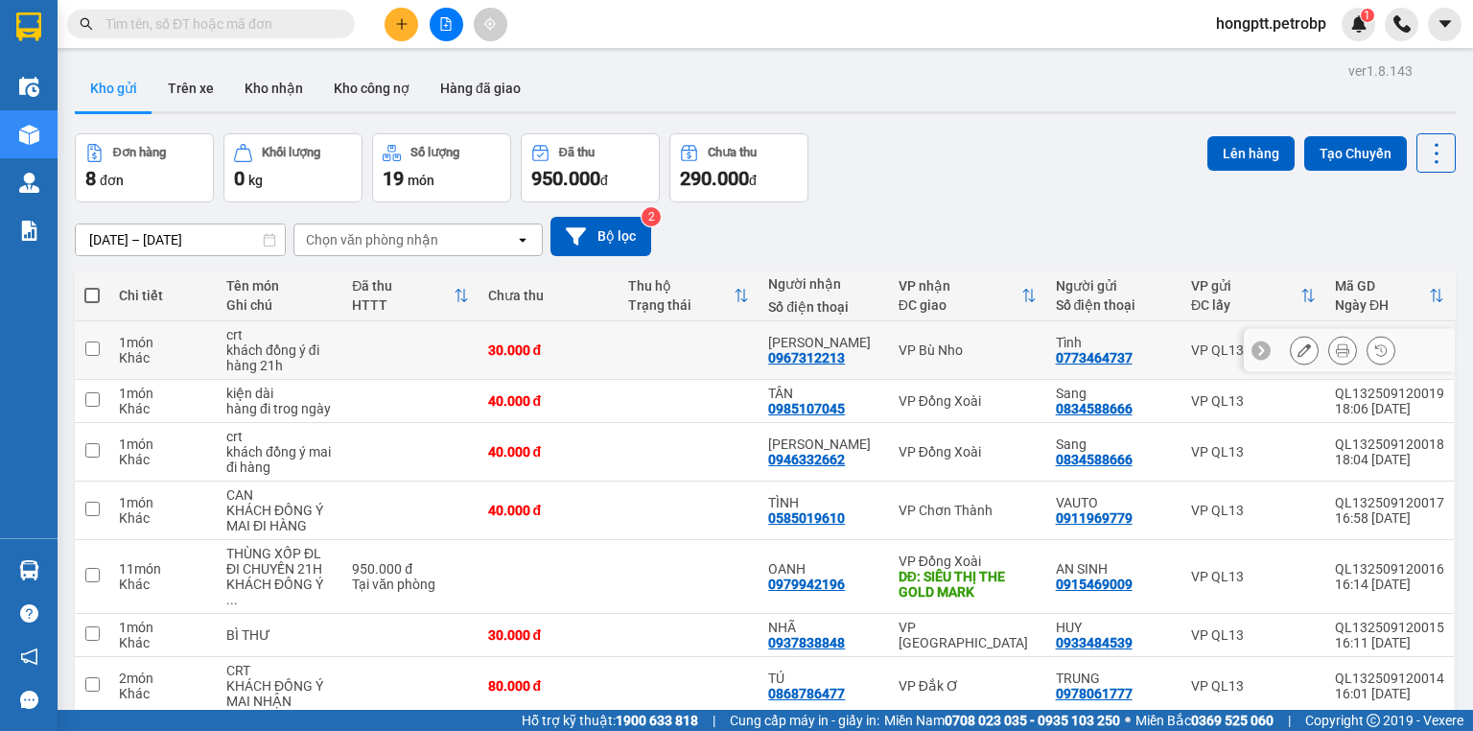
click at [102, 348] on td at bounding box center [92, 350] width 35 height 59
checkbox input "true"
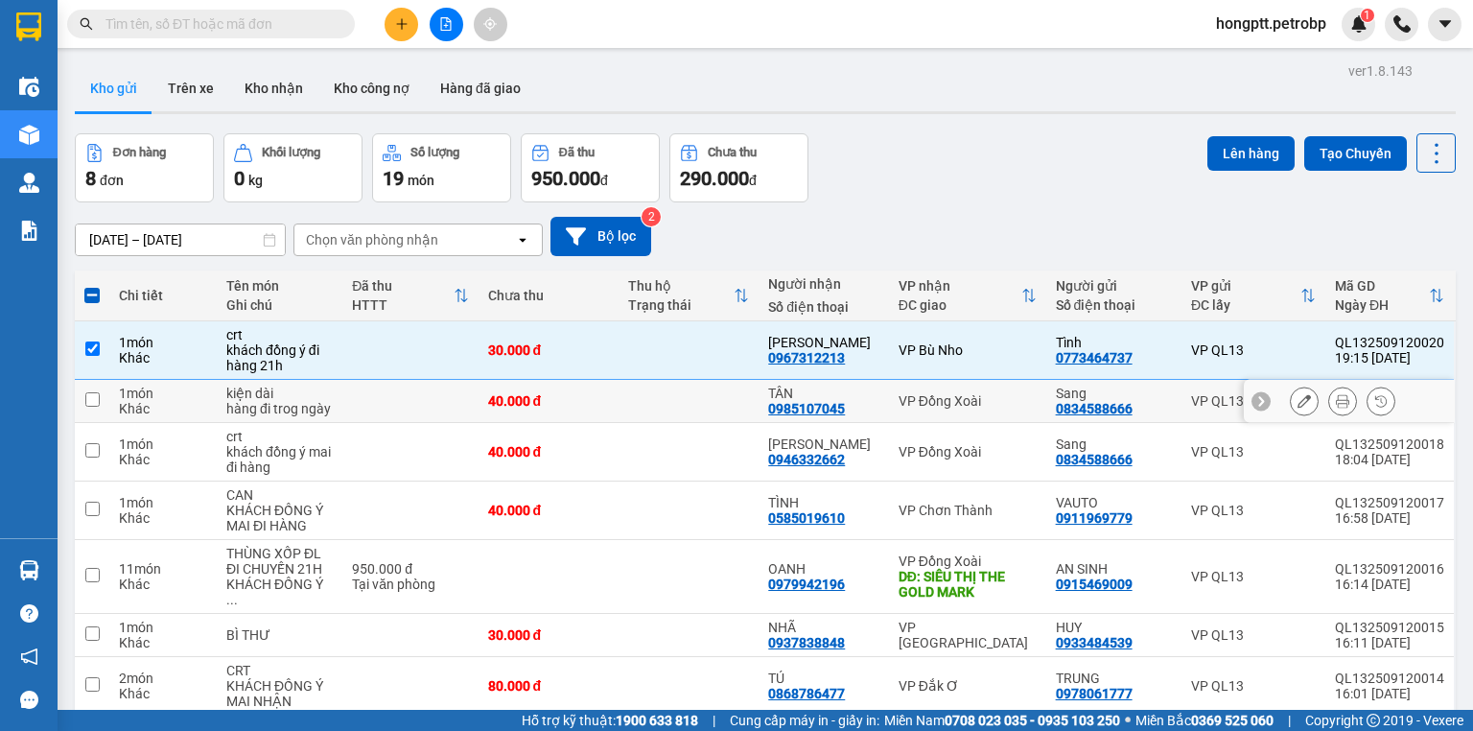
click at [85, 397] on input "checkbox" at bounding box center [92, 399] width 14 height 14
checkbox input "true"
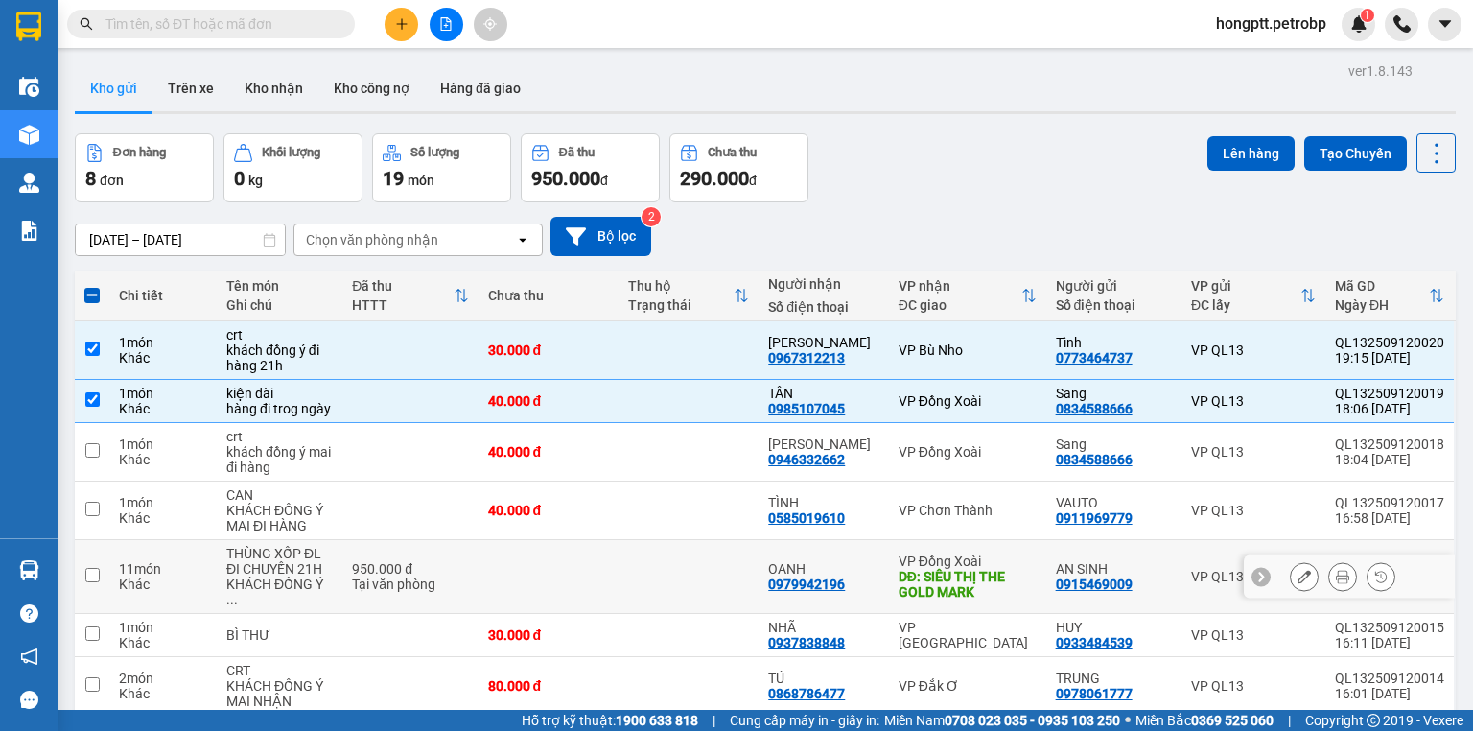
click at [84, 557] on td at bounding box center [92, 577] width 35 height 74
checkbox input "true"
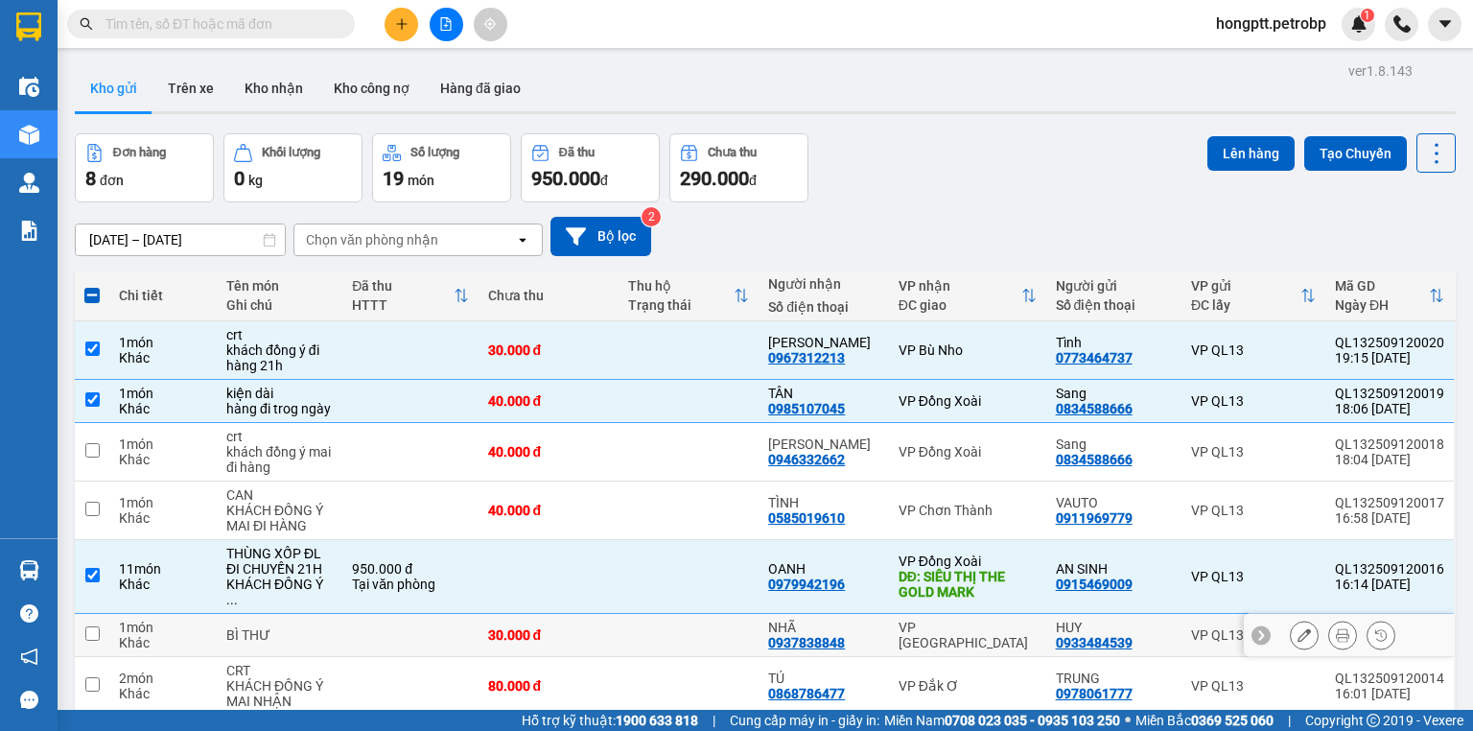
click at [93, 614] on td at bounding box center [92, 635] width 35 height 43
checkbox input "true"
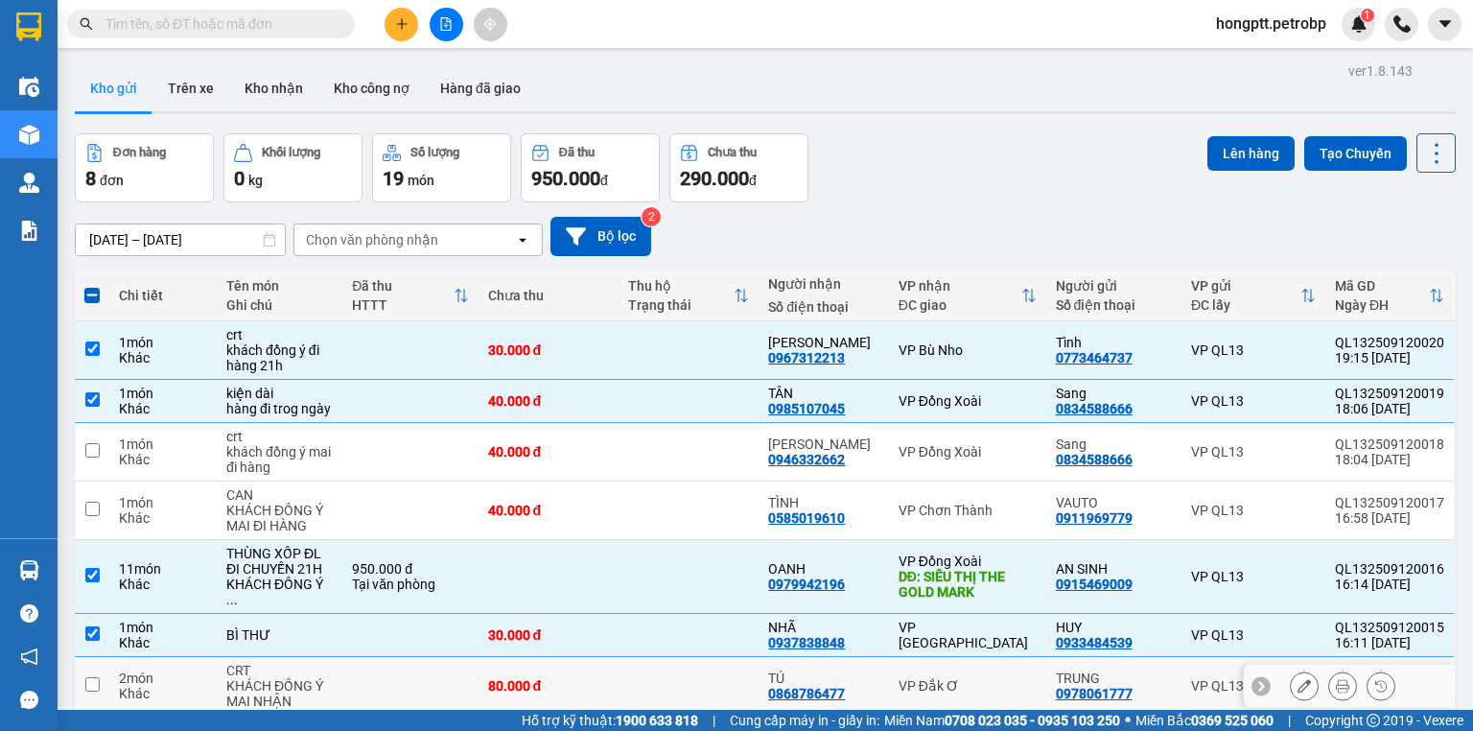
click at [88, 677] on input "checkbox" at bounding box center [92, 684] width 14 height 14
checkbox input "true"
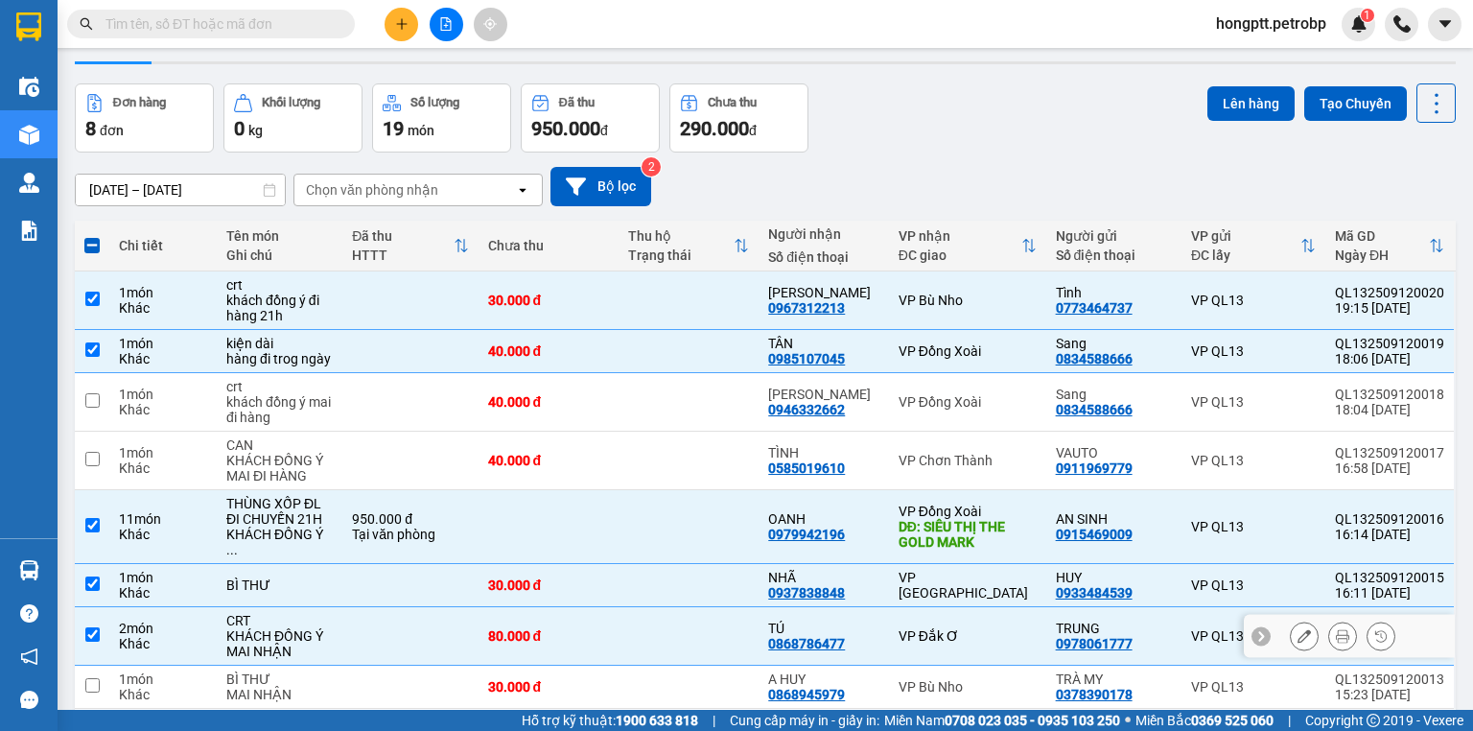
scroll to position [108, 0]
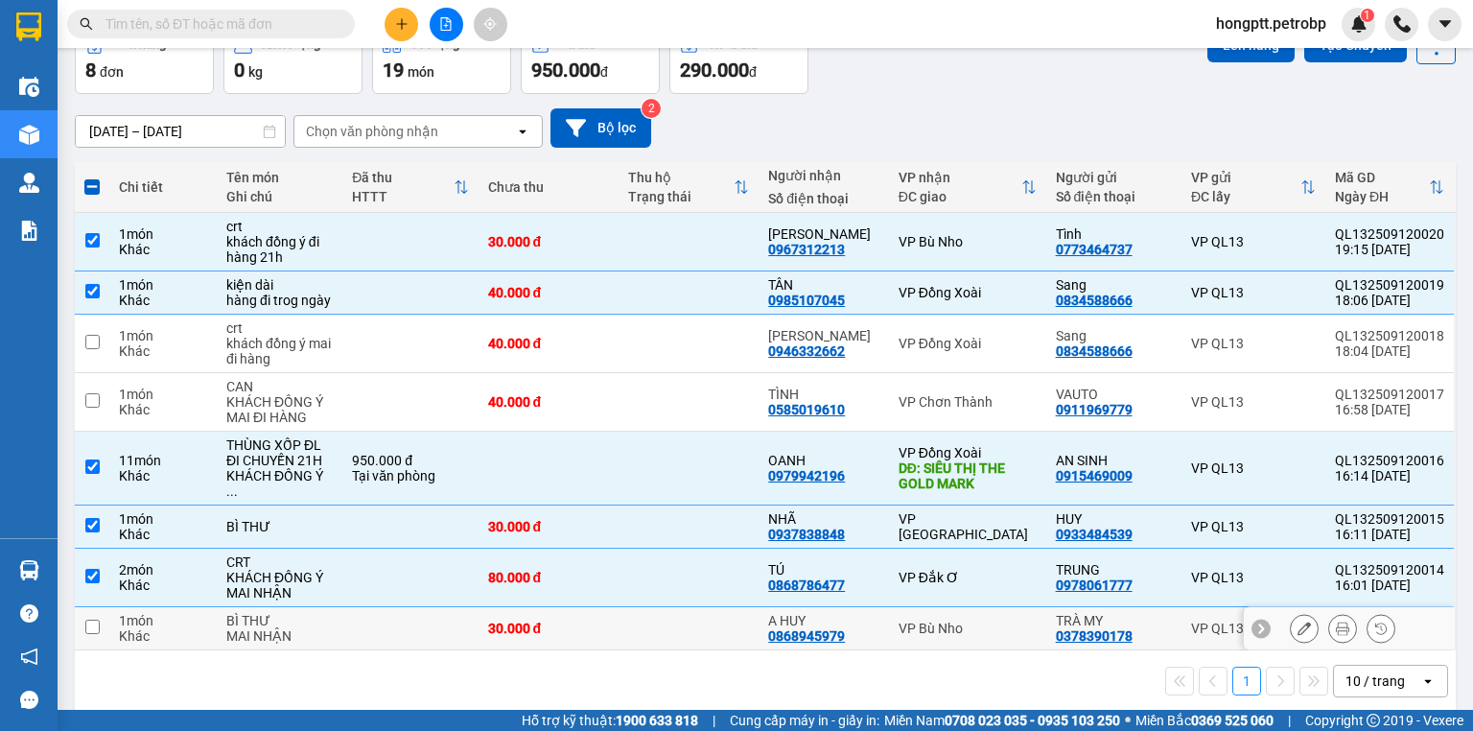
click at [90, 618] on td at bounding box center [92, 628] width 35 height 43
checkbox input "true"
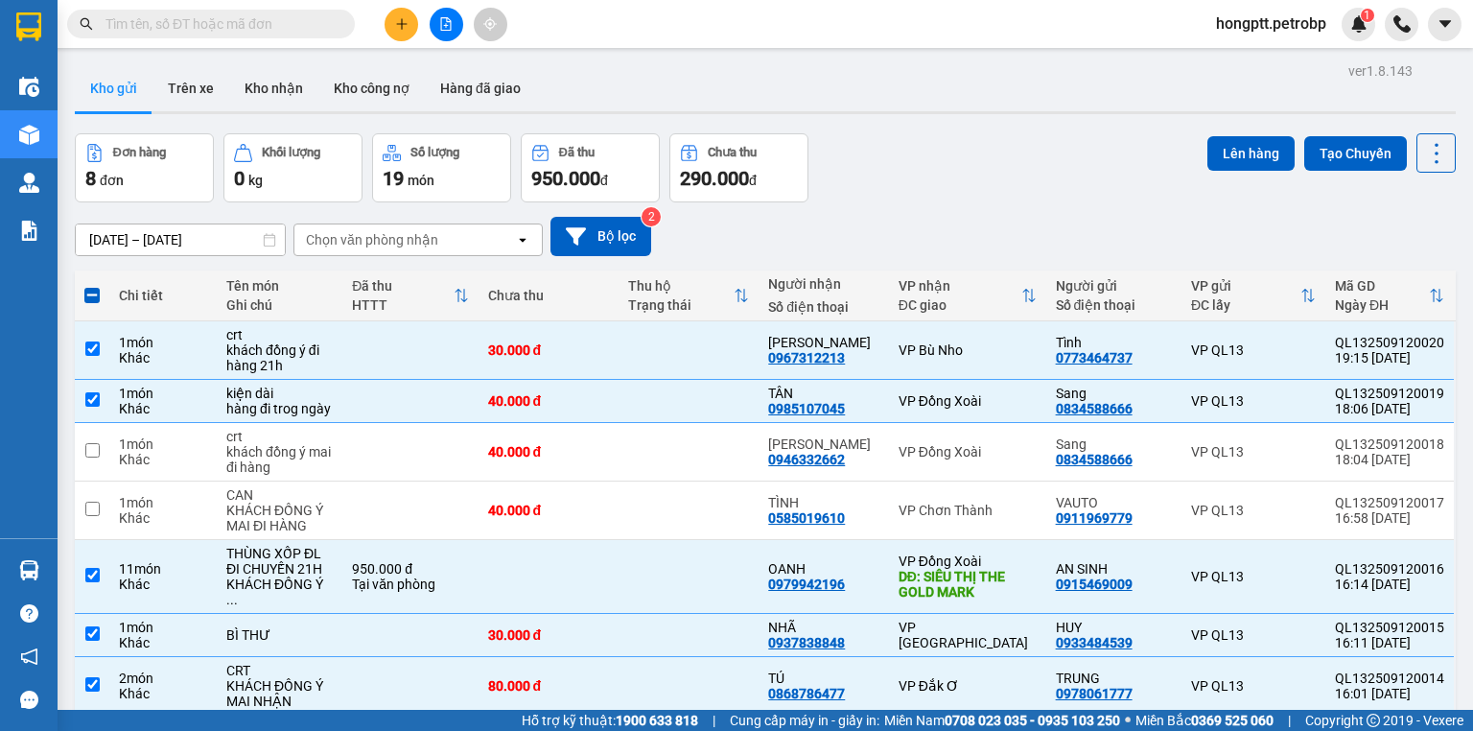
scroll to position [0, 0]
click at [1228, 143] on button "Lên hàng" at bounding box center [1251, 153] width 87 height 35
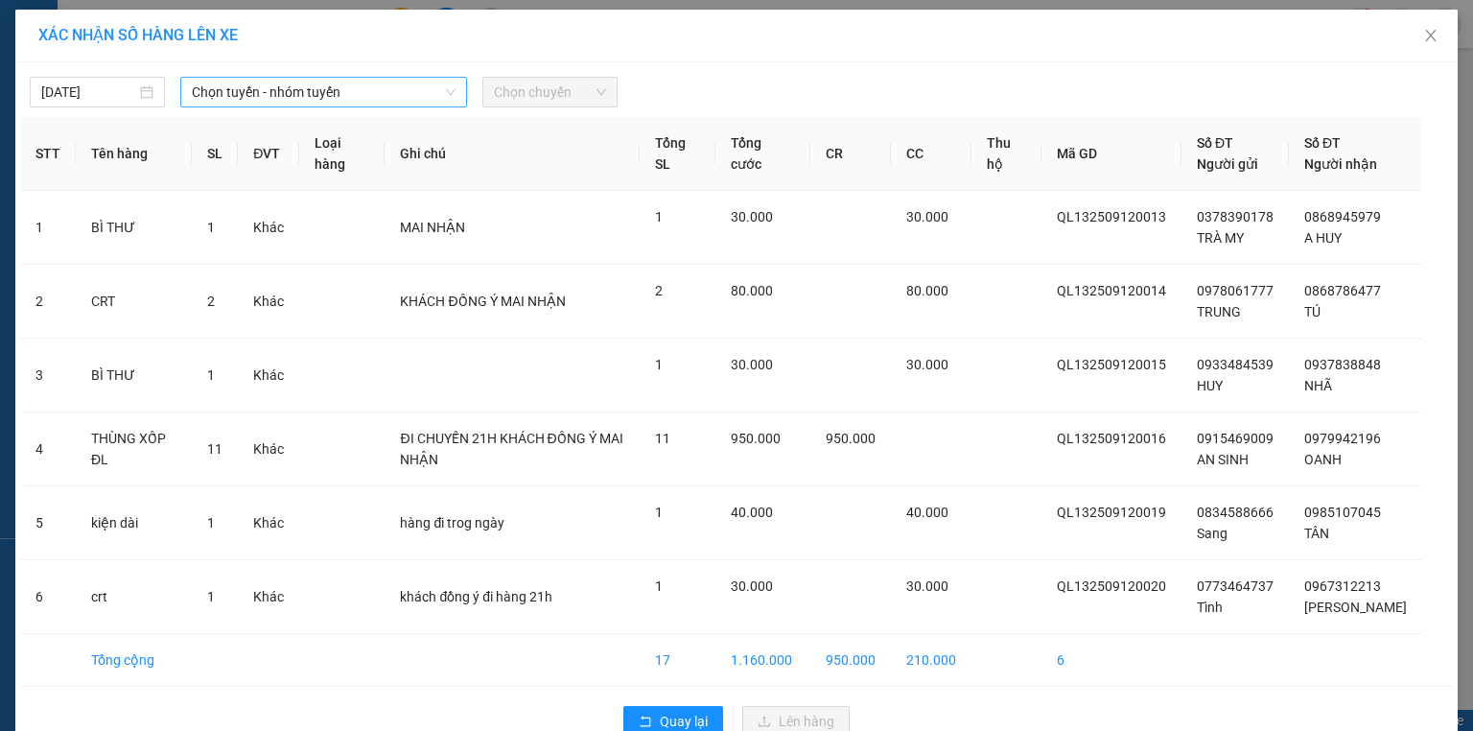
click at [353, 103] on span "Chọn tuyến - nhóm tuyến" at bounding box center [324, 92] width 264 height 29
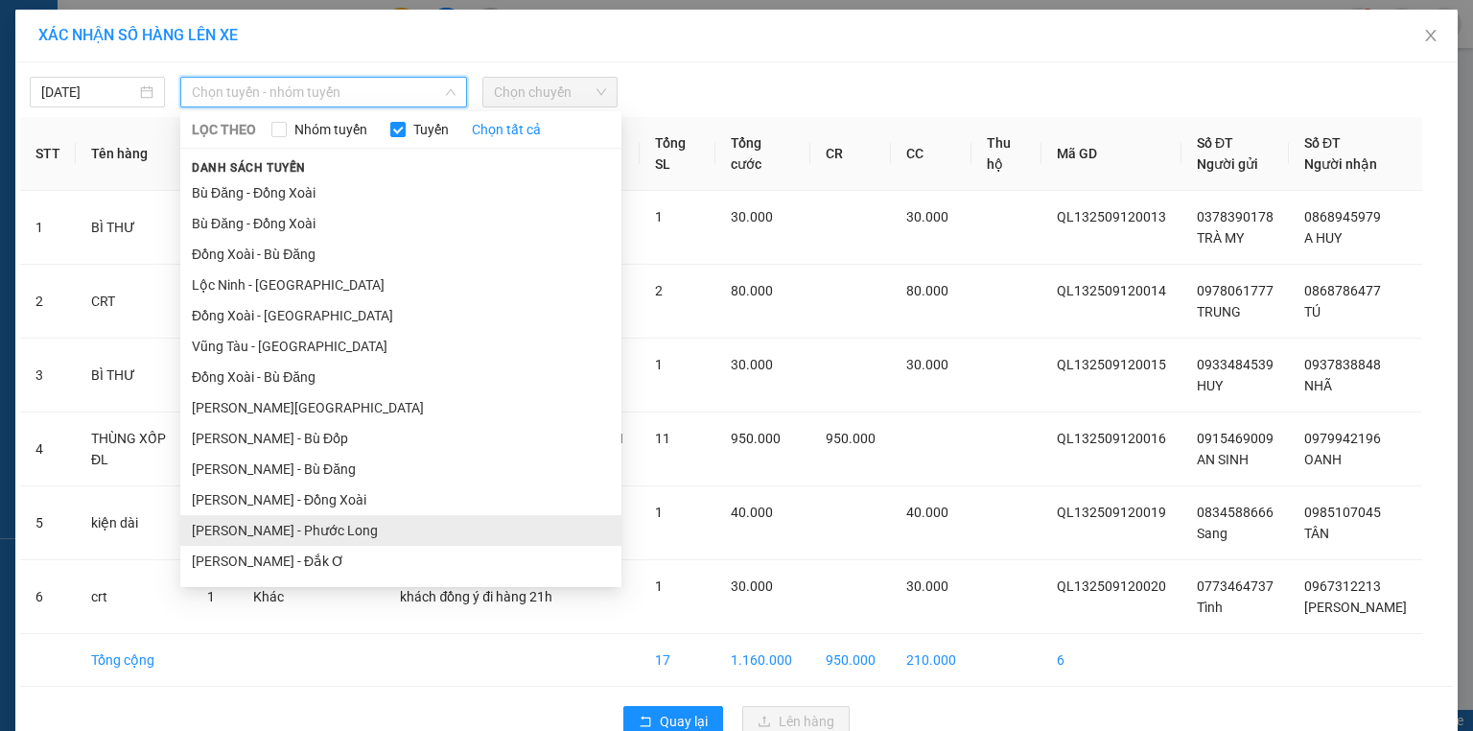
click at [282, 530] on li "Hồ Chí Minh - Phước Long" at bounding box center [400, 530] width 441 height 31
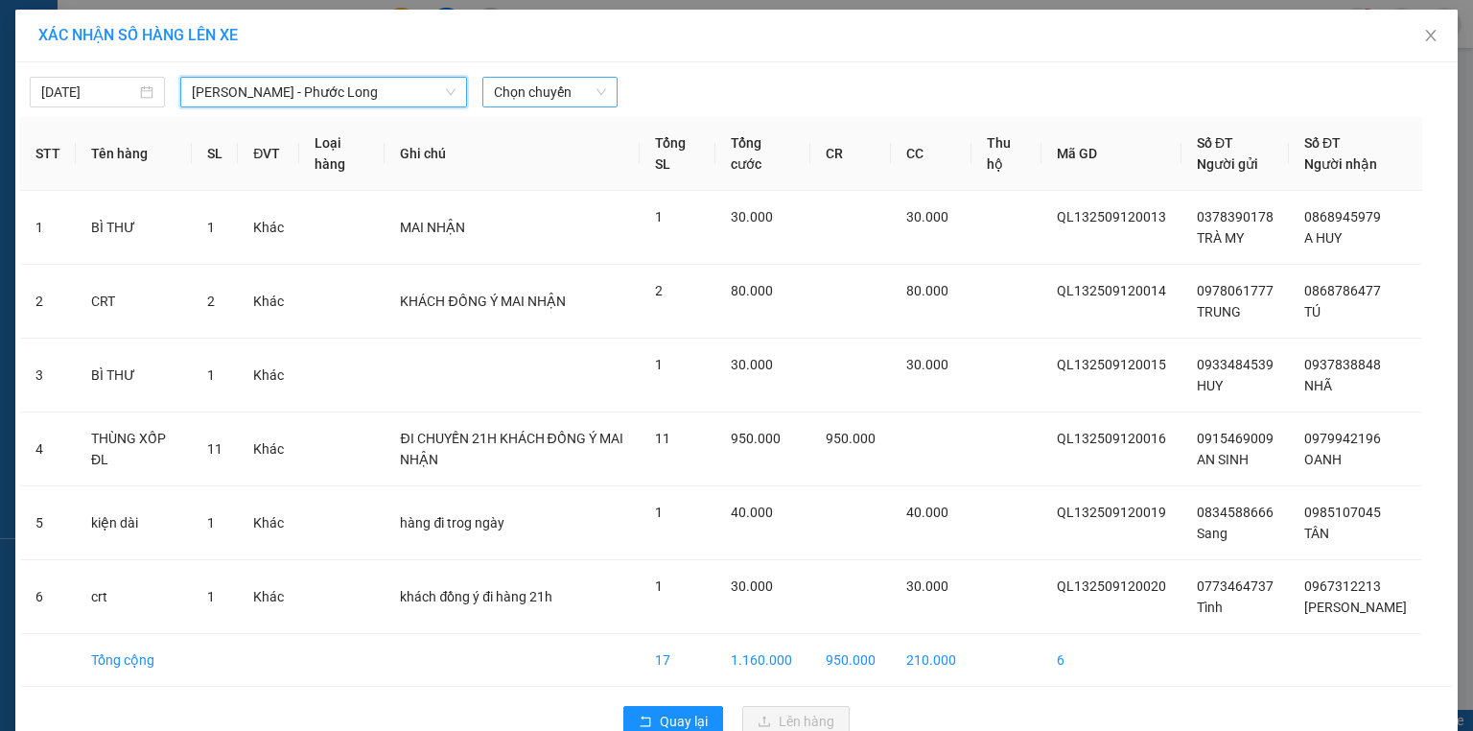
click at [525, 91] on span "Chọn chuyến" at bounding box center [550, 92] width 112 height 29
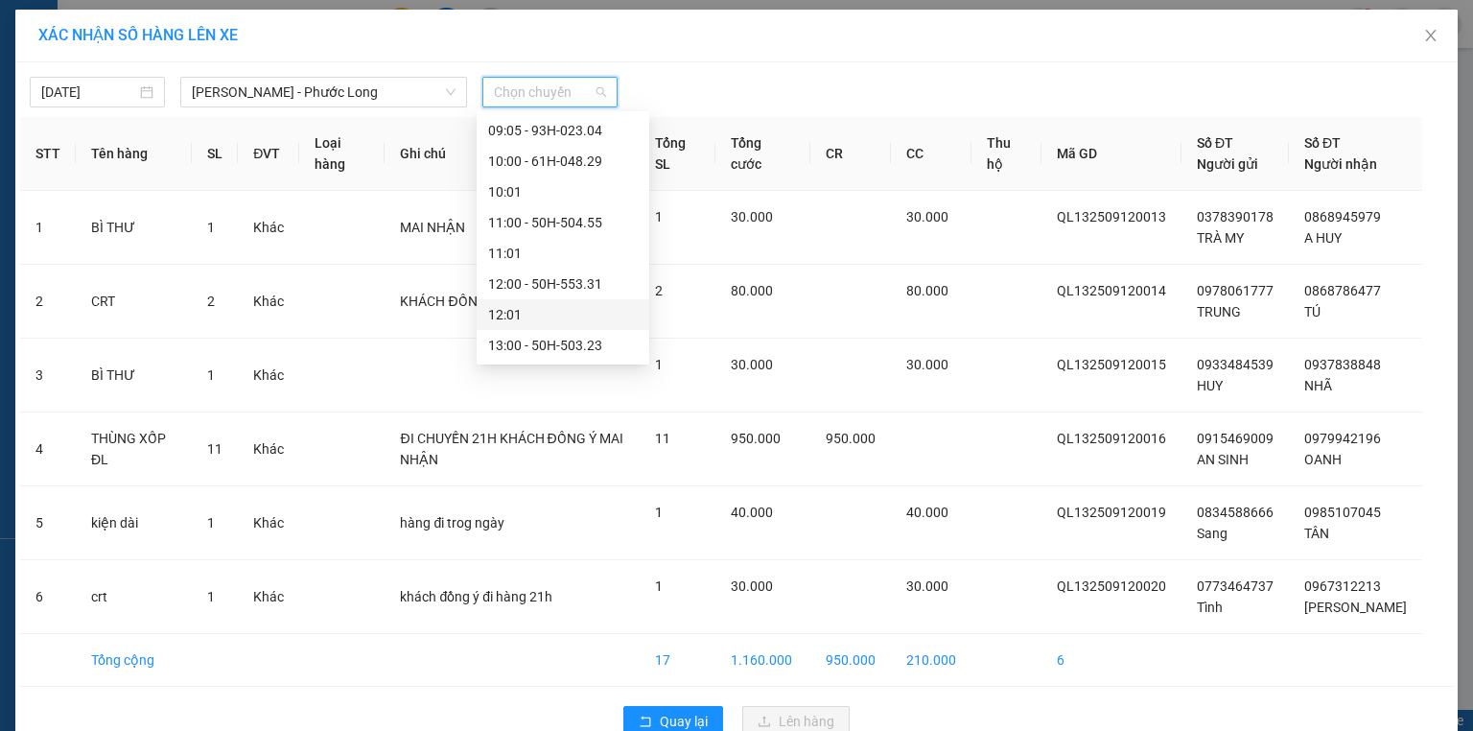
scroll to position [614, 0]
click at [602, 318] on div "14:05 - 50H-074.37" at bounding box center [563, 314] width 150 height 21
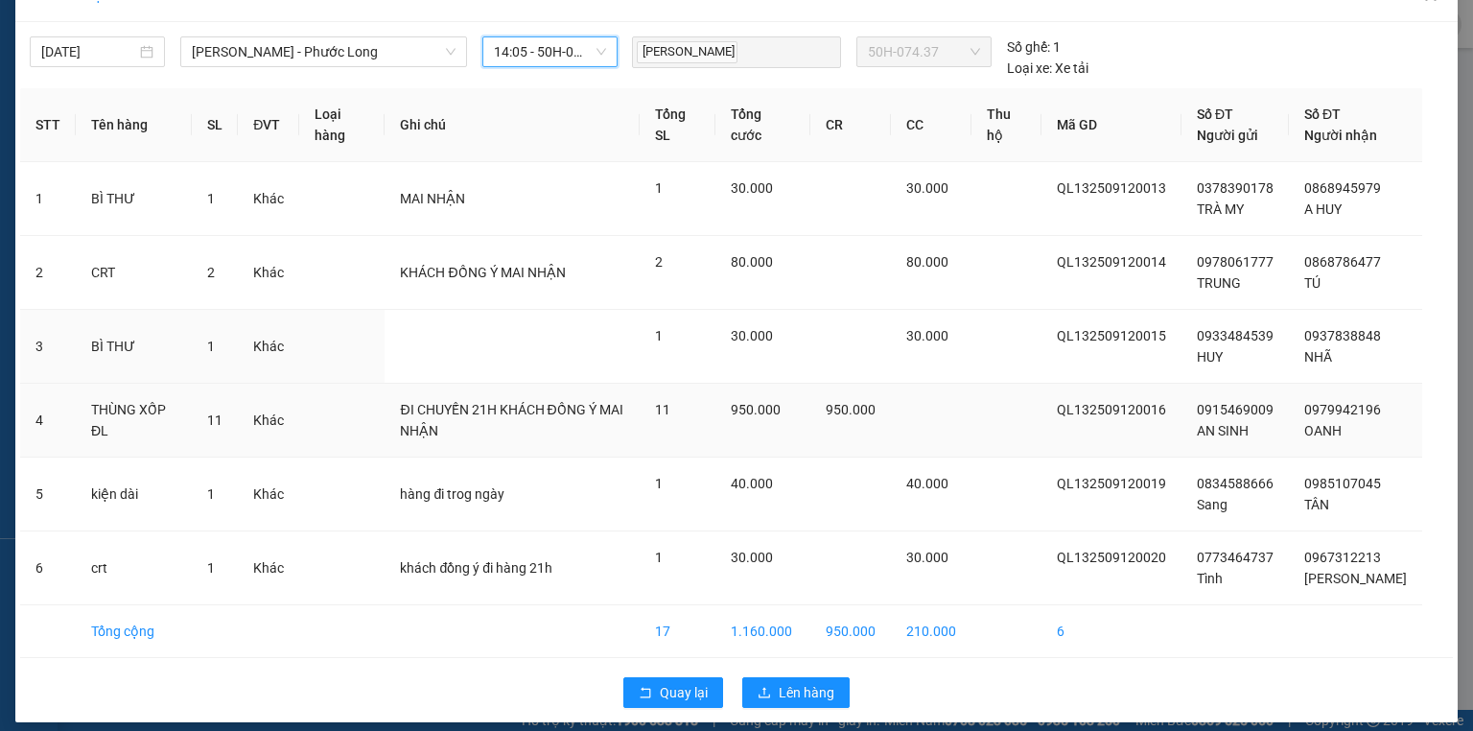
scroll to position [53, 0]
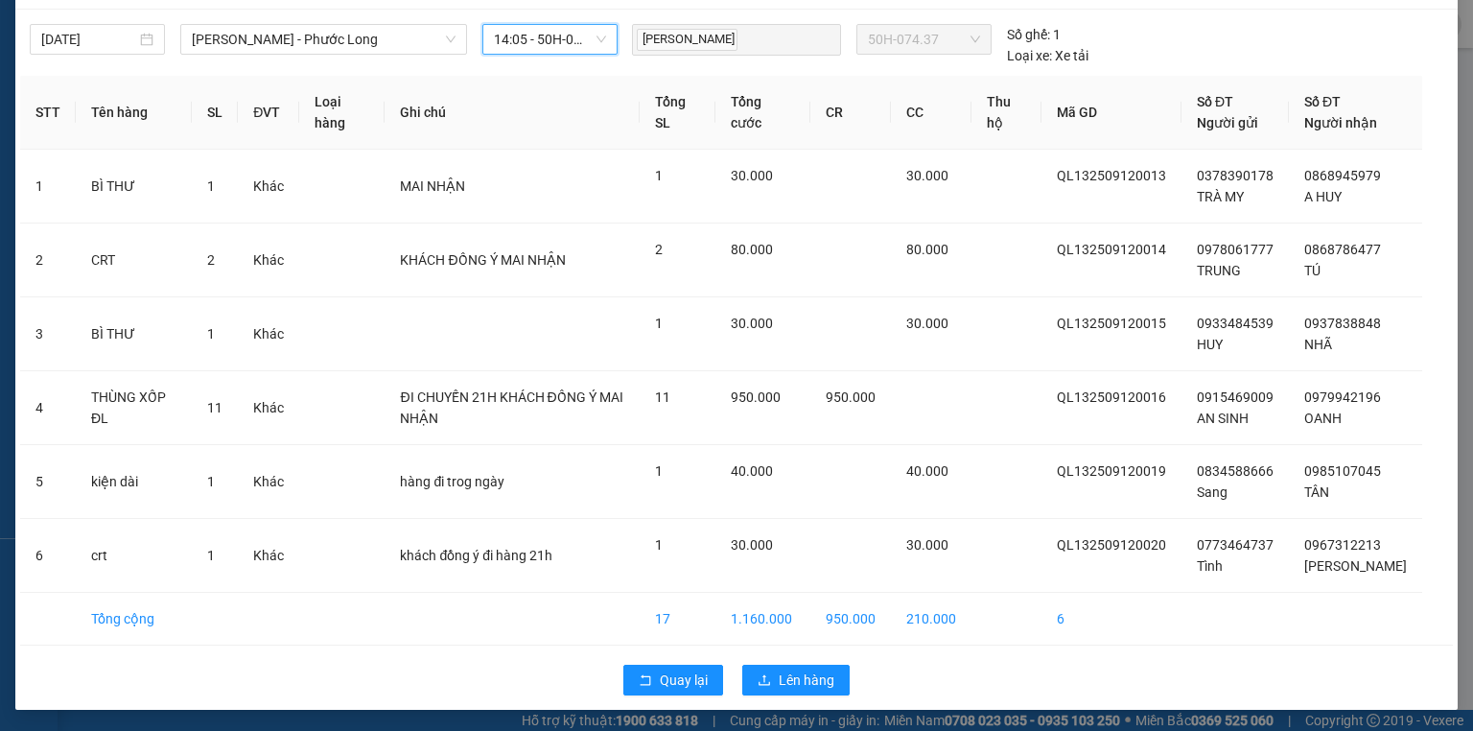
click at [539, 32] on span "14:05 - 50H-074.37" at bounding box center [550, 39] width 112 height 29
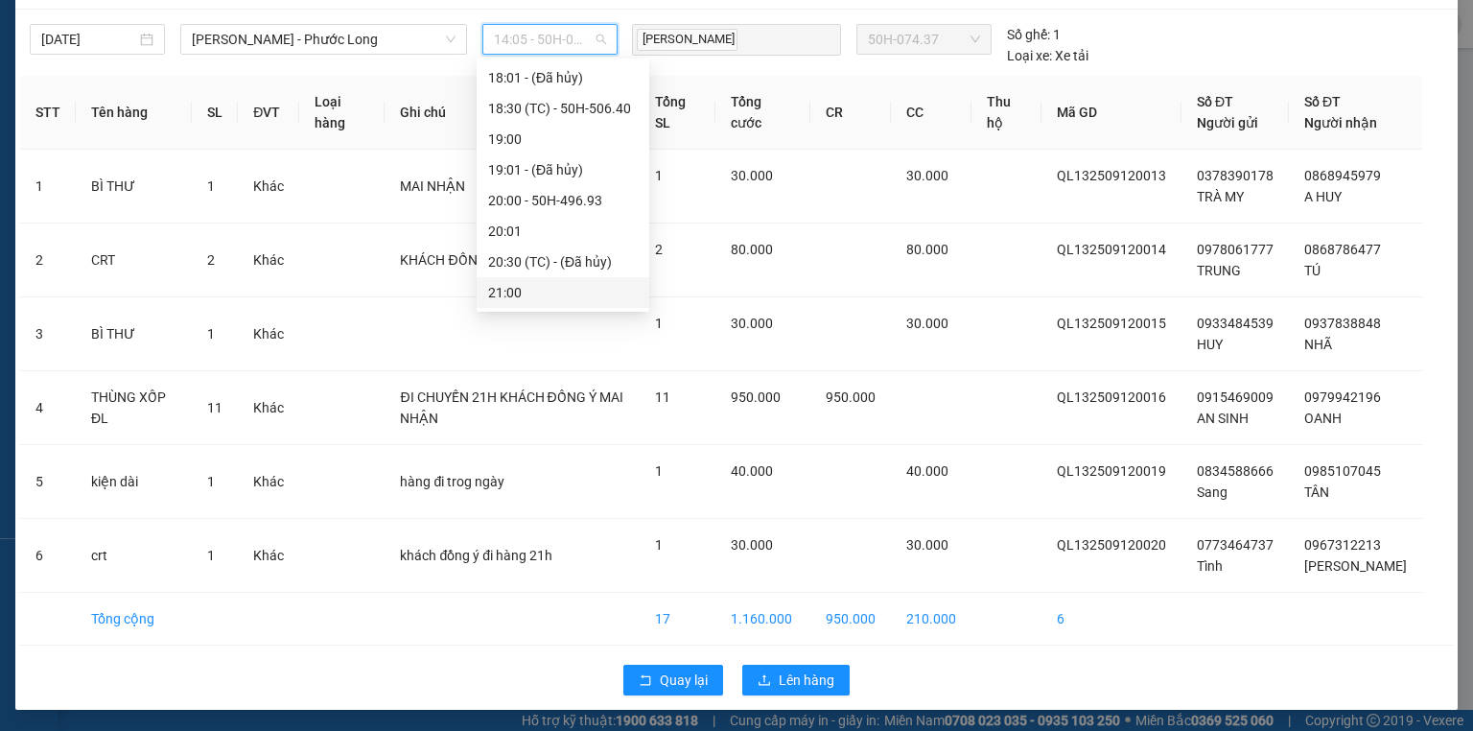
scroll to position [1151, 0]
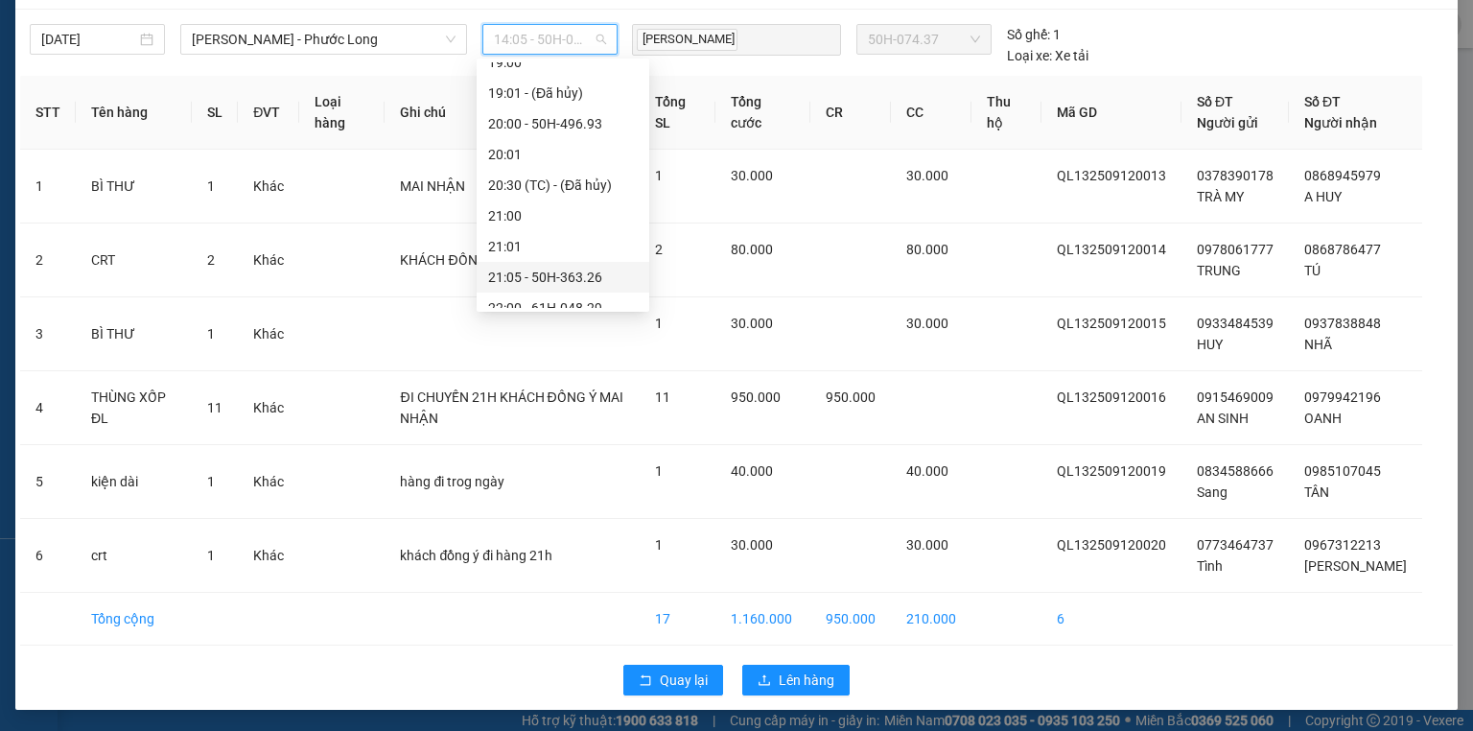
click at [595, 278] on div "21:05 - 50H-363.26" at bounding box center [563, 277] width 150 height 21
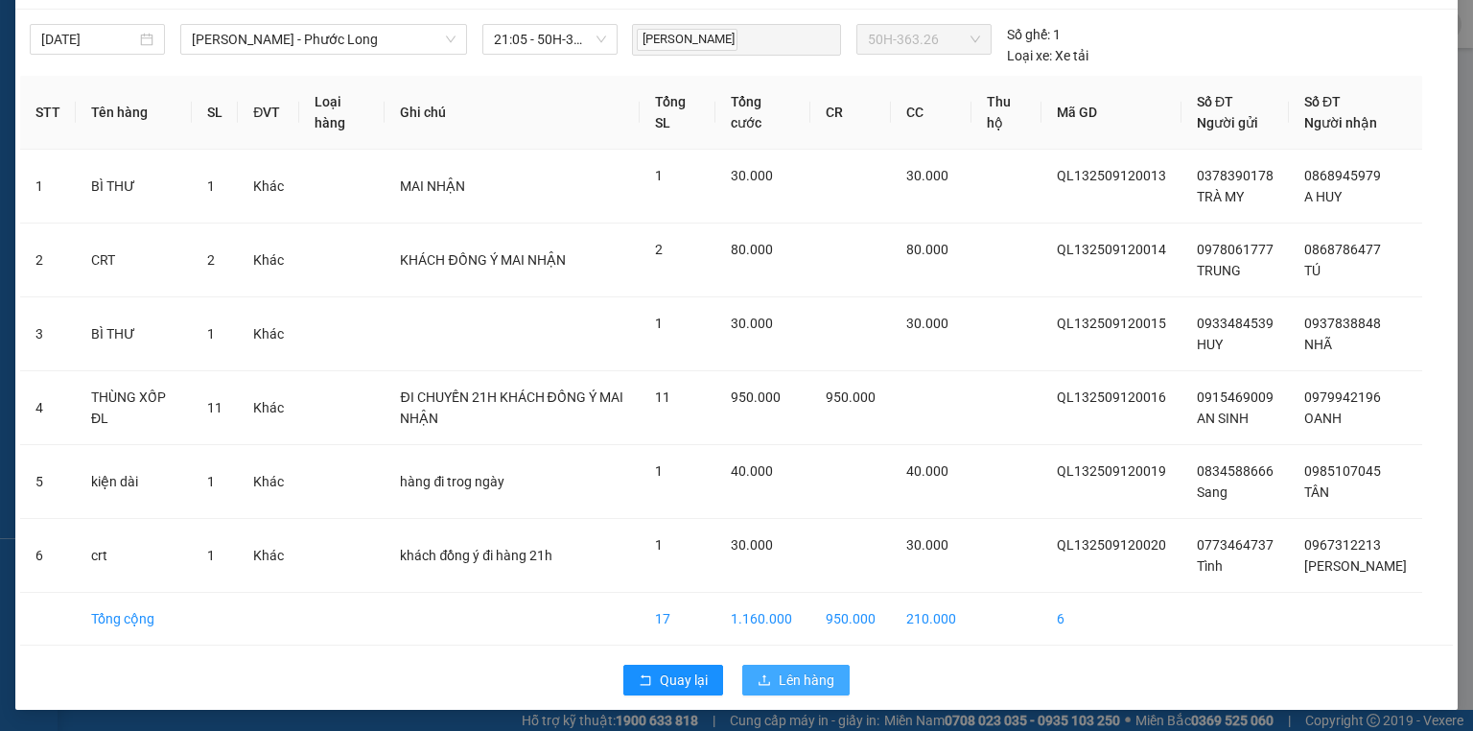
click at [806, 671] on span "Lên hàng" at bounding box center [807, 680] width 56 height 21
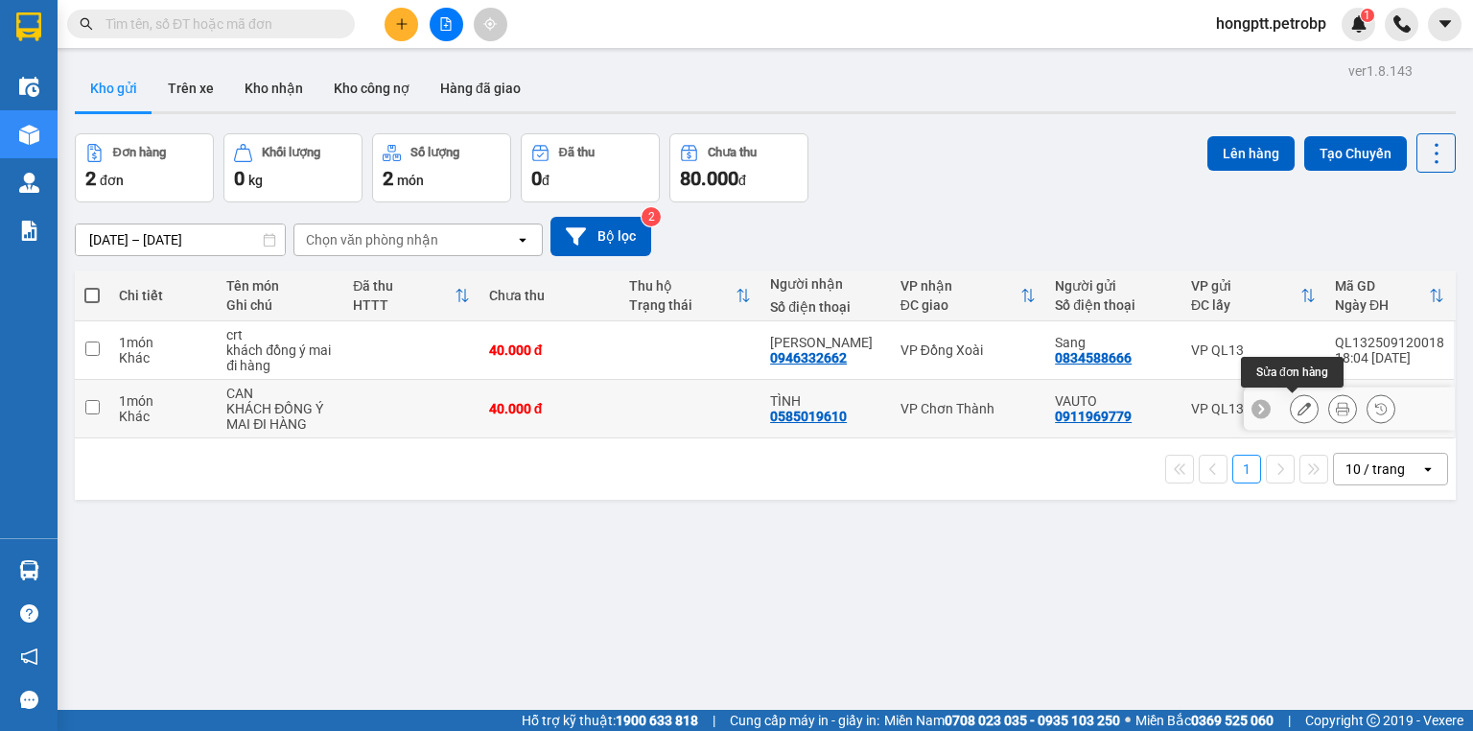
click at [1298, 404] on icon at bounding box center [1304, 408] width 13 height 13
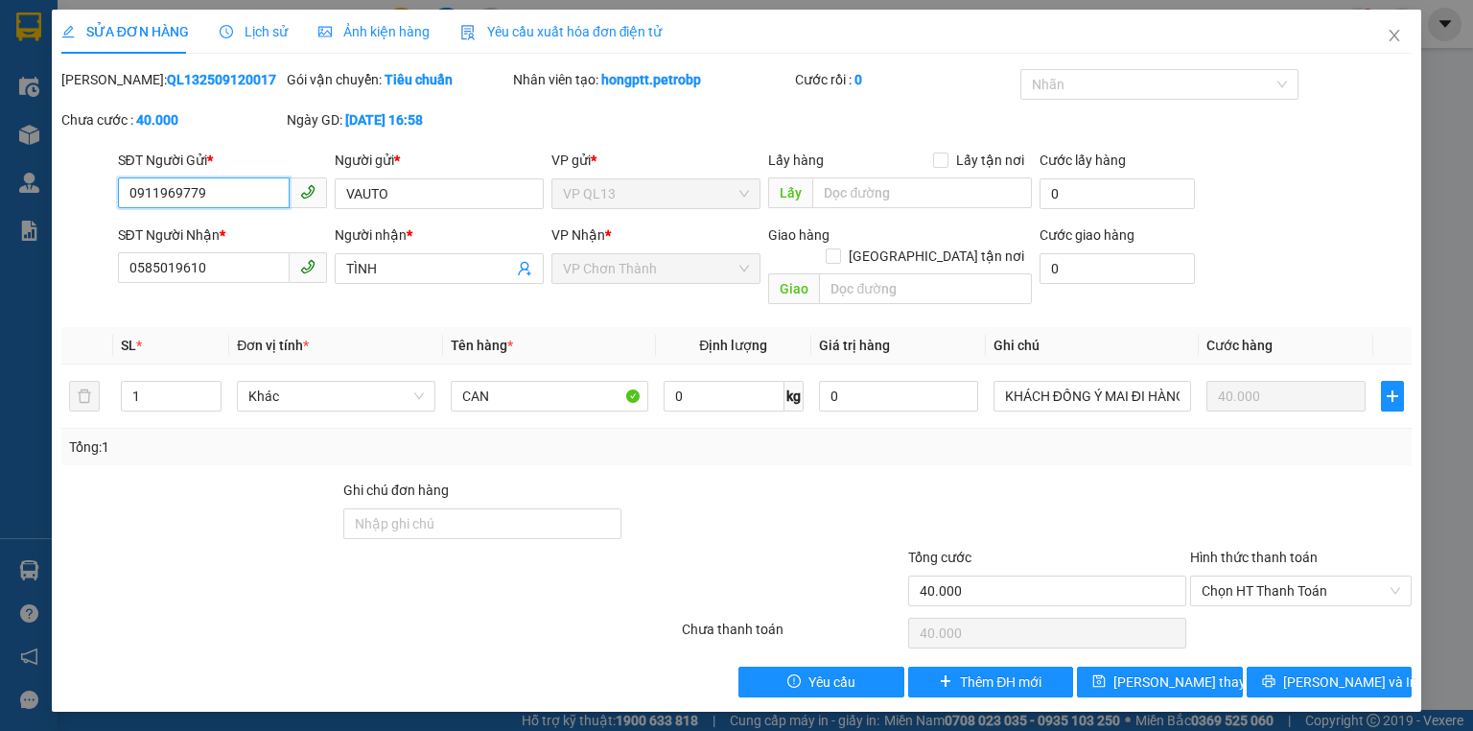
type input "0911969779"
type input "VAUTO"
type input "0585019610"
type input "TÌNH"
type input "40.000"
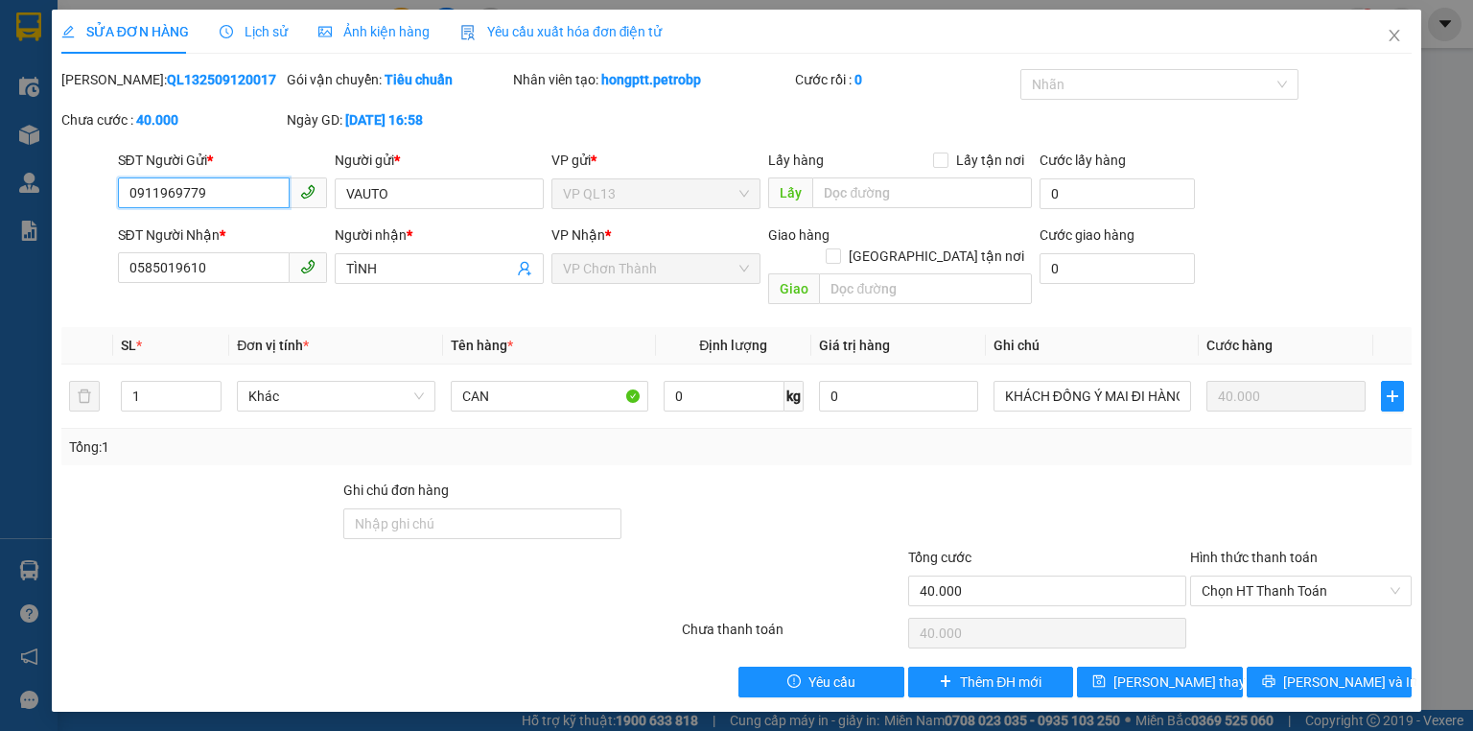
type input "40.000"
click at [1395, 42] on icon "close" at bounding box center [1394, 35] width 15 height 15
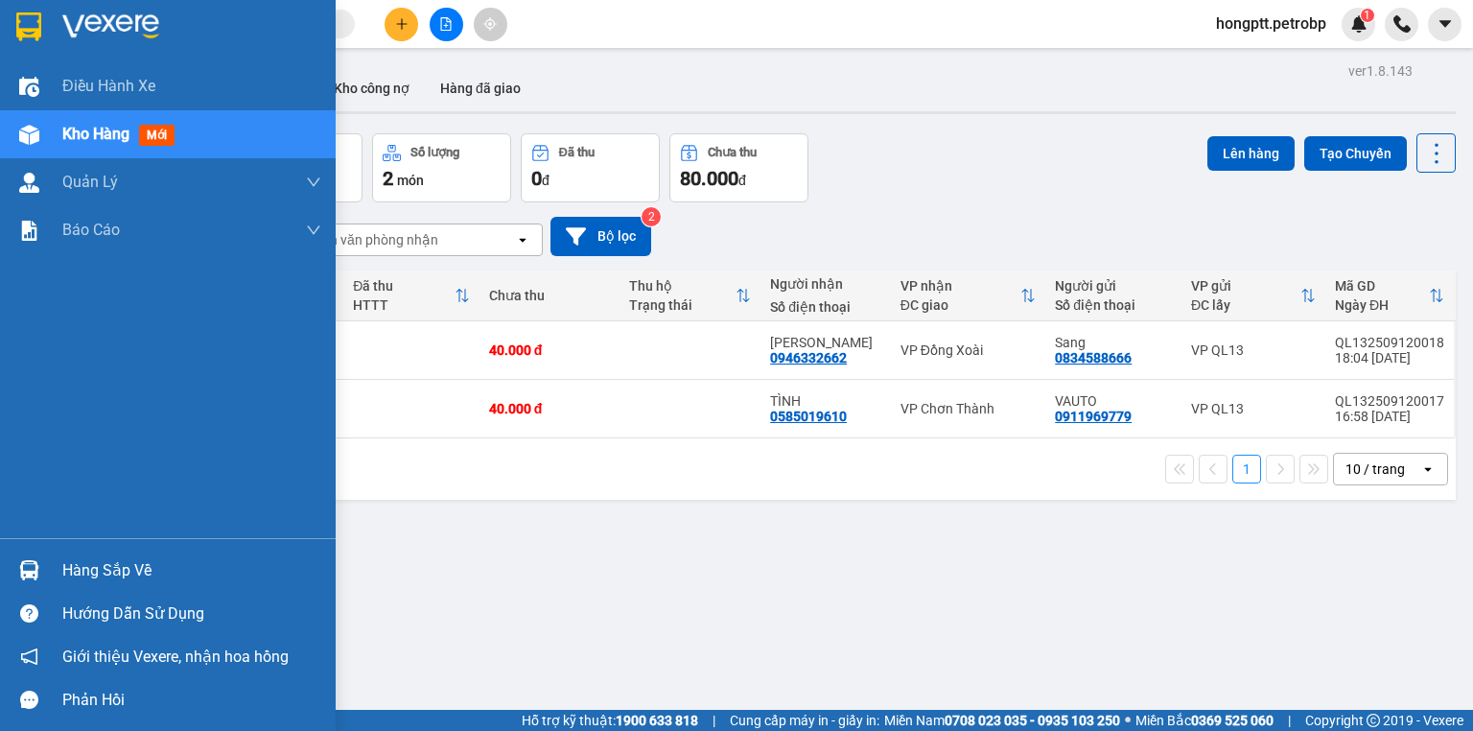
click at [59, 578] on div "Hàng sắp về" at bounding box center [168, 570] width 336 height 43
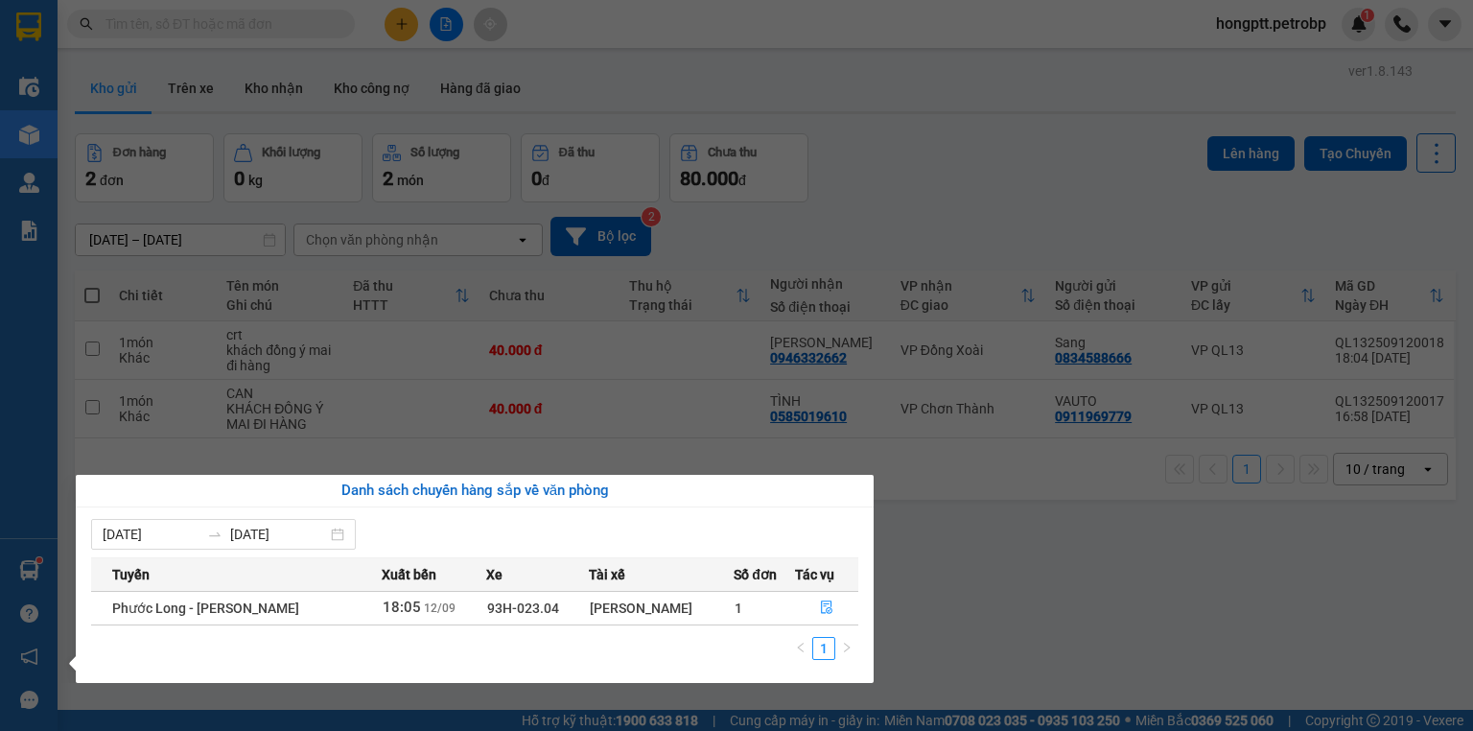
click at [570, 211] on section "Kết quả tìm kiếm ( 0 ) Bộ lọc Ngày tạo đơn gần nhất No Data hongptt.petrobp 1 Đ…" at bounding box center [736, 365] width 1473 height 731
